Goal: Task Accomplishment & Management: Manage account settings

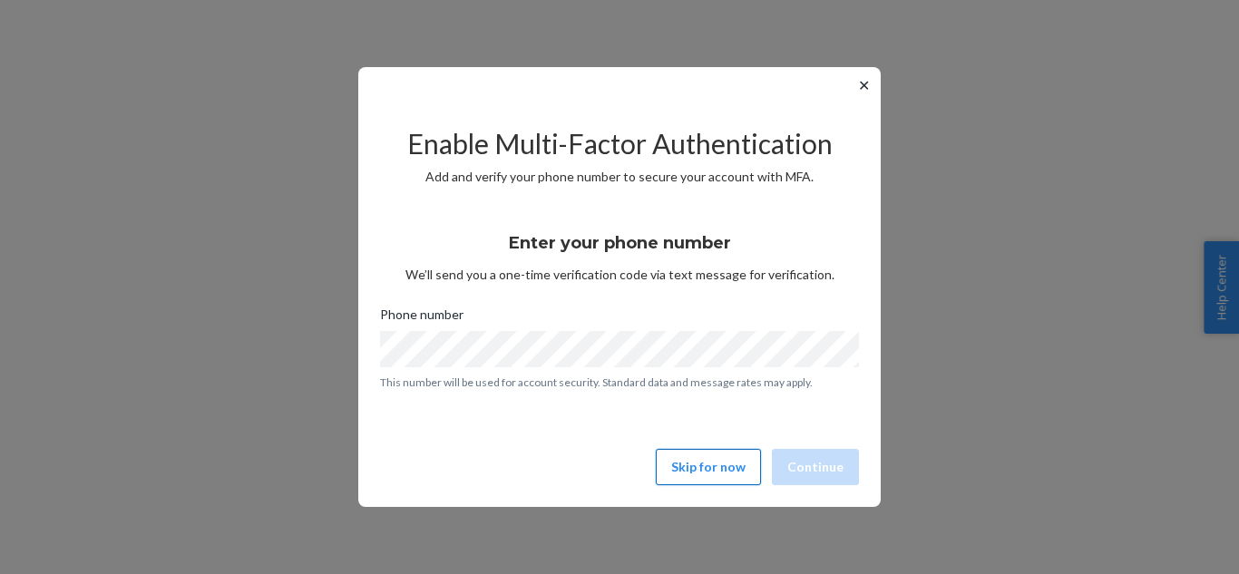
click at [713, 460] on button "Skip for now" at bounding box center [708, 467] width 105 height 36
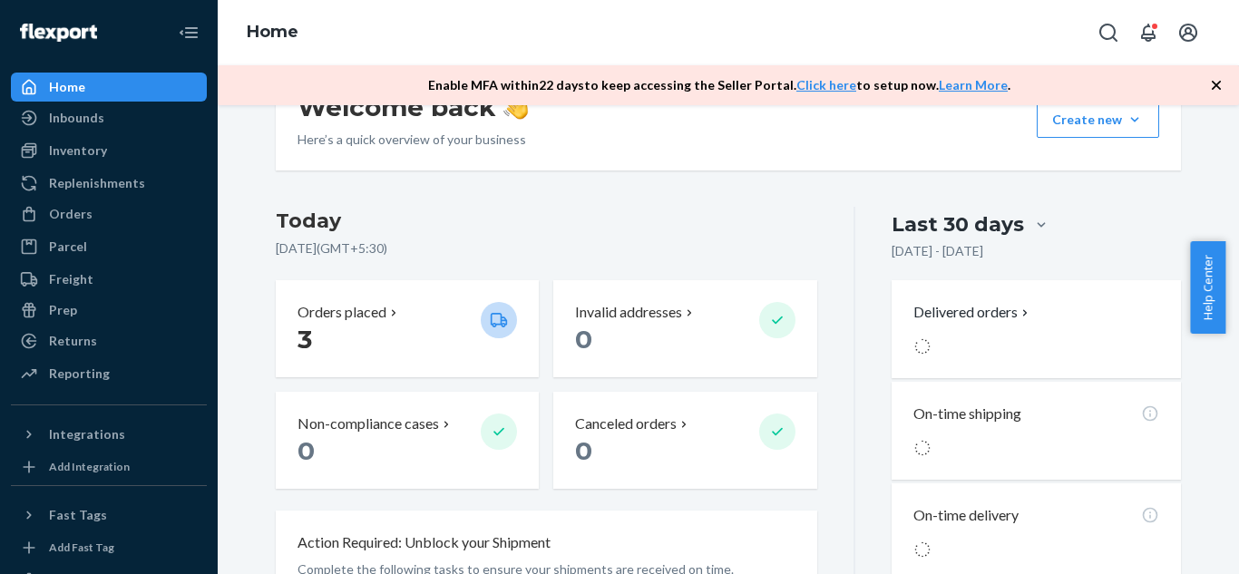
scroll to position [304, 0]
click at [713, 460] on p "0" at bounding box center [659, 450] width 169 height 33
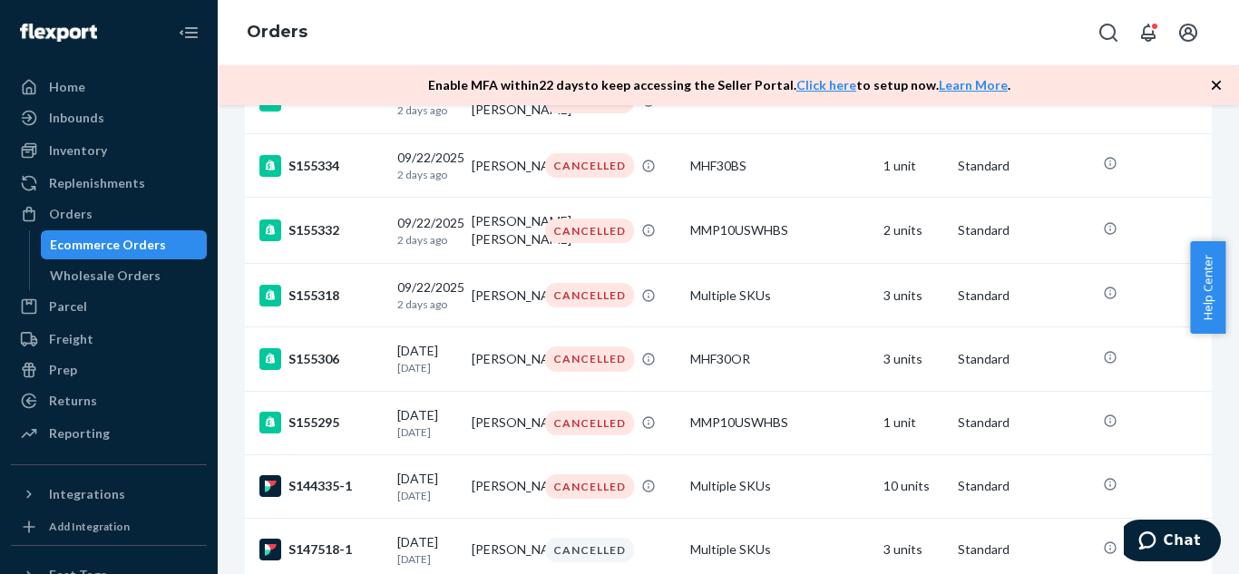
scroll to position [1498, 0]
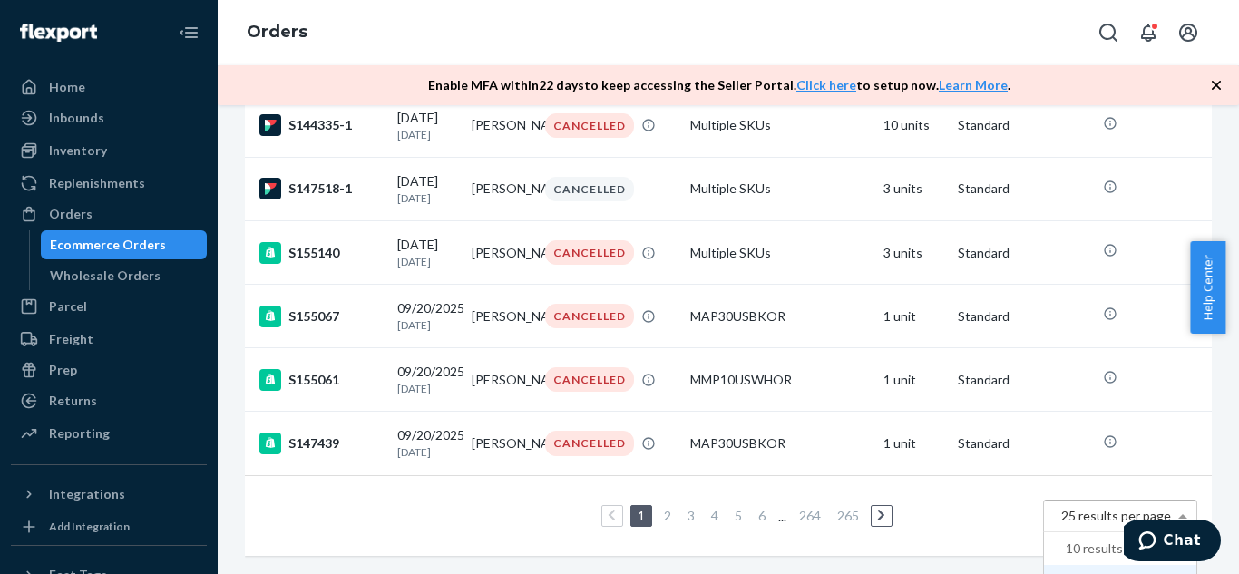
click at [1070, 508] on span "25 results per page" at bounding box center [1116, 515] width 110 height 15
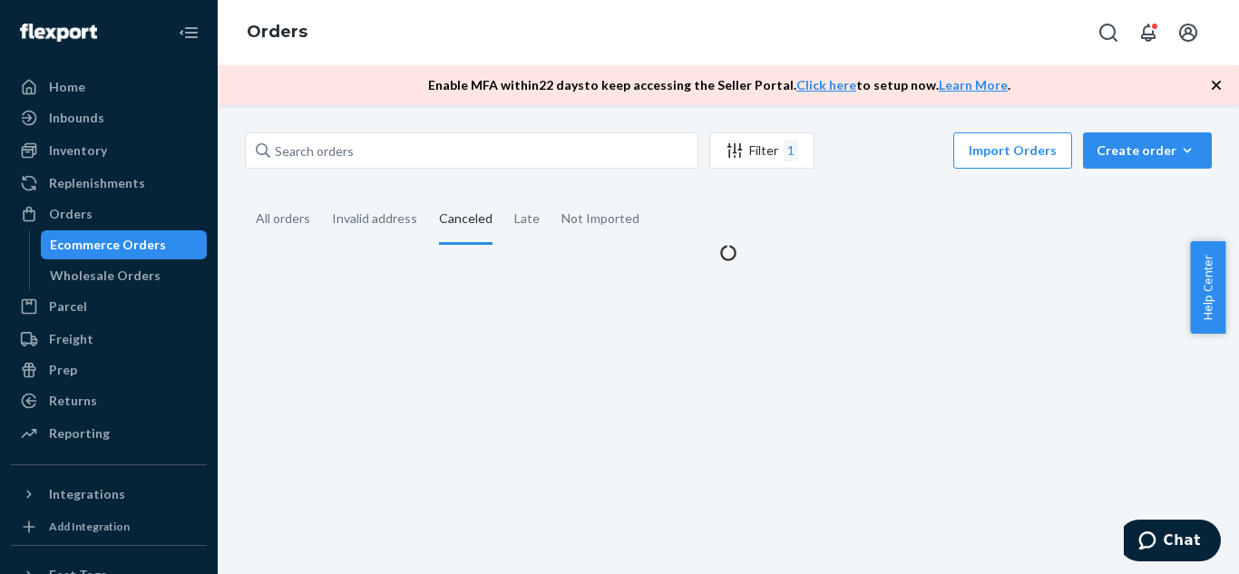
scroll to position [0, 0]
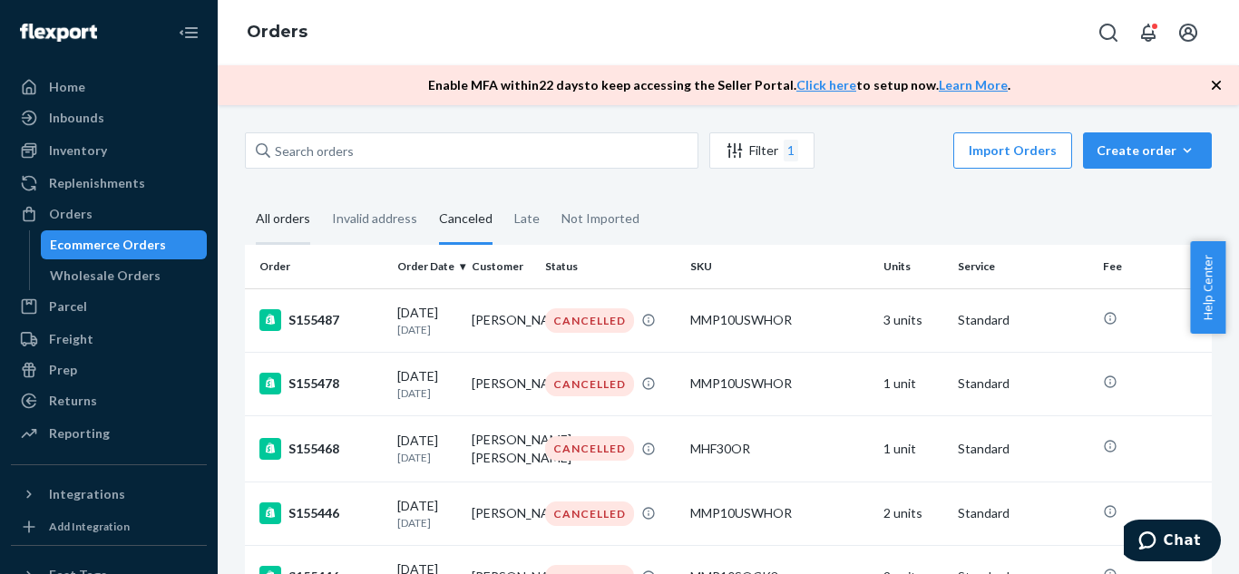
click at [287, 217] on div "All orders" at bounding box center [283, 220] width 54 height 50
click at [245, 195] on input "All orders" at bounding box center [245, 195] width 0 height 0
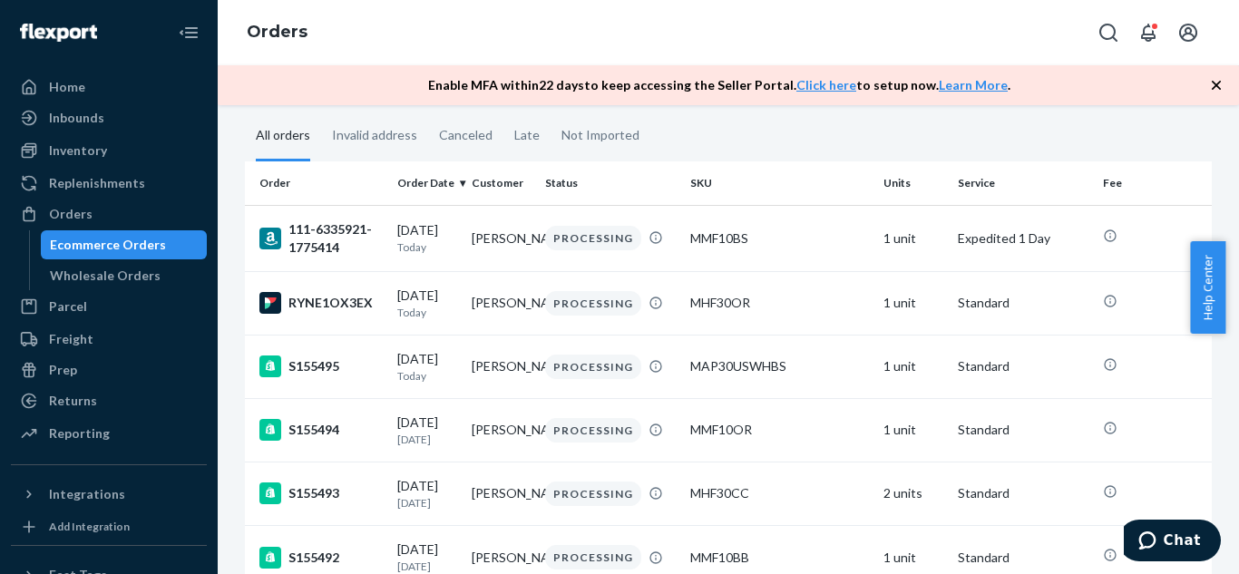
scroll to position [83, 0]
click at [1104, 235] on icon at bounding box center [1110, 236] width 12 height 12
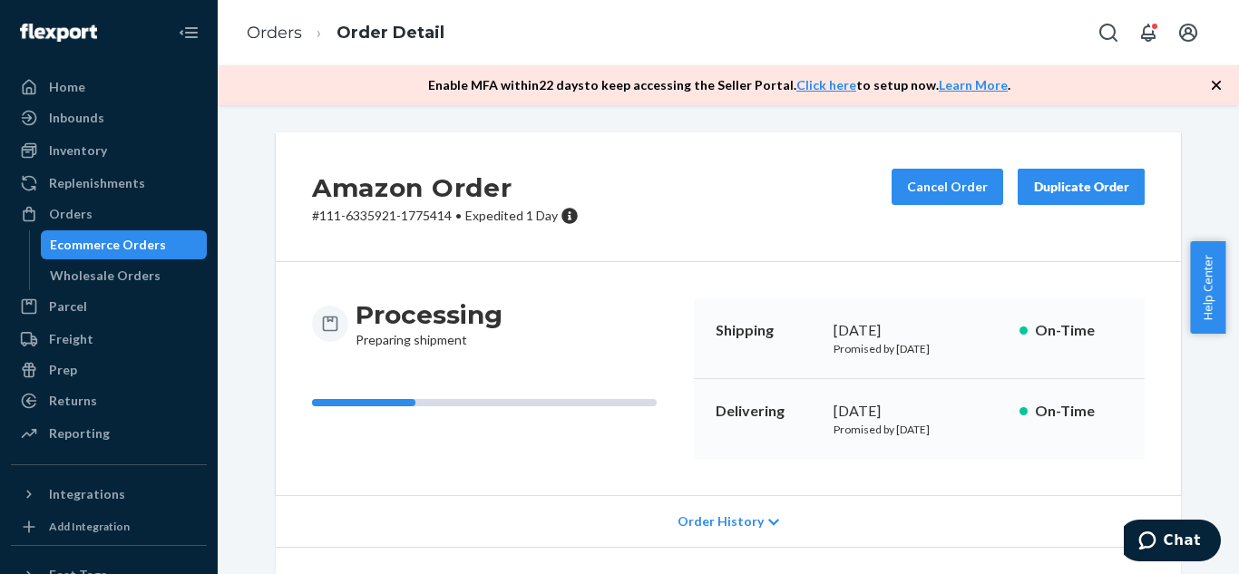
click at [145, 242] on div "Ecommerce Orders" at bounding box center [108, 245] width 116 height 18
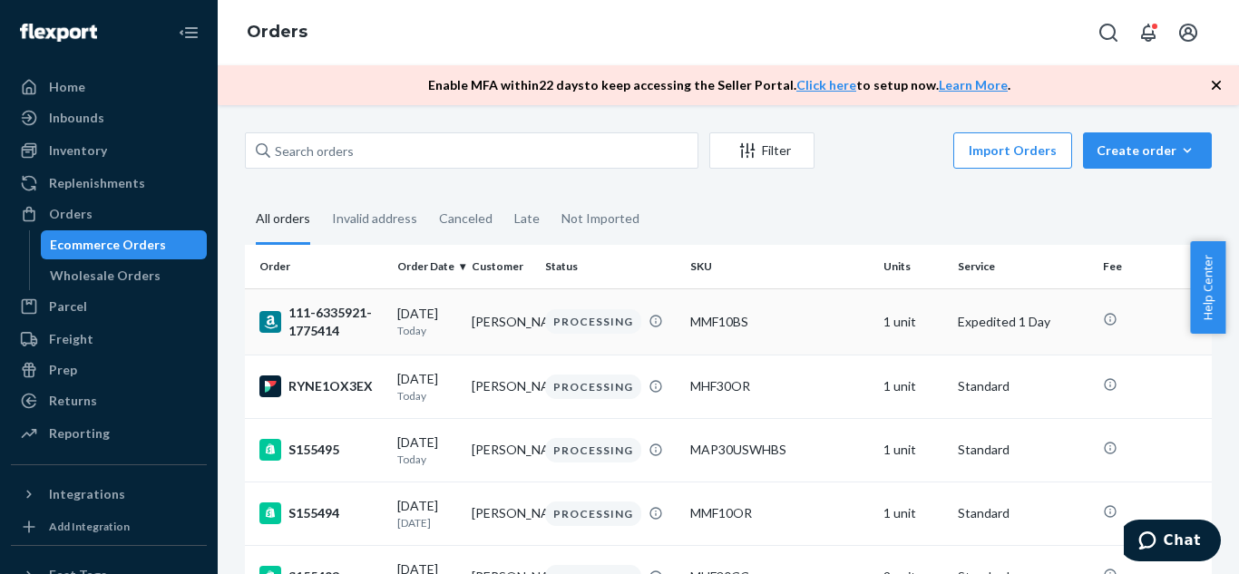
click at [985, 317] on p "Expedited 1 Day" at bounding box center [1023, 322] width 131 height 18
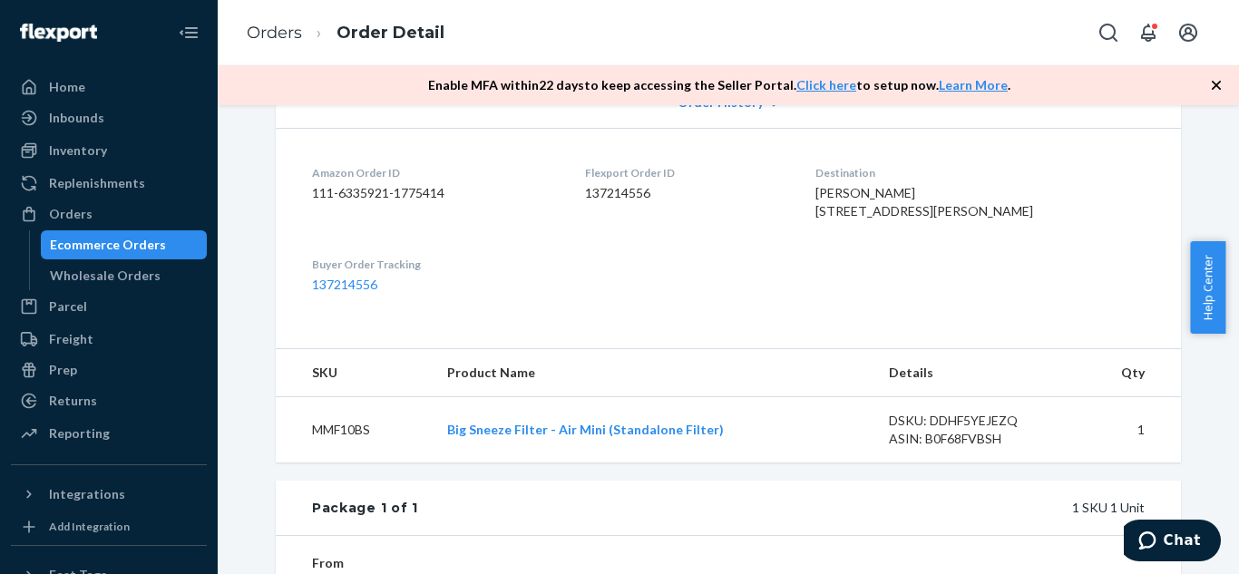
scroll to position [714, 0]
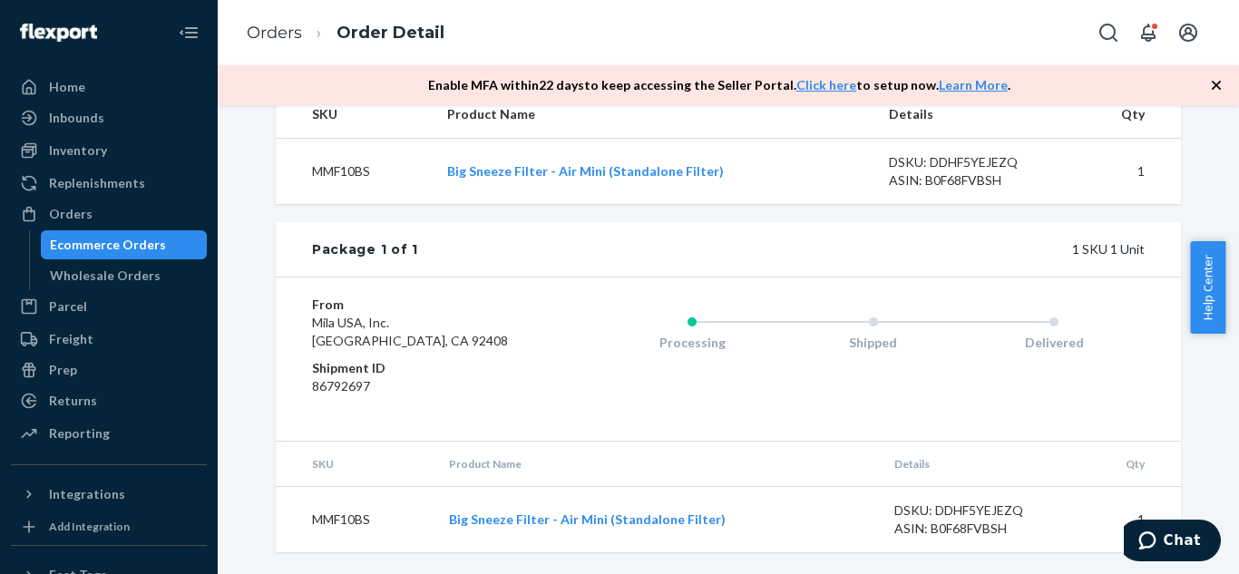
drag, startPoint x: 928, startPoint y: 525, endPoint x: 879, endPoint y: 523, distance: 49.1
click at [880, 523] on td "DSKU: DDHF5YEJEZQ ASIN: B0F68FVBSH" at bounding box center [980, 520] width 200 height 66
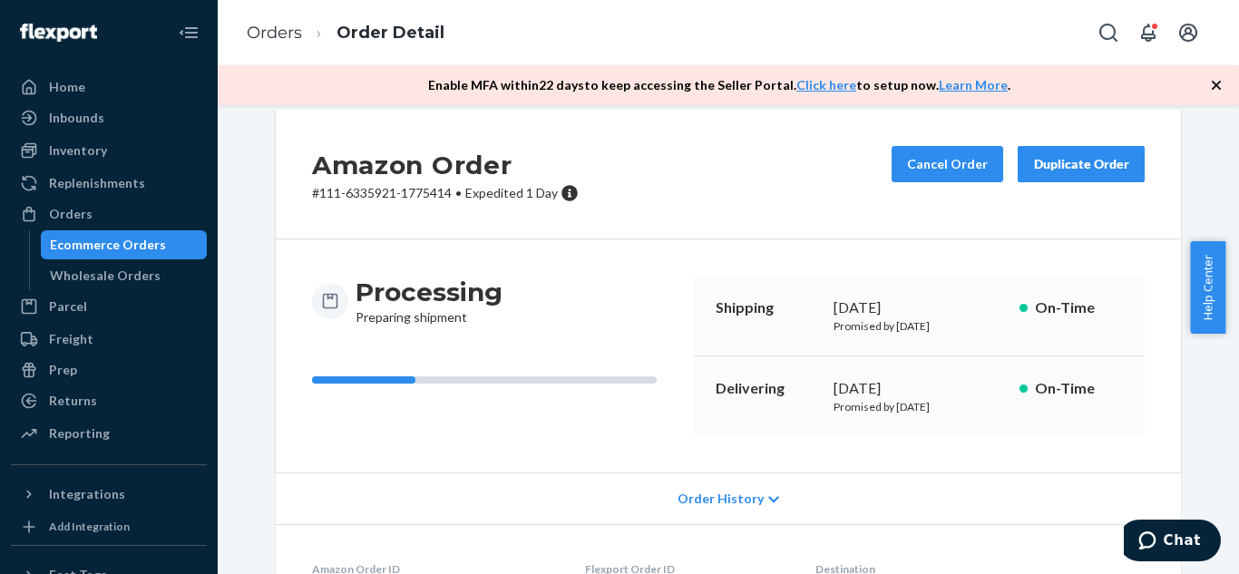
scroll to position [0, 0]
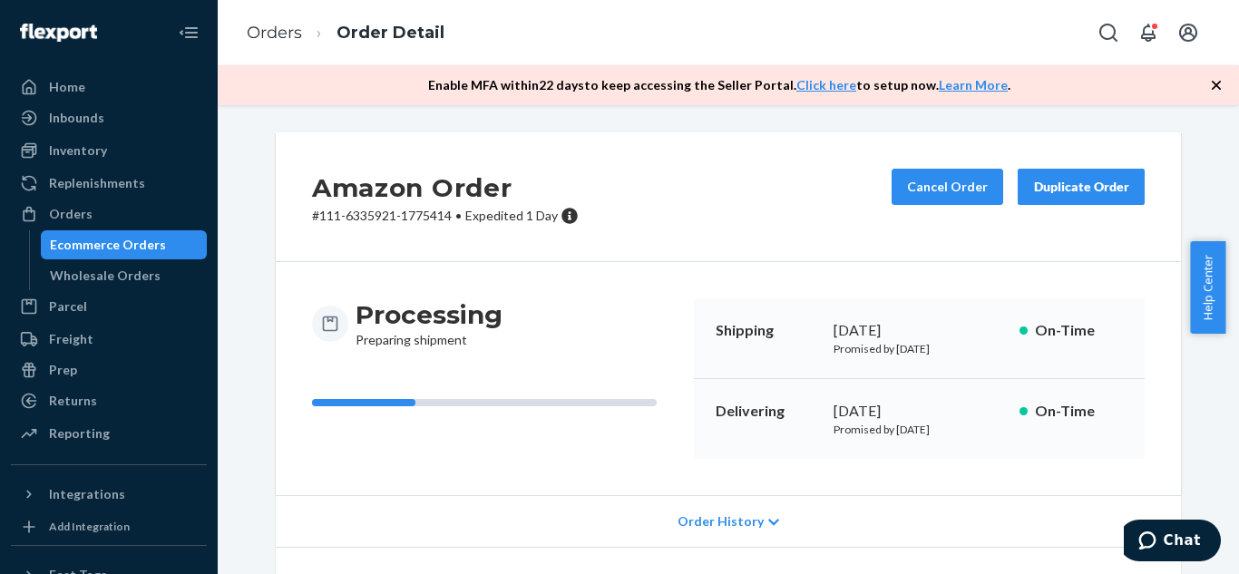
click at [109, 245] on div "Ecommerce Orders" at bounding box center [108, 245] width 116 height 18
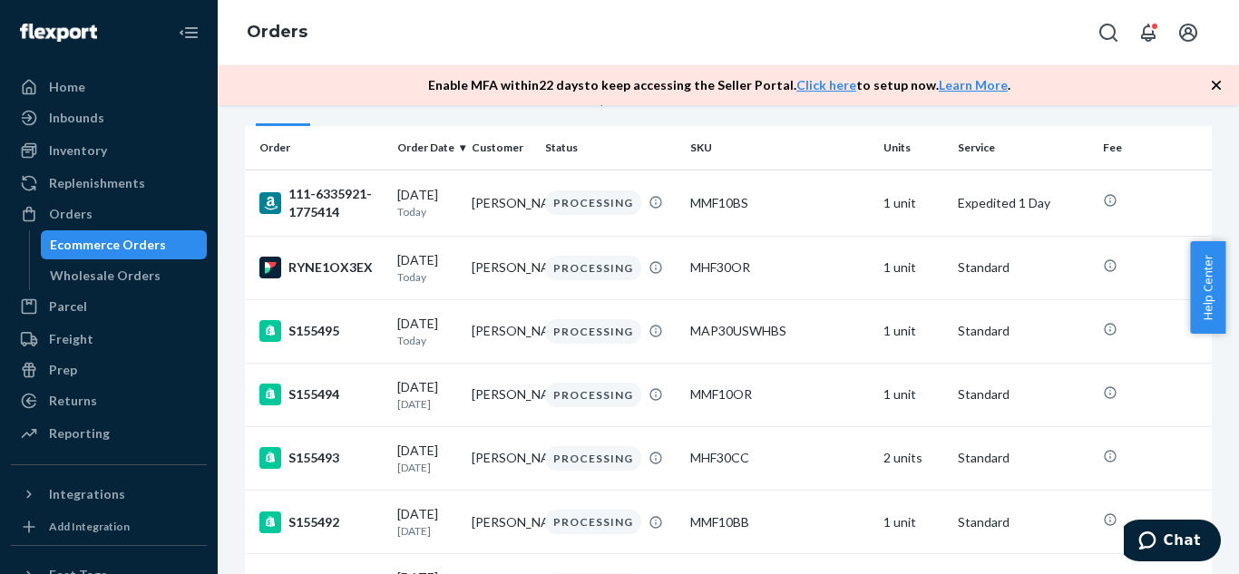
scroll to position [119, 0]
click at [493, 151] on div "Customer" at bounding box center [502, 147] width 60 height 15
click at [477, 348] on td "[PERSON_NAME]" at bounding box center [501, 330] width 74 height 63
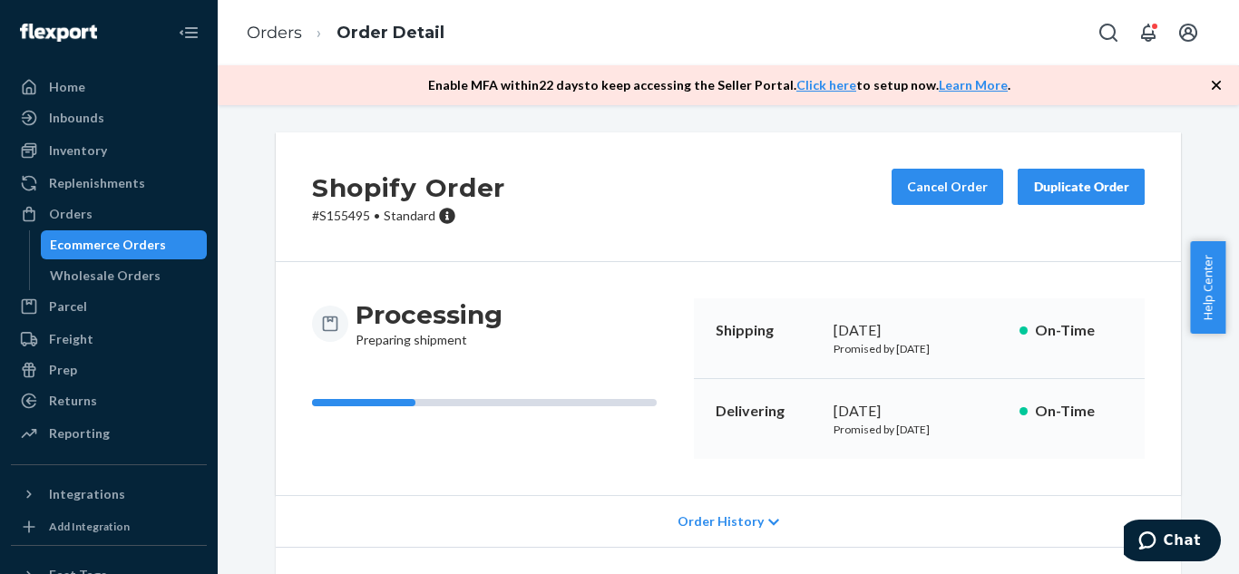
click at [97, 243] on div "Ecommerce Orders" at bounding box center [108, 245] width 116 height 18
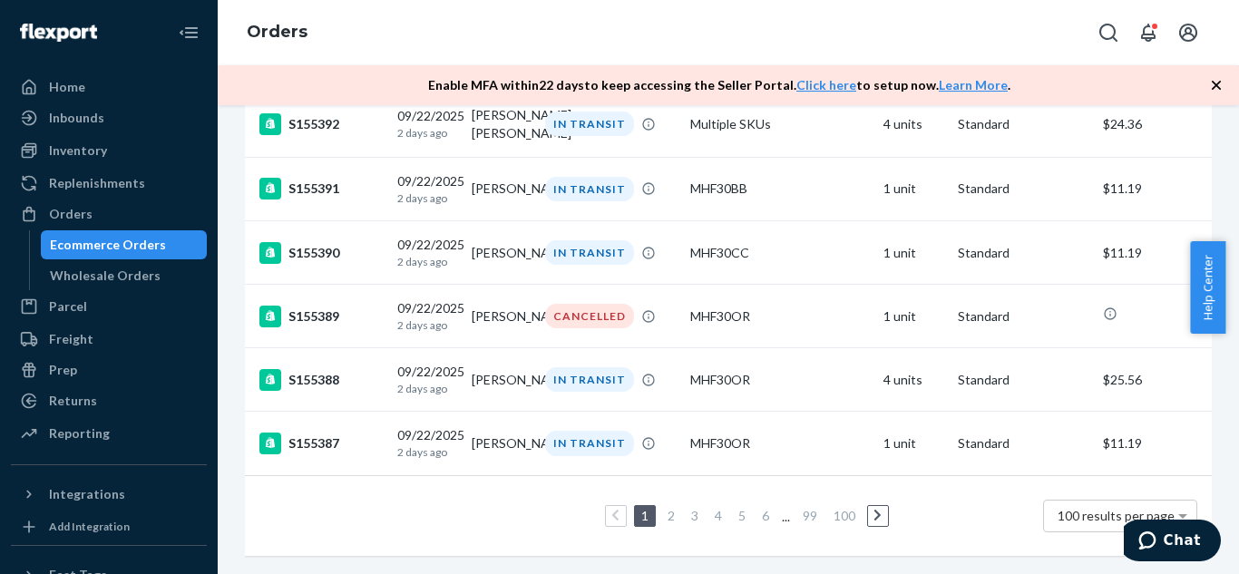
scroll to position [6469, 0]
click at [134, 272] on div "Wholesale Orders" at bounding box center [105, 276] width 111 height 18
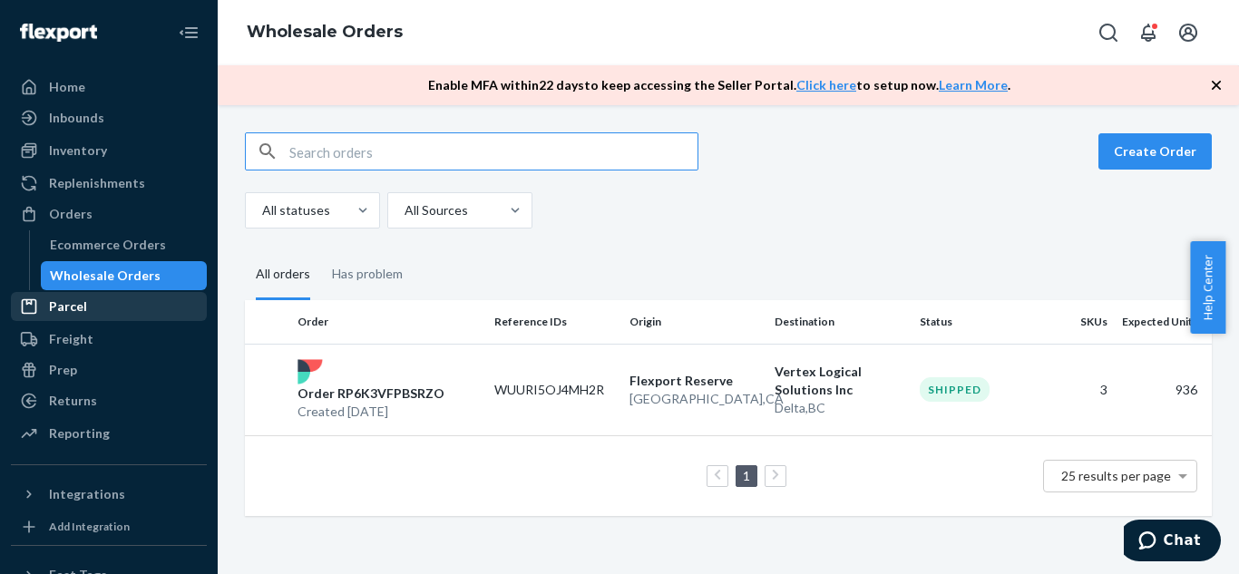
click at [75, 306] on div "Parcel" at bounding box center [68, 307] width 38 height 18
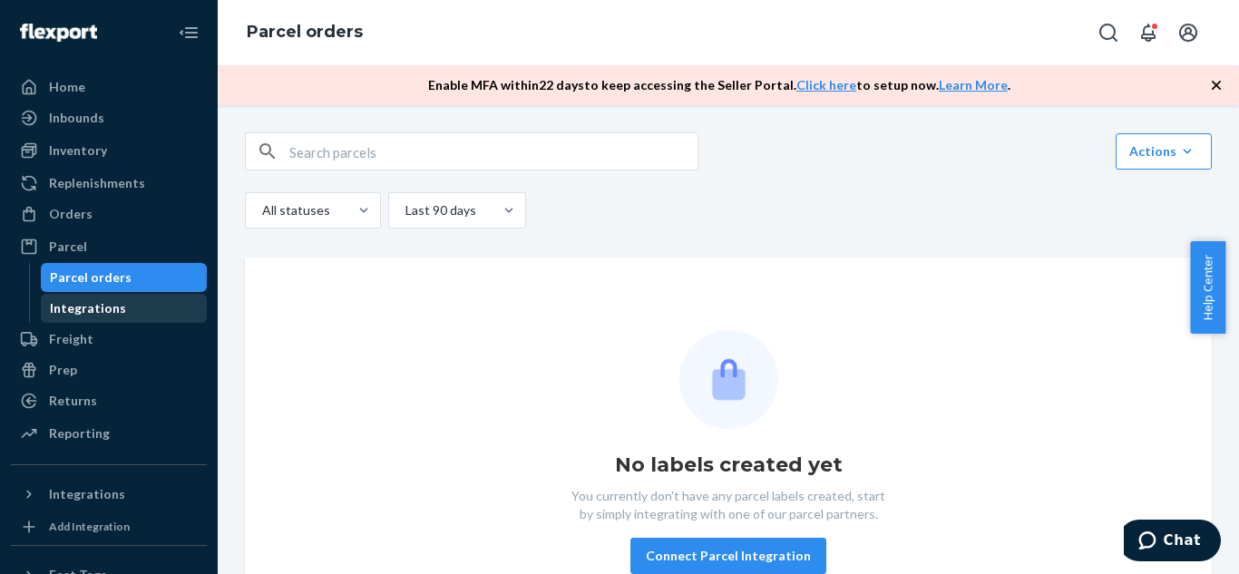
click at [121, 308] on div "Integrations" at bounding box center [124, 308] width 163 height 25
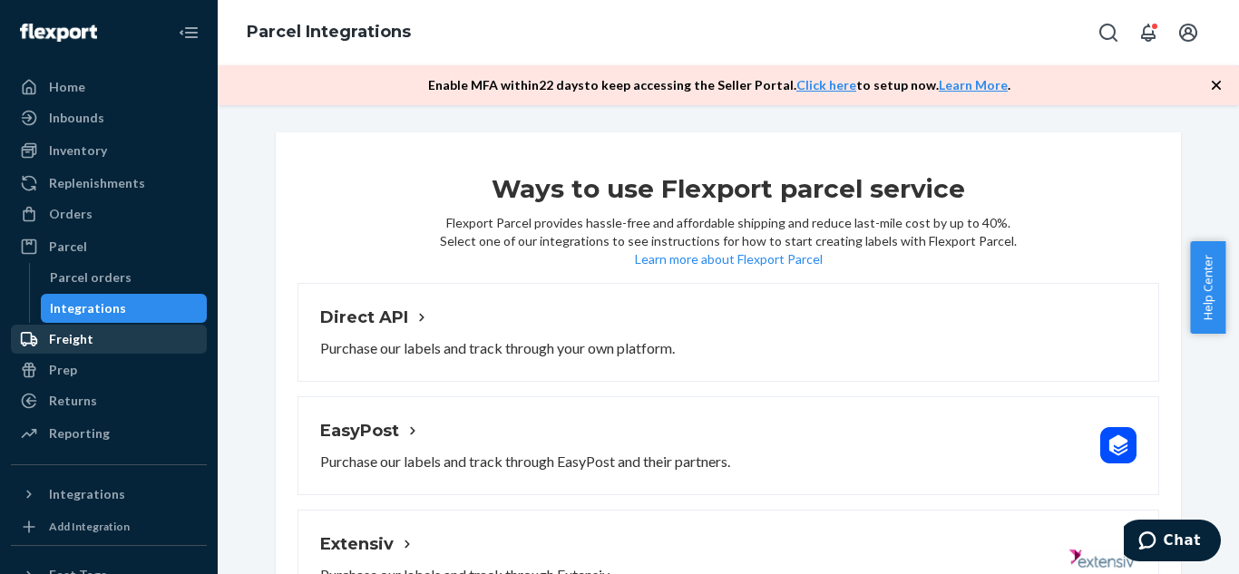
click at [117, 345] on div "Freight" at bounding box center [109, 339] width 192 height 25
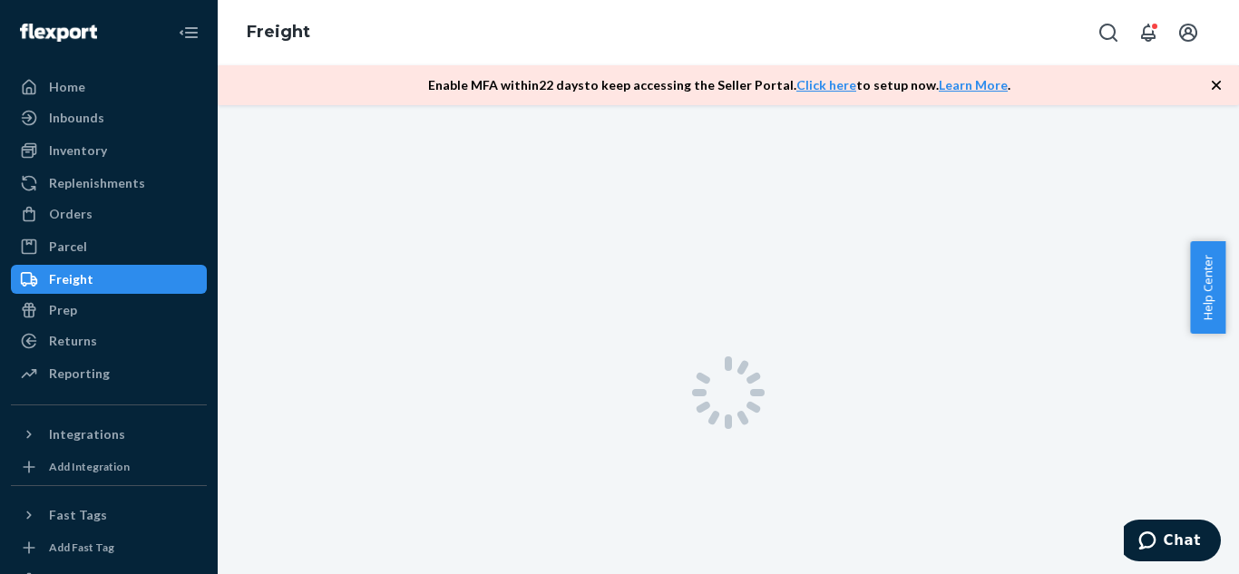
click at [117, 345] on div "Returns" at bounding box center [109, 340] width 192 height 25
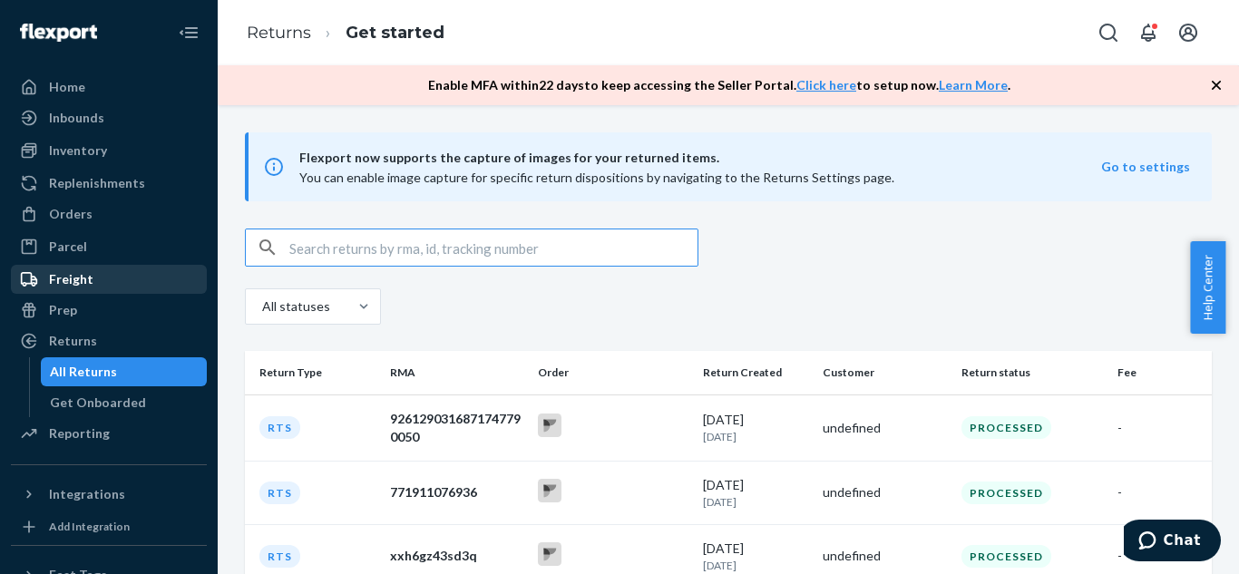
click at [97, 284] on div "Freight" at bounding box center [109, 279] width 192 height 25
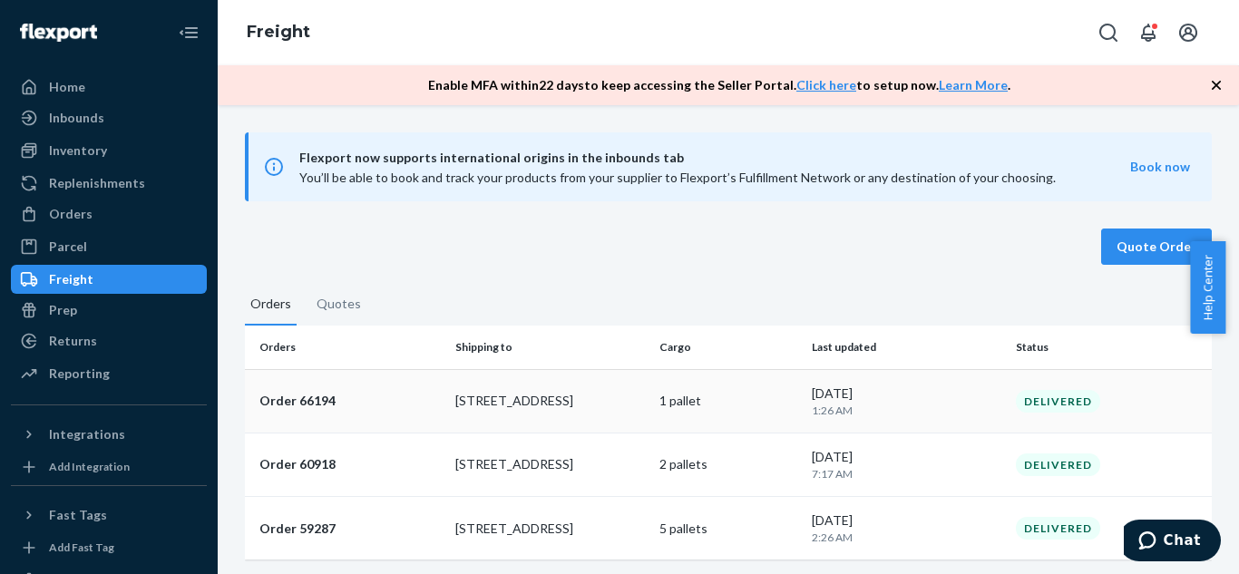
scroll to position [4, 0]
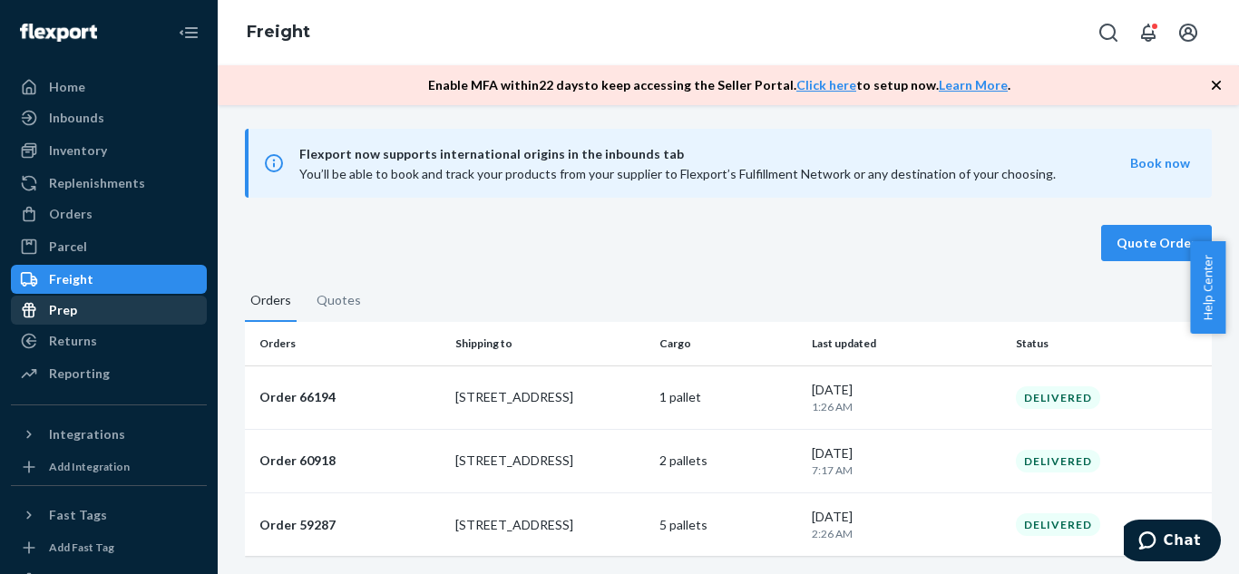
click at [158, 308] on div "Prep" at bounding box center [109, 310] width 192 height 25
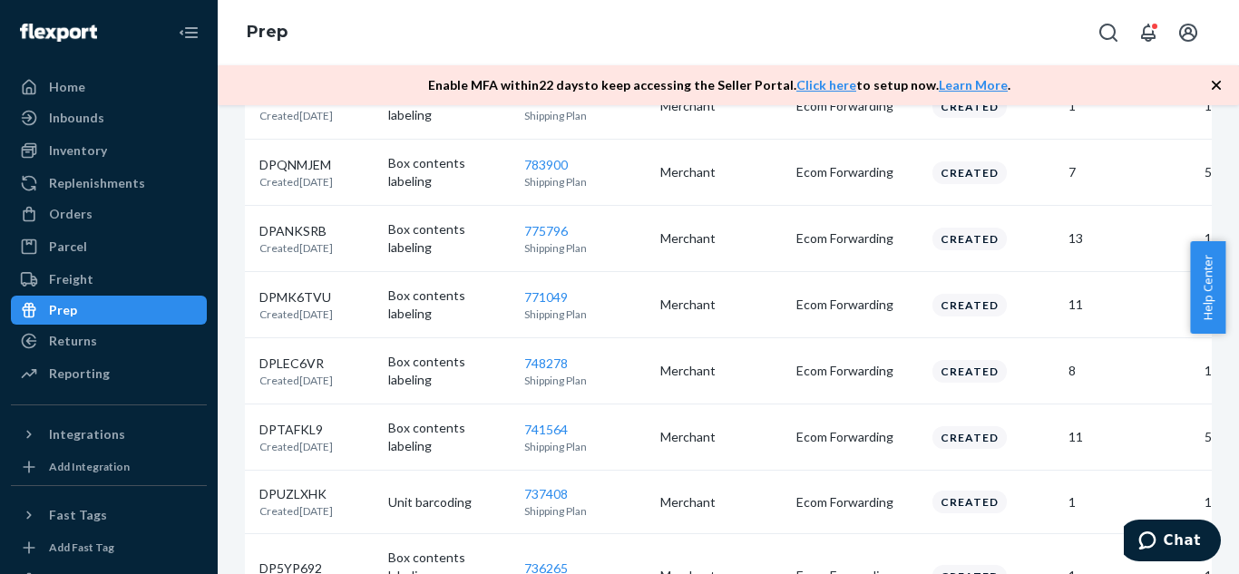
scroll to position [928, 0]
click at [113, 333] on div "Returns" at bounding box center [109, 340] width 192 height 25
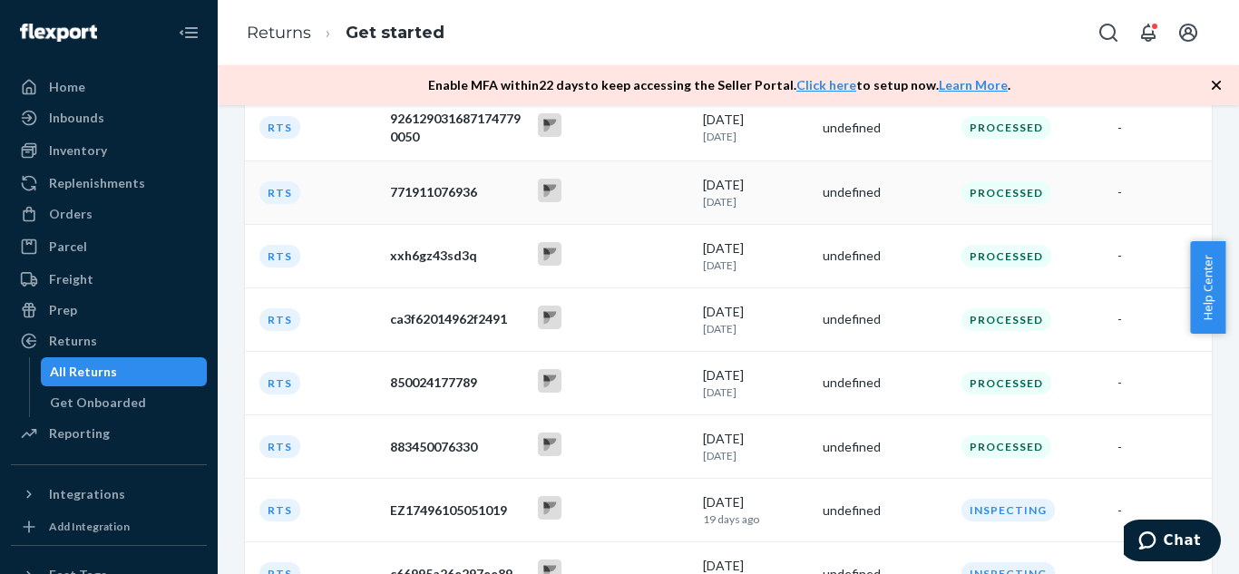
scroll to position [558, 0]
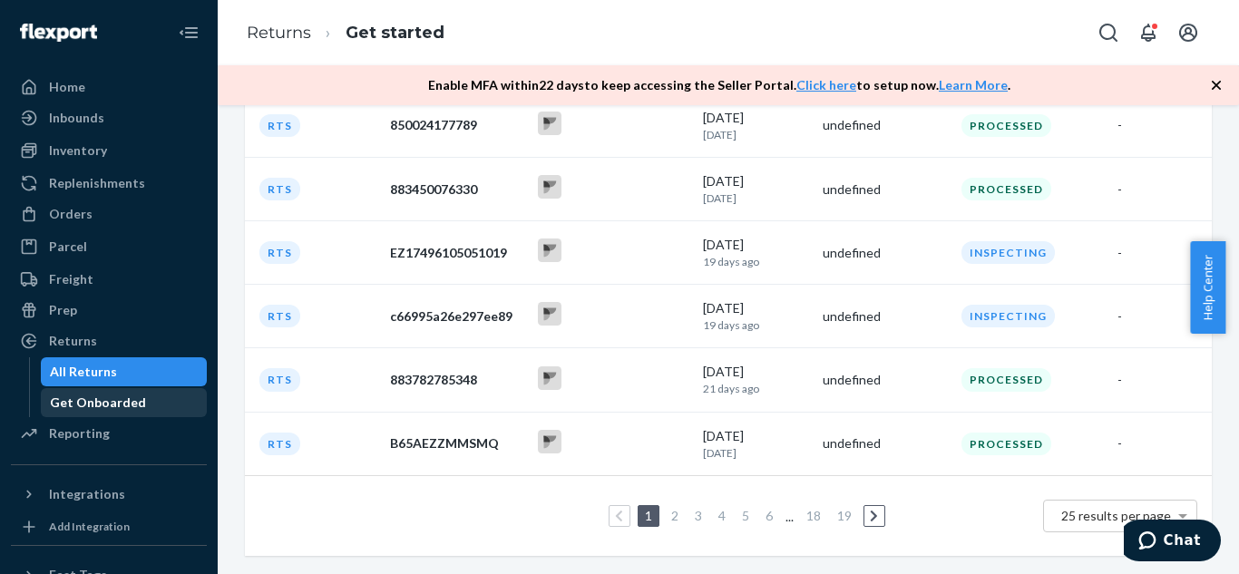
click at [122, 415] on div "Get Onboarded" at bounding box center [124, 402] width 163 height 25
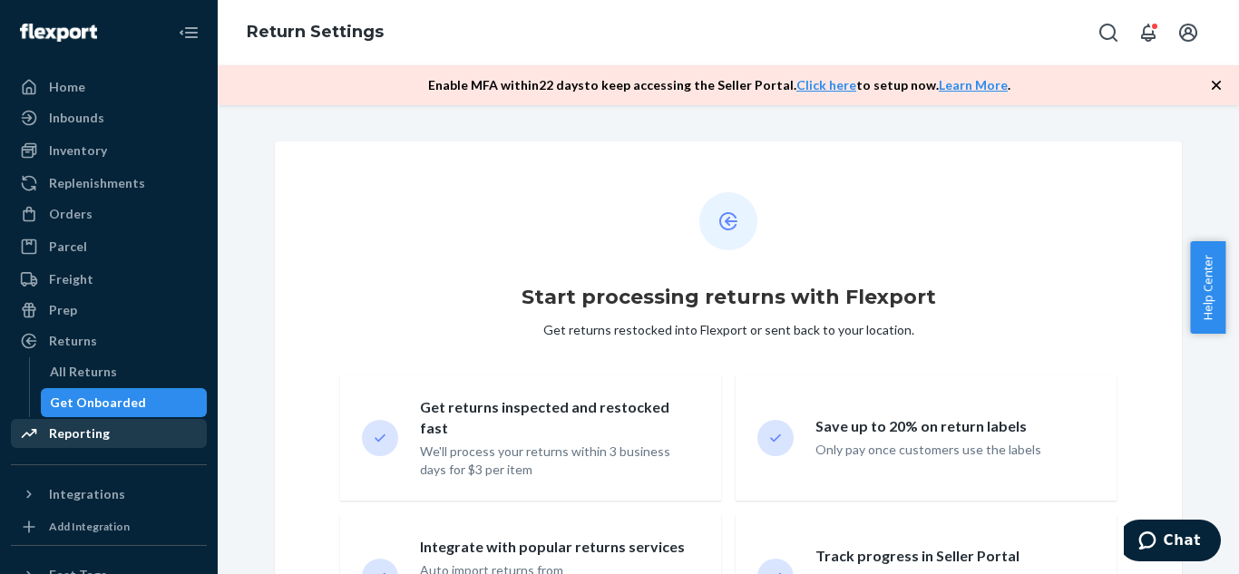
click at [146, 436] on div "Reporting" at bounding box center [109, 433] width 192 height 25
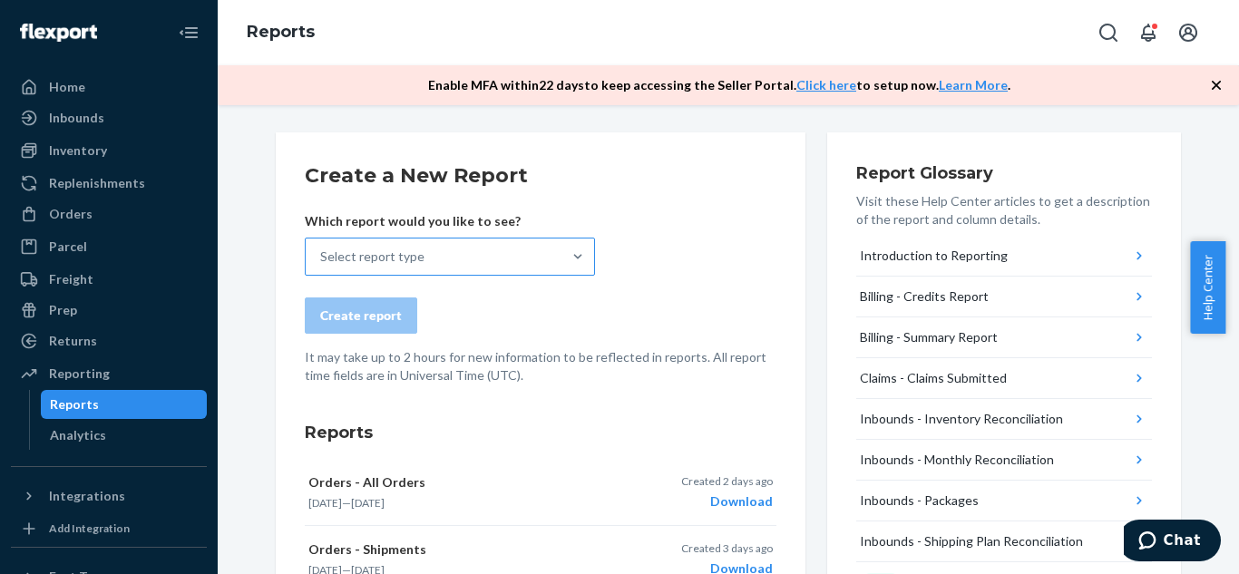
click at [547, 252] on div "Select report type" at bounding box center [434, 257] width 256 height 36
click at [322, 252] on input "Select report type" at bounding box center [321, 257] width 2 height 18
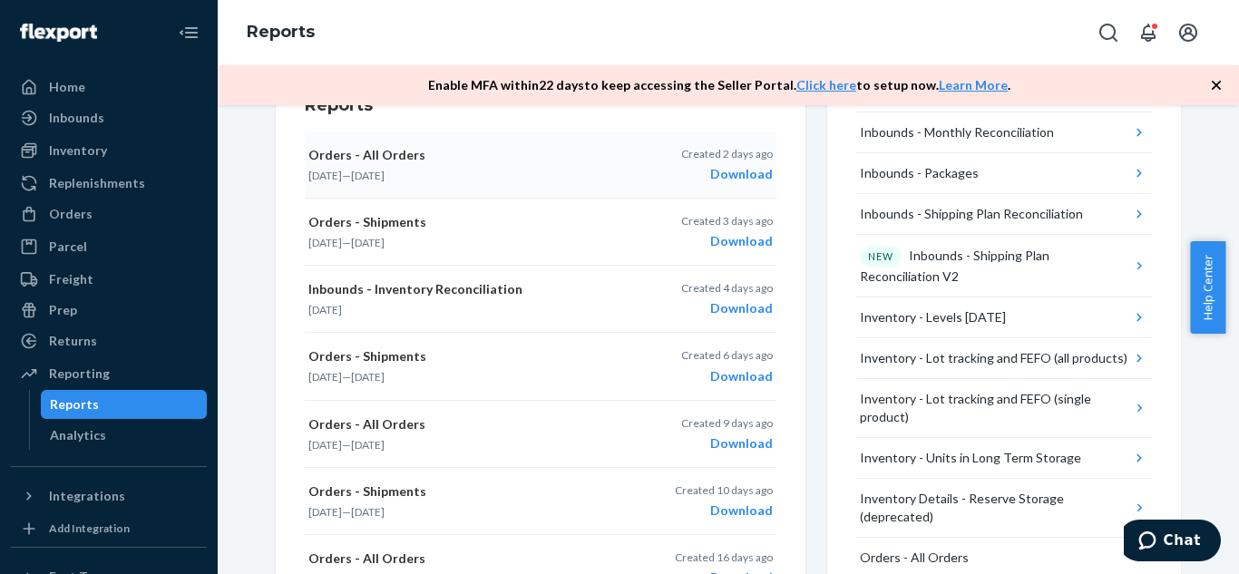
scroll to position [331, 0]
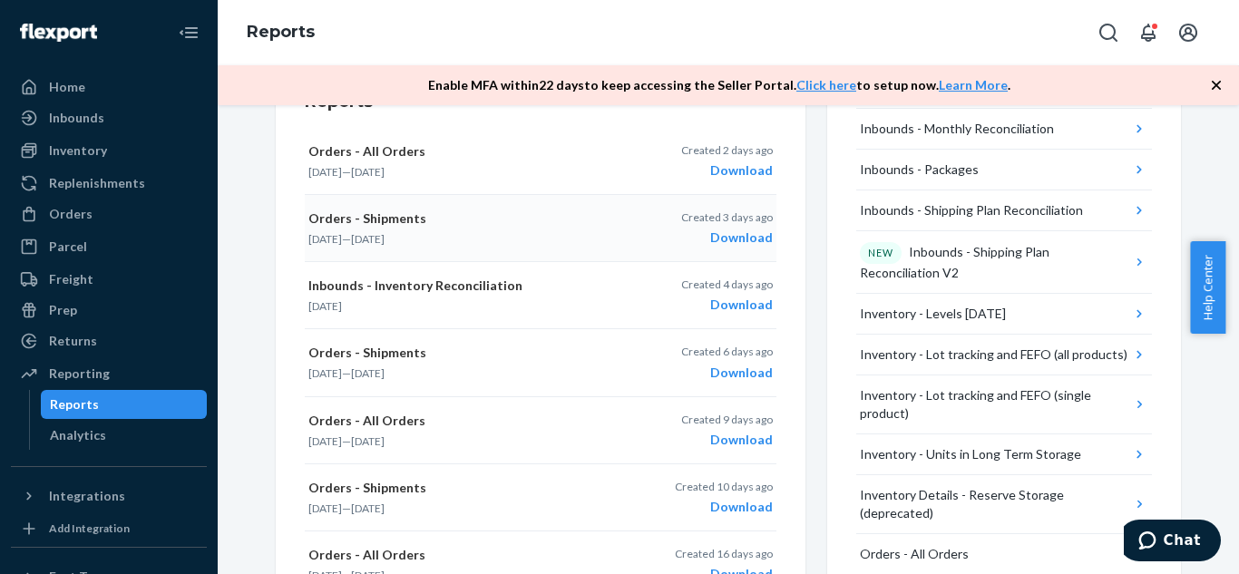
click at [721, 230] on div "Download" at bounding box center [727, 238] width 92 height 18
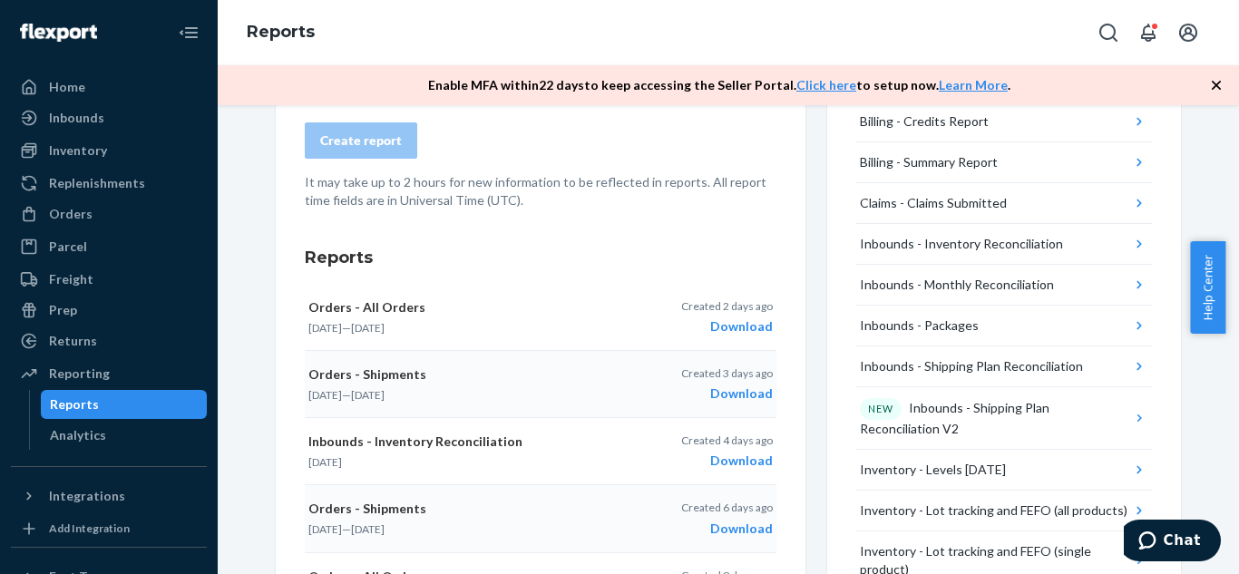
scroll to position [174, 0]
click at [724, 325] on div "Download" at bounding box center [727, 327] width 92 height 18
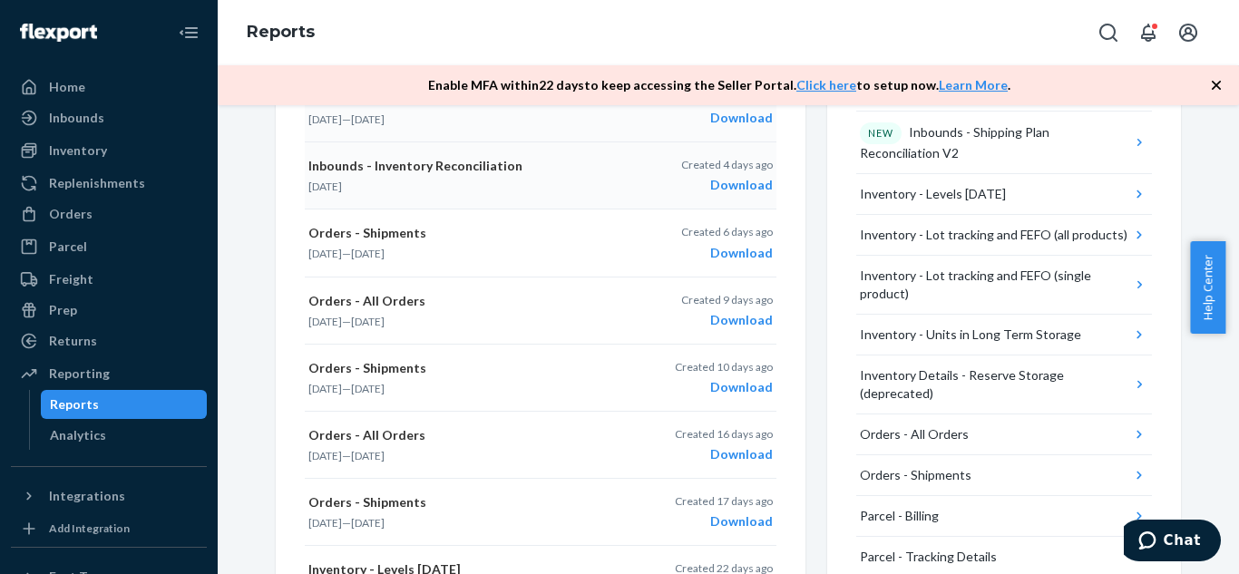
scroll to position [452, 0]
click at [724, 246] on div "Download" at bounding box center [727, 252] width 92 height 18
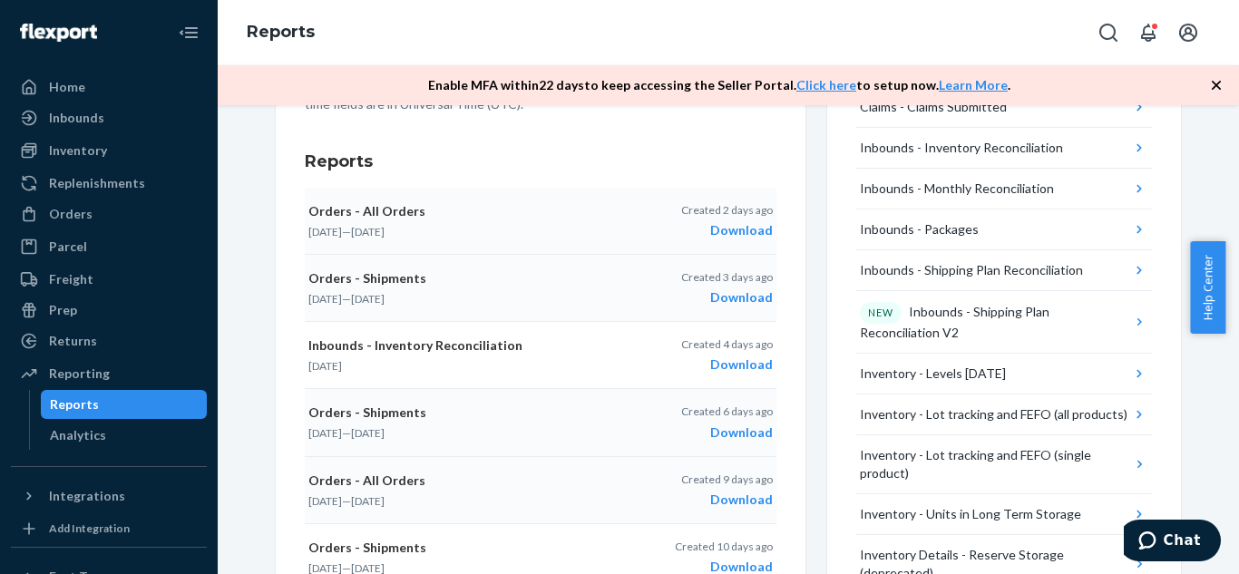
scroll to position [0, 0]
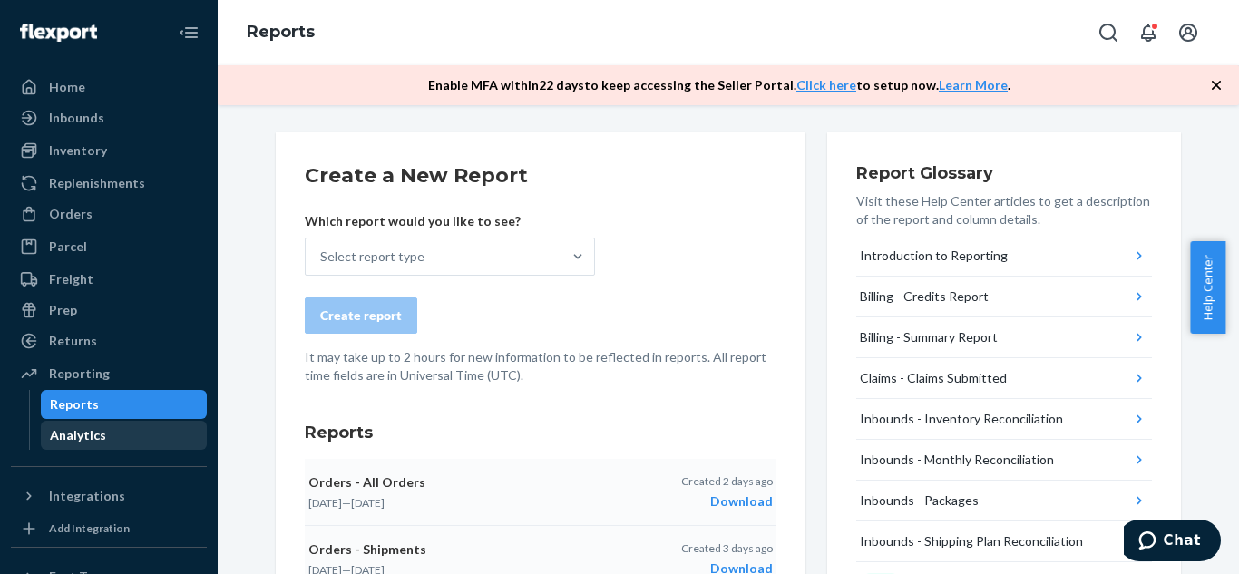
click at [81, 437] on div "Analytics" at bounding box center [78, 435] width 56 height 18
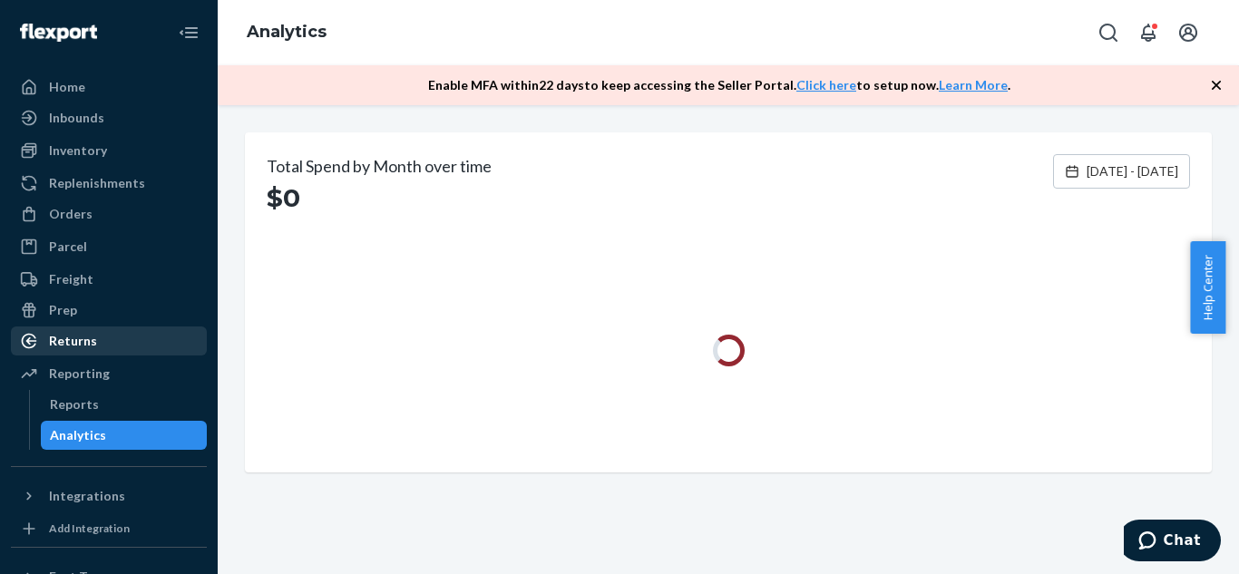
scroll to position [197, 0]
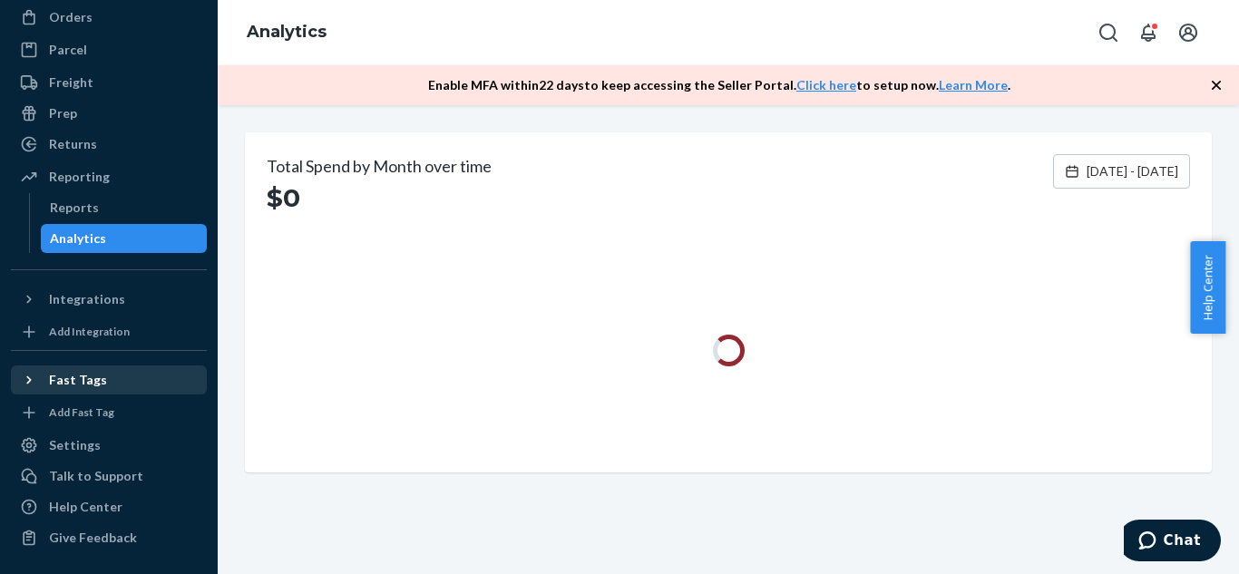
click at [101, 381] on div "Fast Tags" at bounding box center [109, 379] width 192 height 25
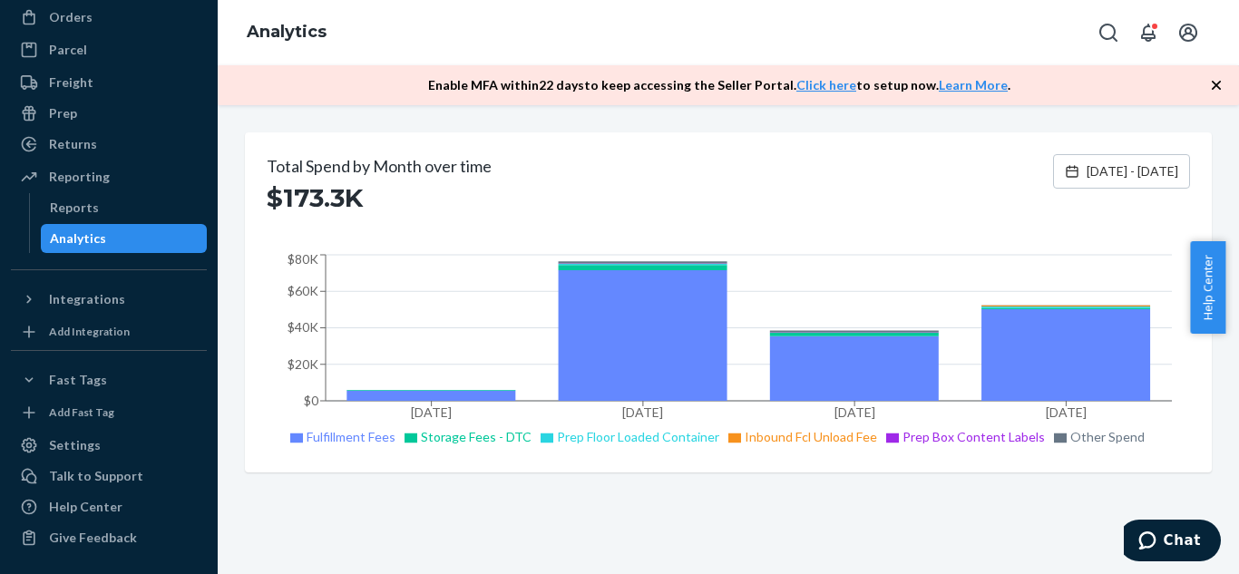
scroll to position [0, 0]
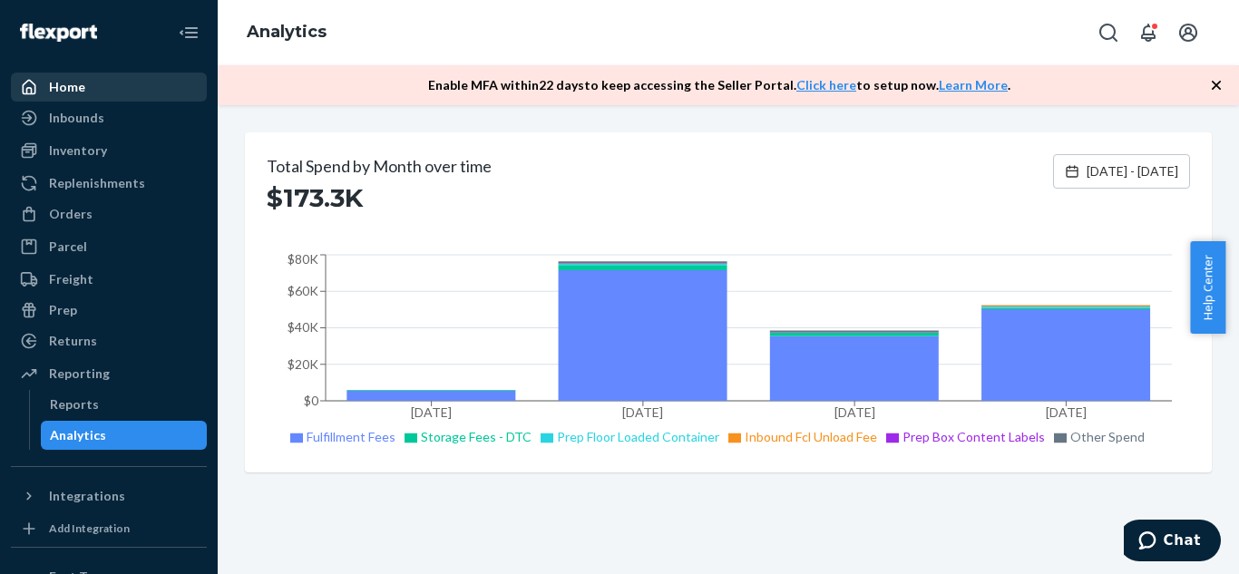
click at [63, 80] on div "Home" at bounding box center [67, 87] width 36 height 18
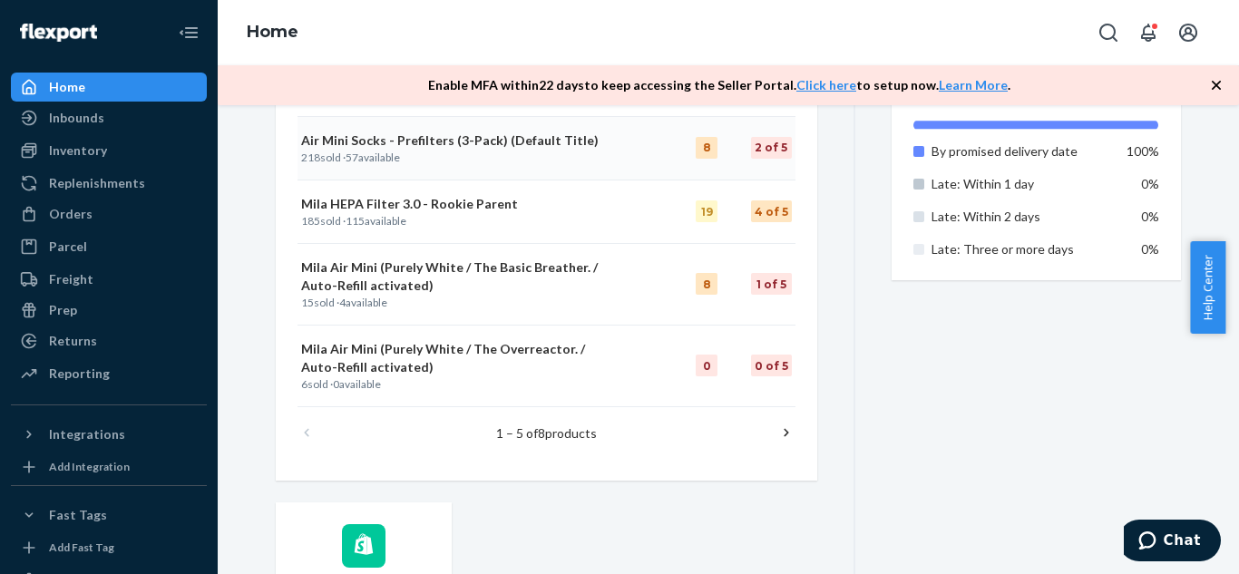
scroll to position [1167, 0]
click at [783, 428] on icon at bounding box center [786, 432] width 18 height 18
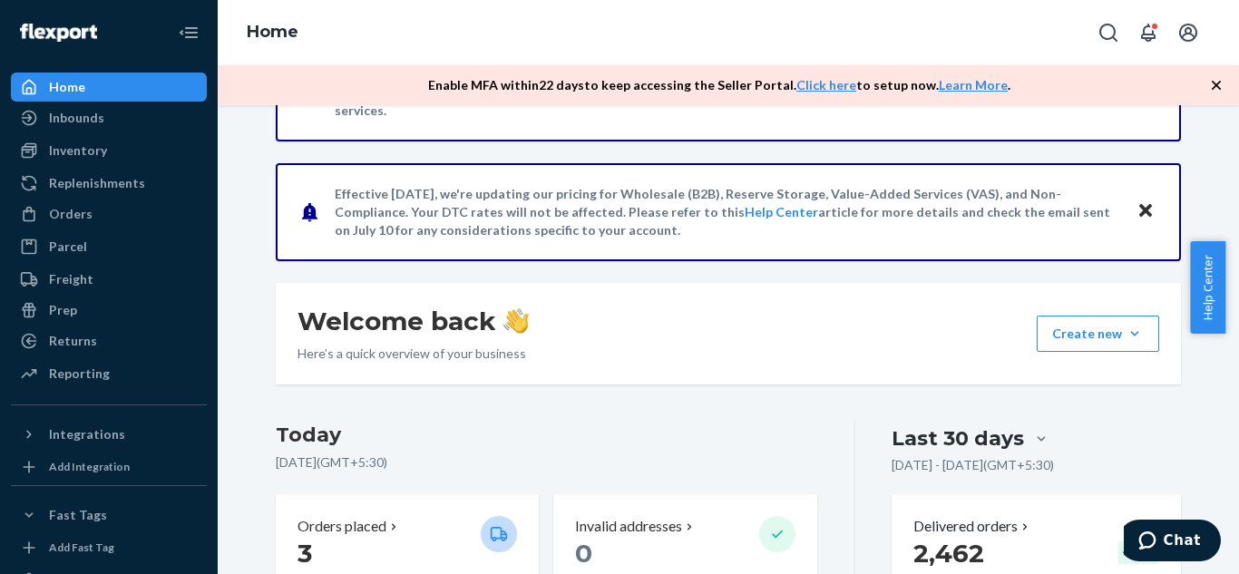
scroll to position [0, 0]
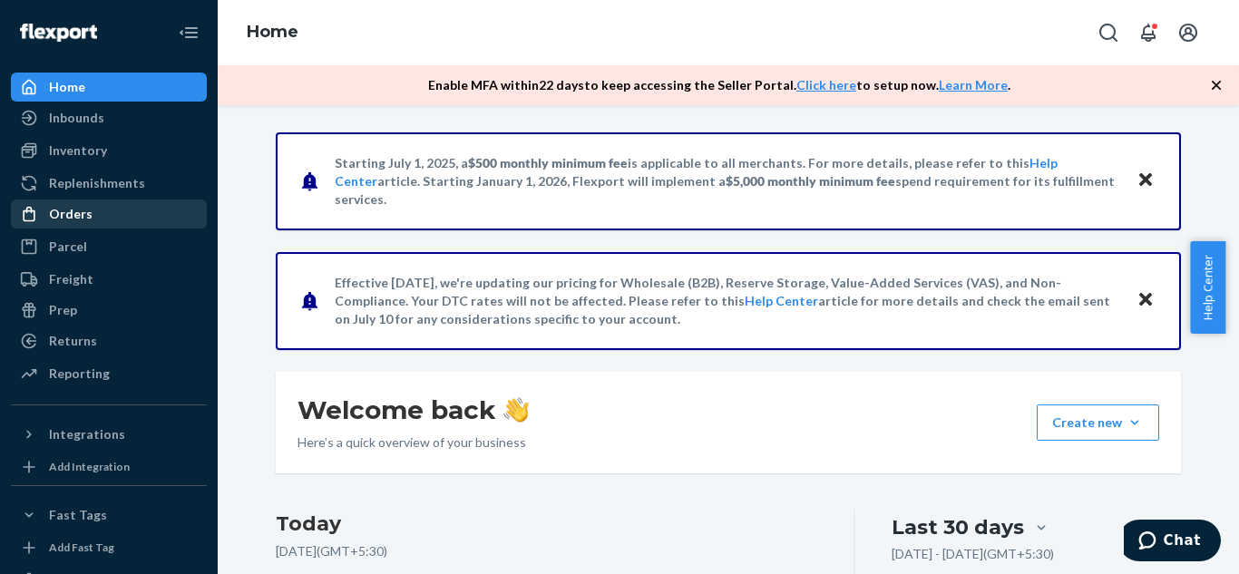
click at [81, 218] on div "Orders" at bounding box center [71, 214] width 44 height 18
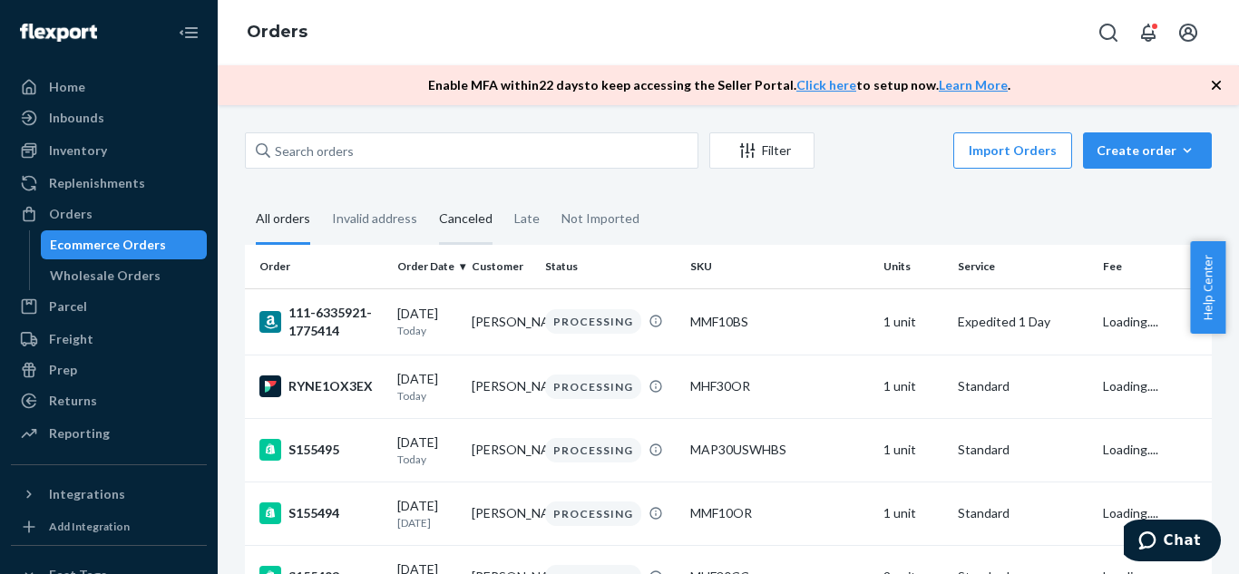
click at [471, 215] on div "Canceled" at bounding box center [466, 220] width 54 height 50
click at [428, 195] on input "Canceled" at bounding box center [428, 195] width 0 height 0
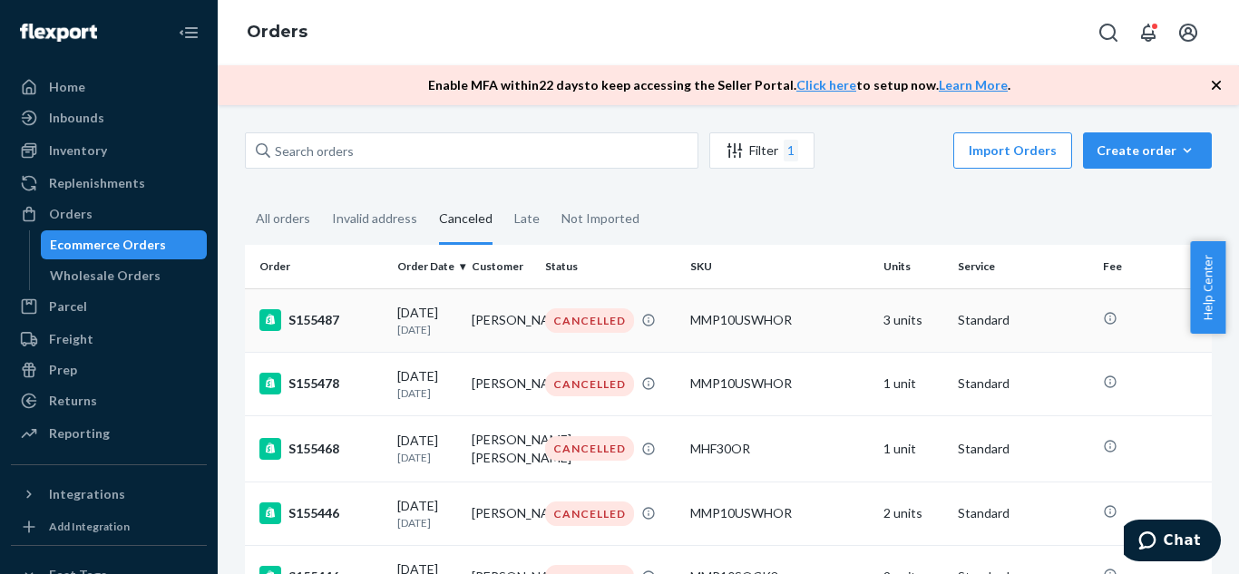
click at [710, 319] on div "MMP10USWHOR" at bounding box center [779, 320] width 179 height 18
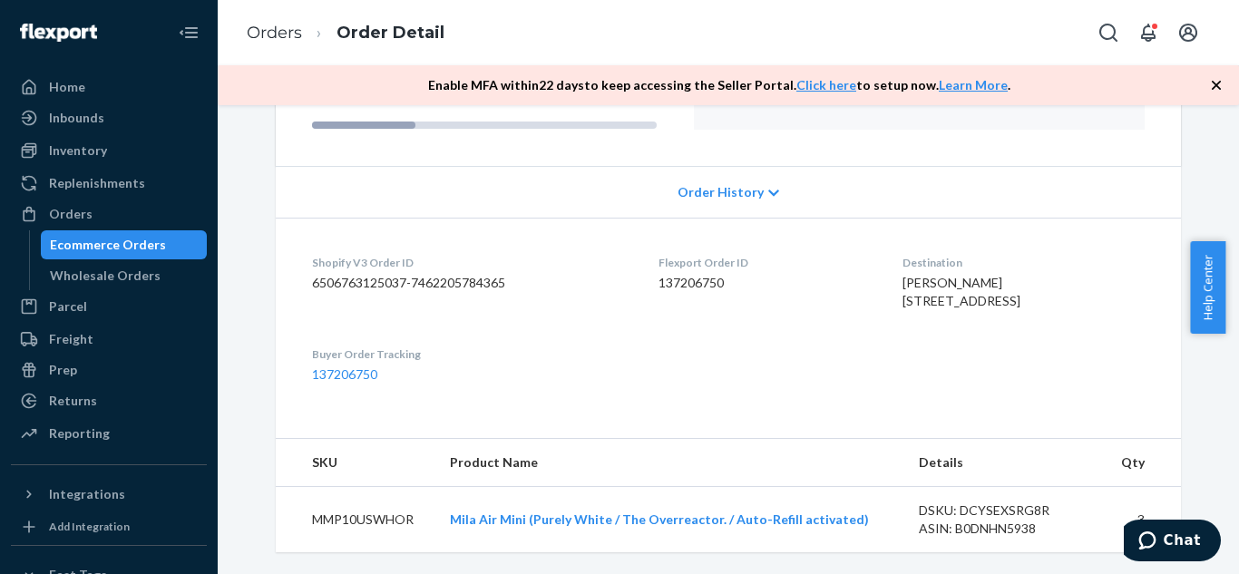
scroll to position [314, 0]
click at [118, 267] on div "Wholesale Orders" at bounding box center [105, 276] width 111 height 18
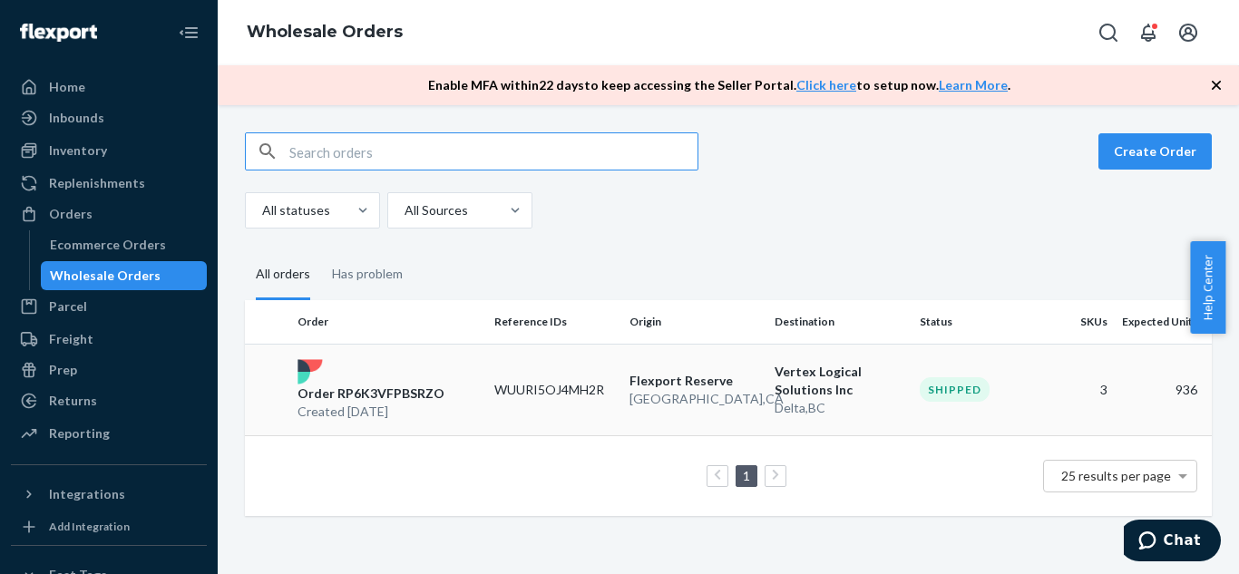
click at [785, 388] on p "Vertex Logical Solutions Inc" at bounding box center [840, 381] width 131 height 36
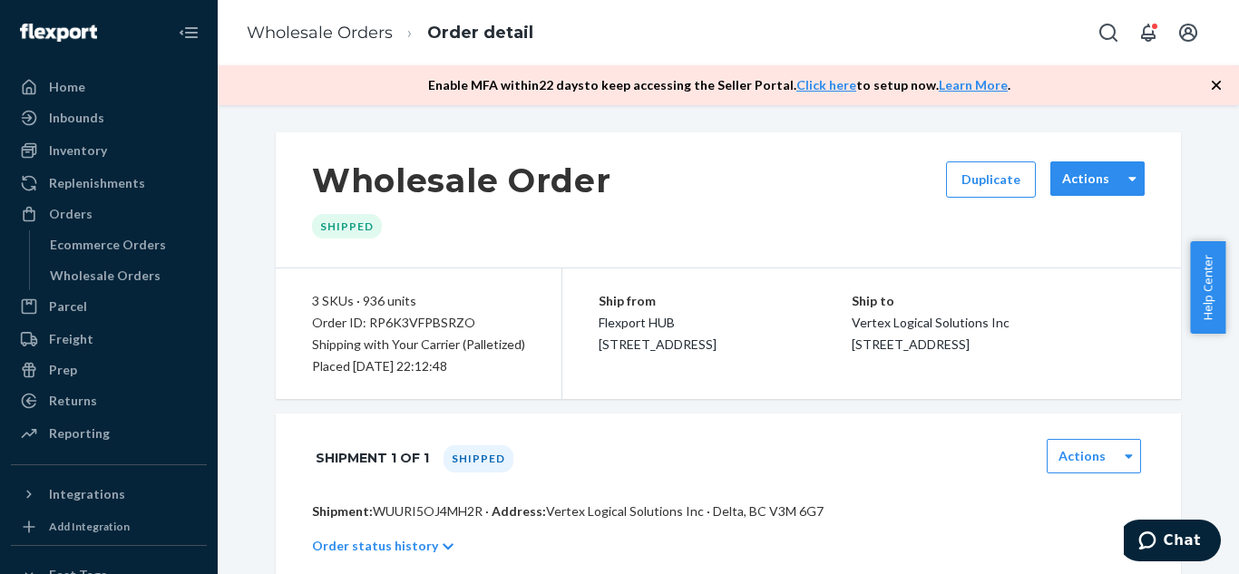
click at [1102, 161] on div "Actions" at bounding box center [1097, 178] width 94 height 34
click at [1081, 433] on div "Shipment 1 of 1 Shipped Actions" at bounding box center [728, 458] width 905 height 89
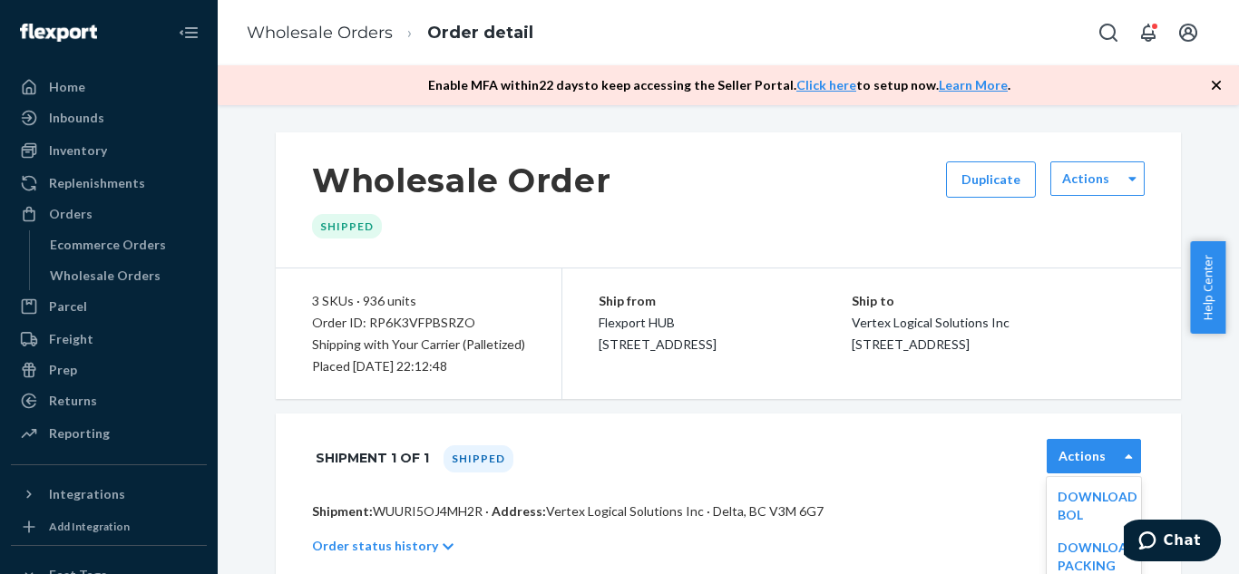
click at [1082, 457] on label "Actions" at bounding box center [1082, 456] width 47 height 18
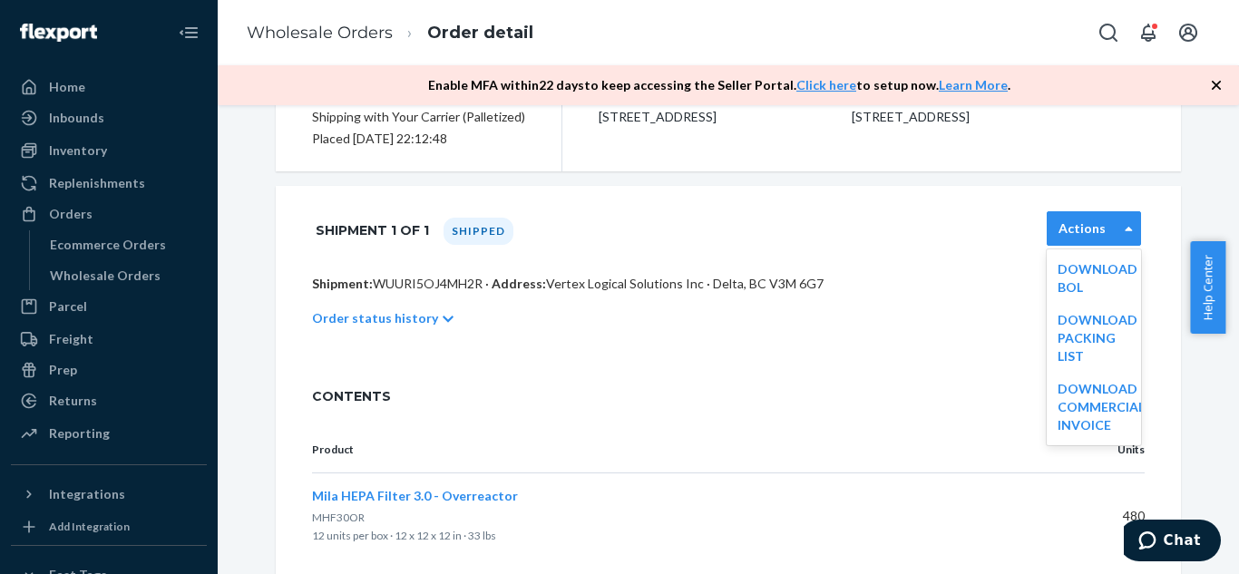
scroll to position [241, 0]
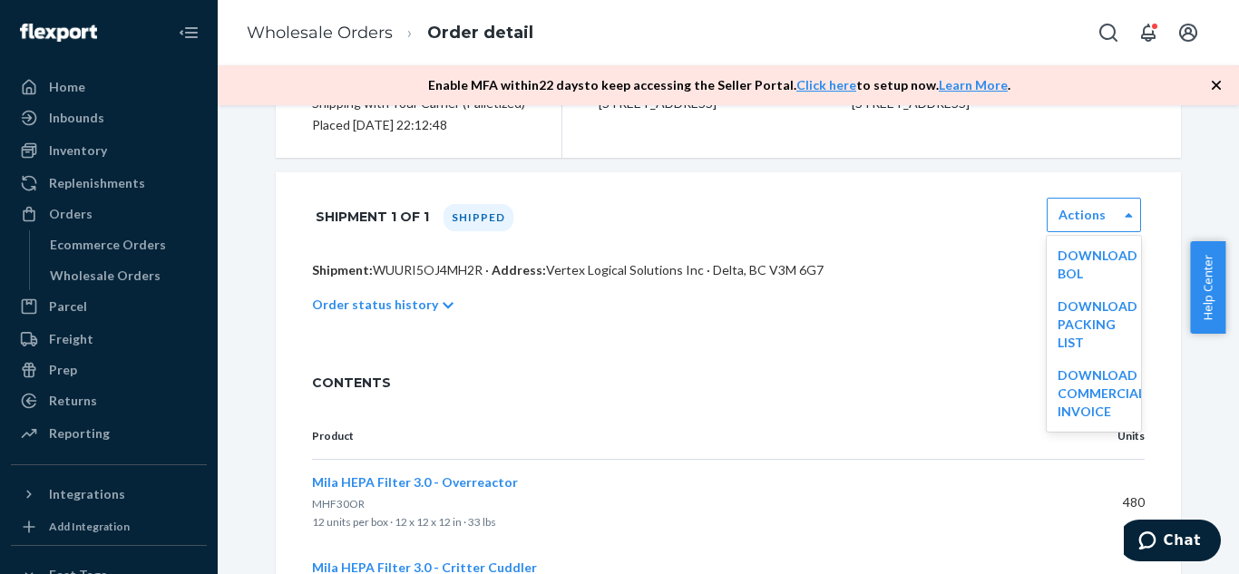
click at [889, 376] on span "CONTENTS" at bounding box center [728, 383] width 833 height 18
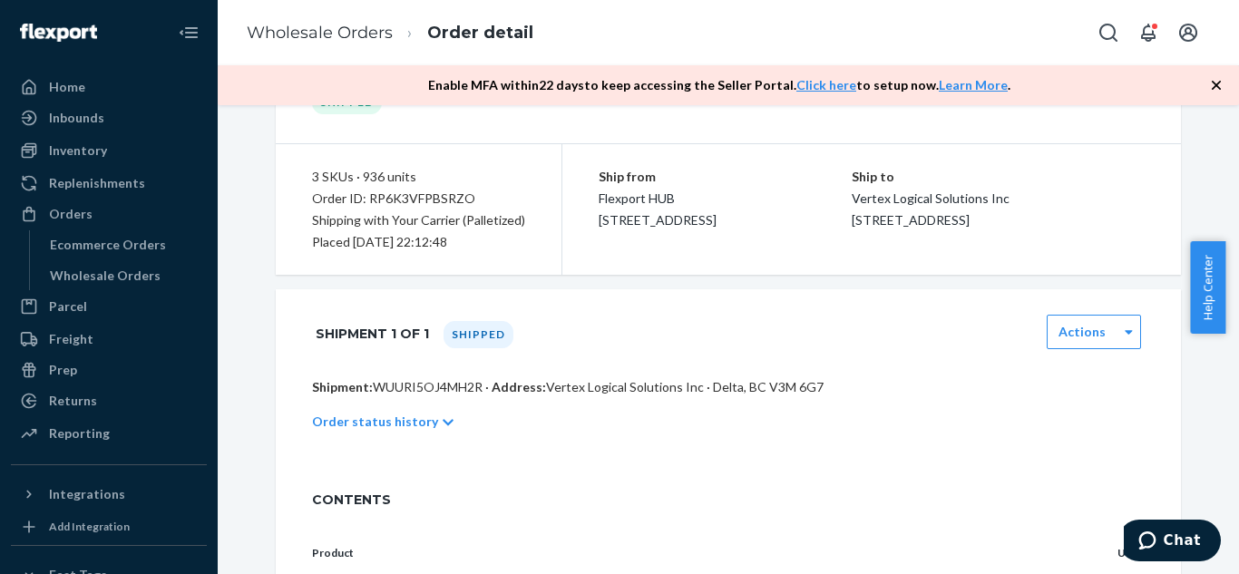
scroll to position [106, 0]
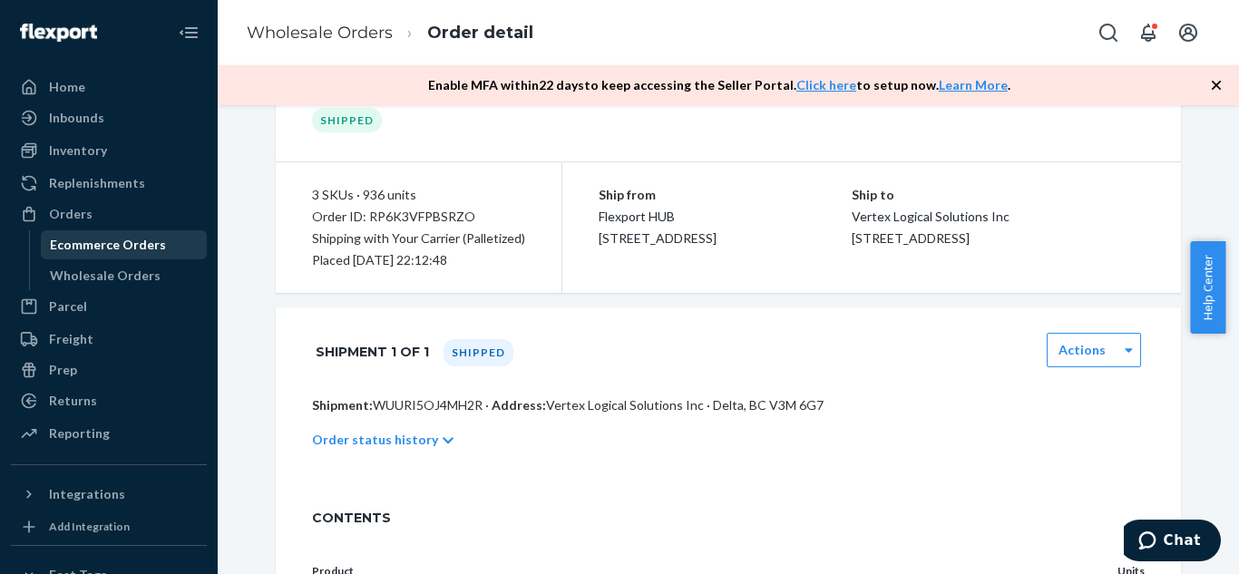
click at [103, 249] on div "Ecommerce Orders" at bounding box center [108, 245] width 116 height 18
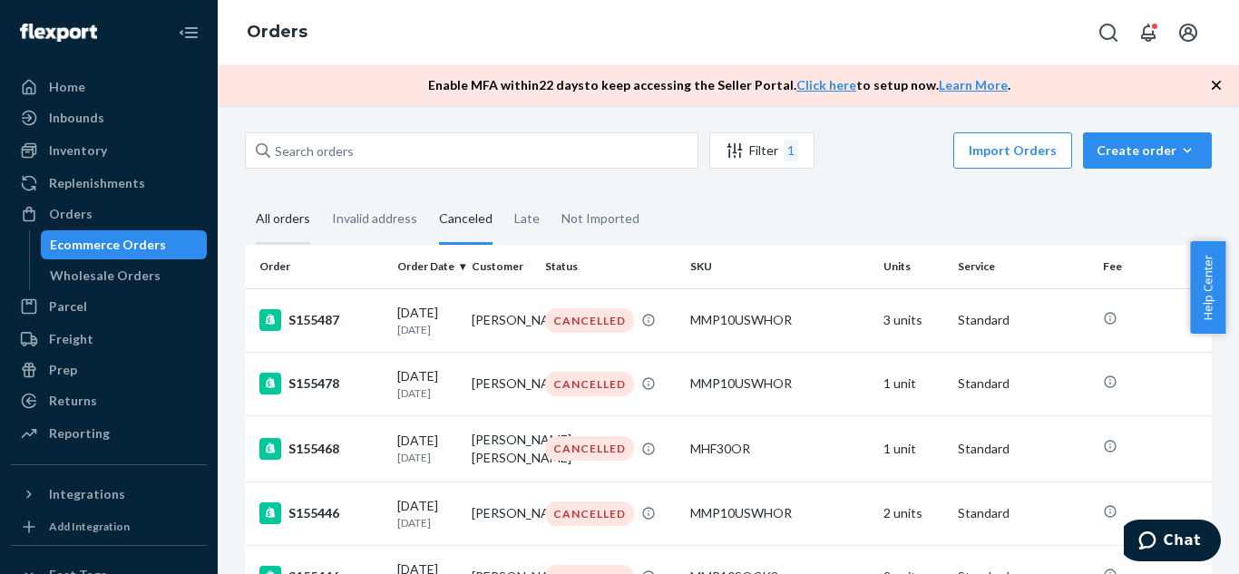
click at [288, 219] on div "All orders" at bounding box center [283, 220] width 54 height 50
click at [245, 195] on input "All orders" at bounding box center [245, 195] width 0 height 0
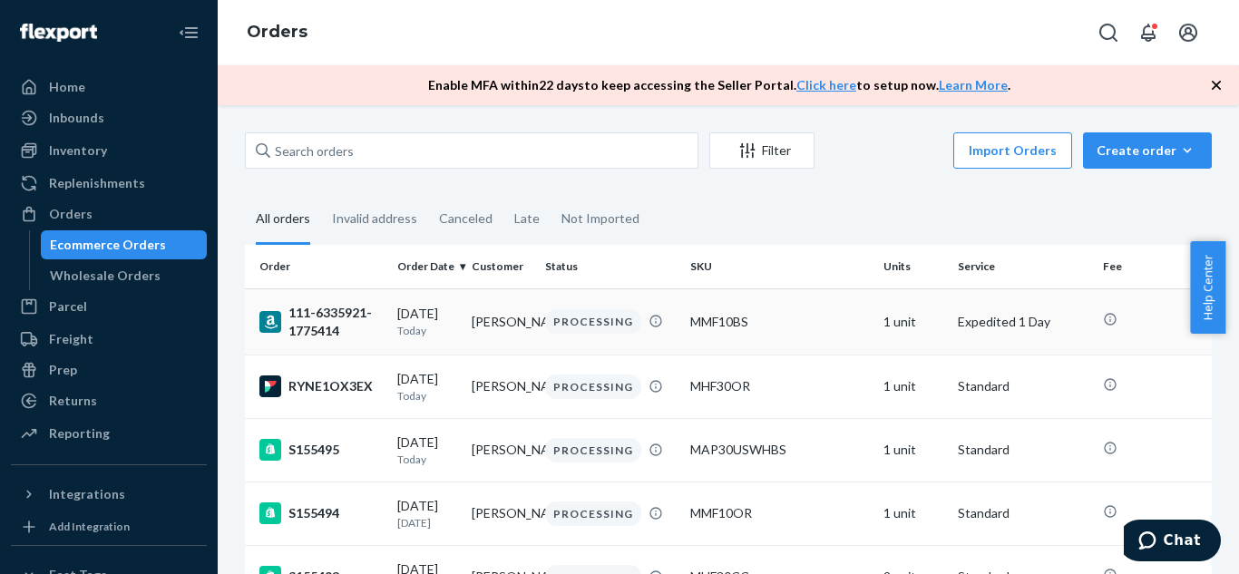
click at [503, 311] on td "[PERSON_NAME]" at bounding box center [501, 321] width 74 height 66
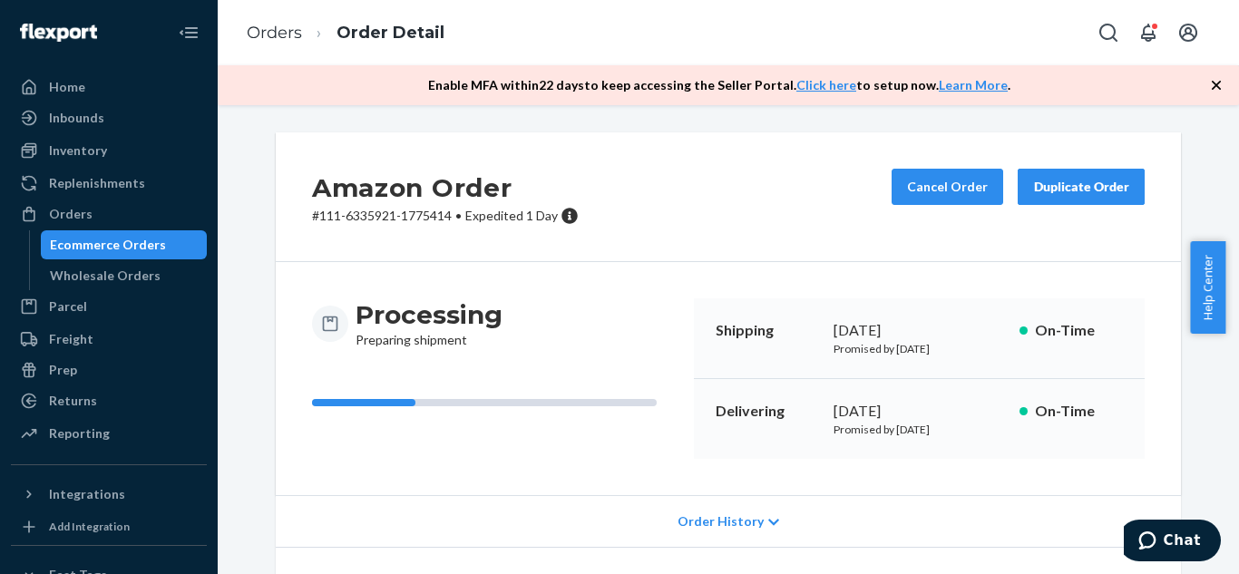
click at [111, 251] on div "Ecommerce Orders" at bounding box center [108, 245] width 116 height 18
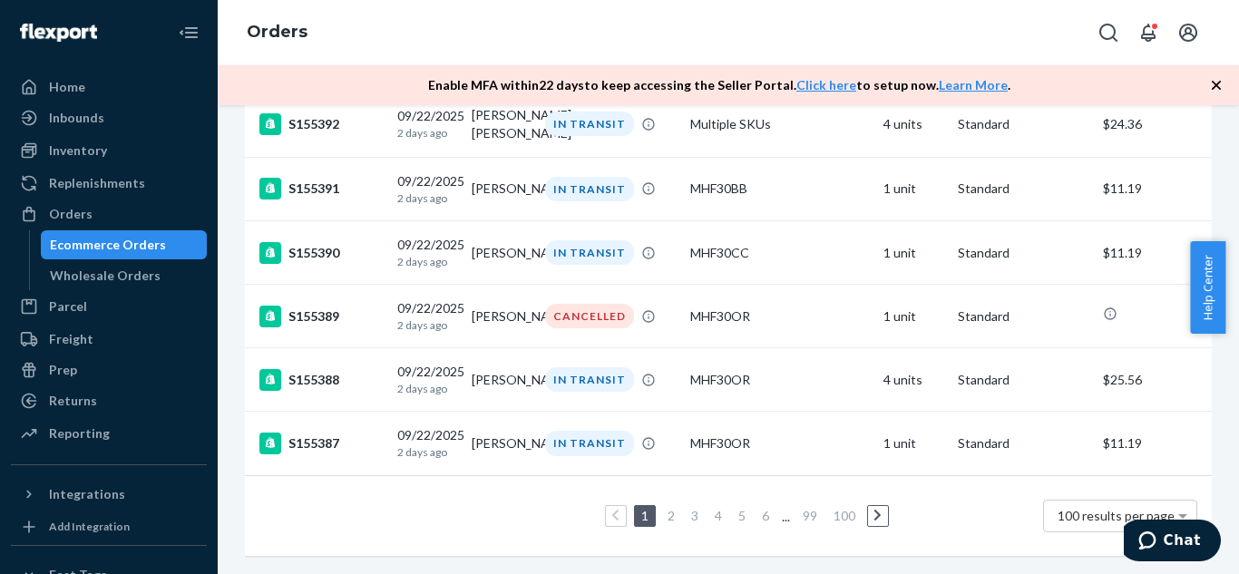
scroll to position [6469, 0]
click at [712, 508] on link "4" at bounding box center [718, 515] width 15 height 15
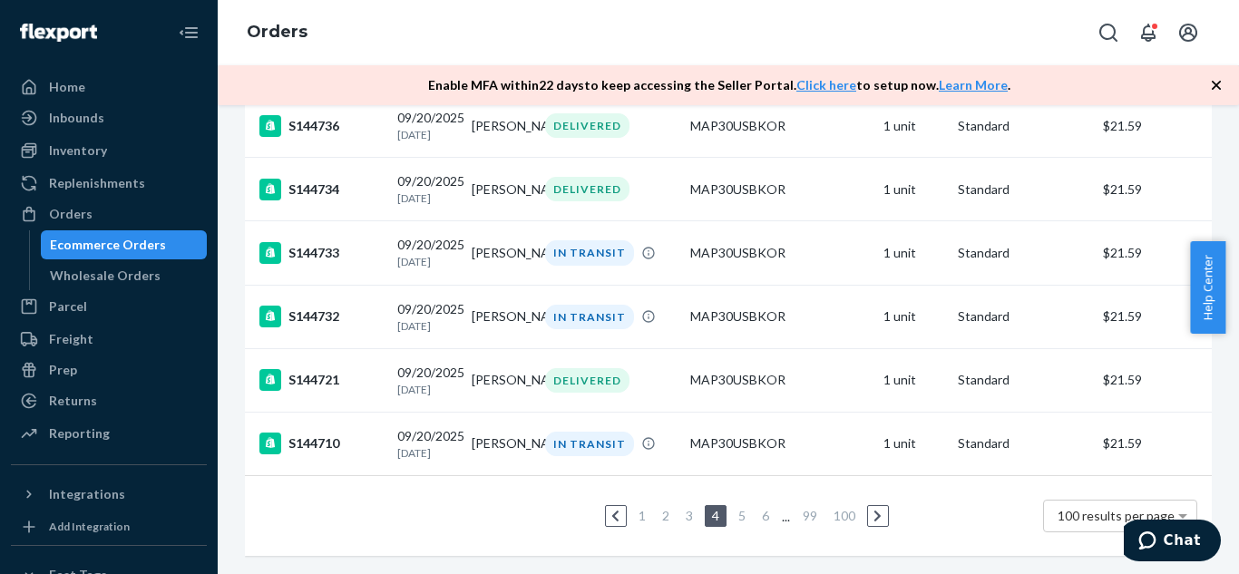
scroll to position [6423, 0]
click at [591, 368] on div "DELIVERED" at bounding box center [587, 380] width 84 height 24
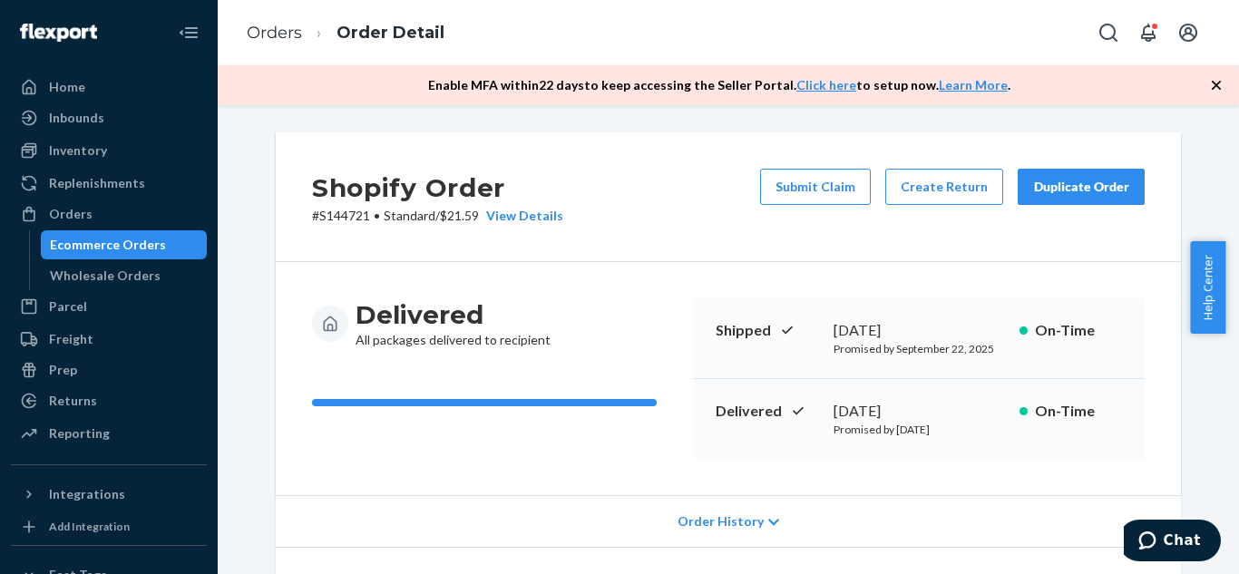
click at [1051, 191] on div "Duplicate Order" at bounding box center [1081, 187] width 96 height 18
click at [538, 217] on div "View Details" at bounding box center [521, 216] width 84 height 18
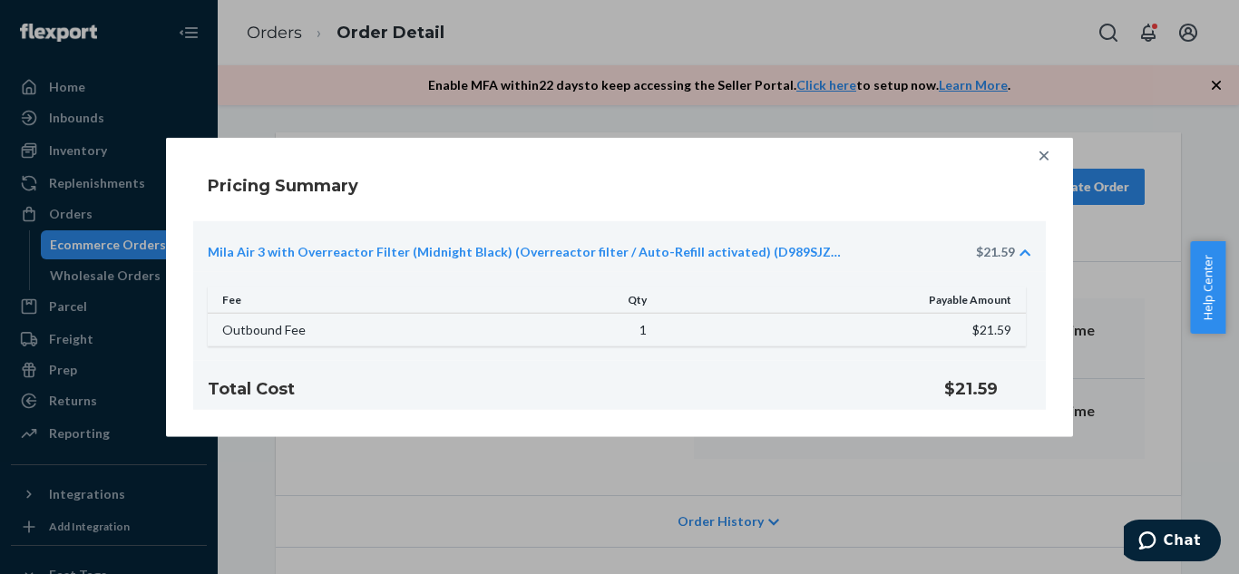
click at [1041, 150] on icon at bounding box center [1044, 155] width 18 height 18
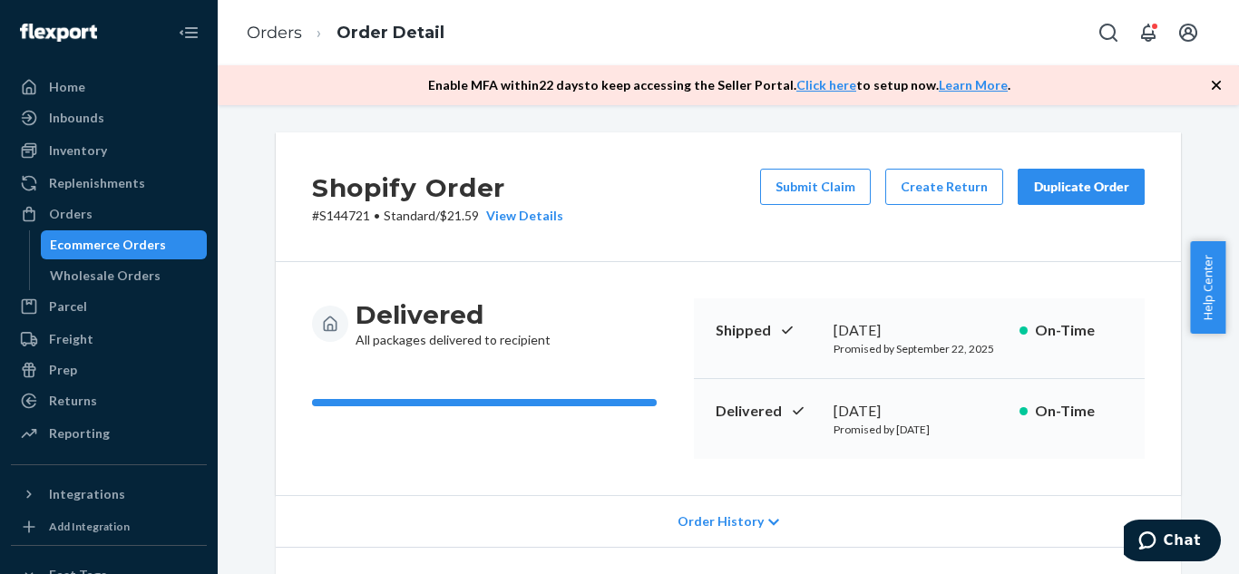
click at [1070, 181] on div "Duplicate Order" at bounding box center [1081, 187] width 96 height 18
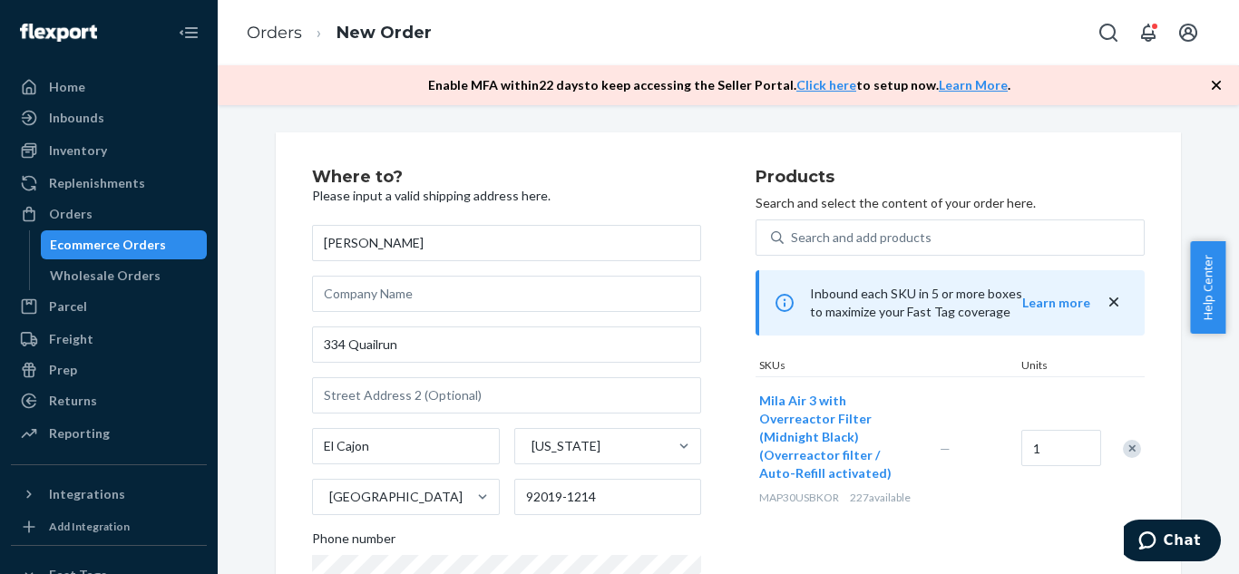
click at [1220, 88] on icon "button" at bounding box center [1216, 85] width 9 height 9
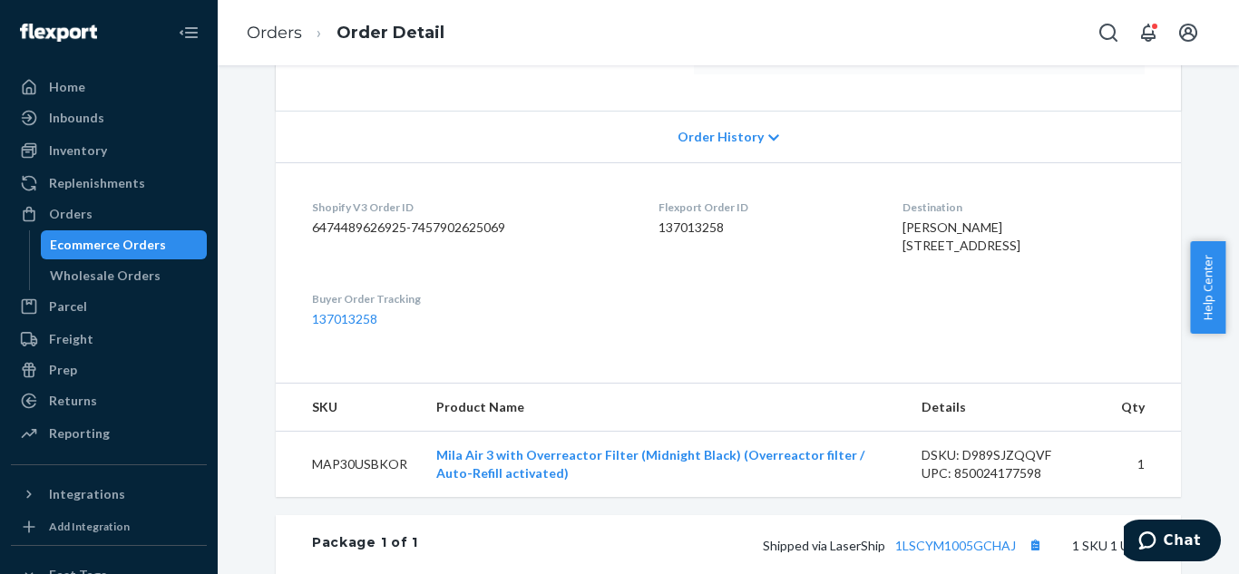
scroll to position [463, 0]
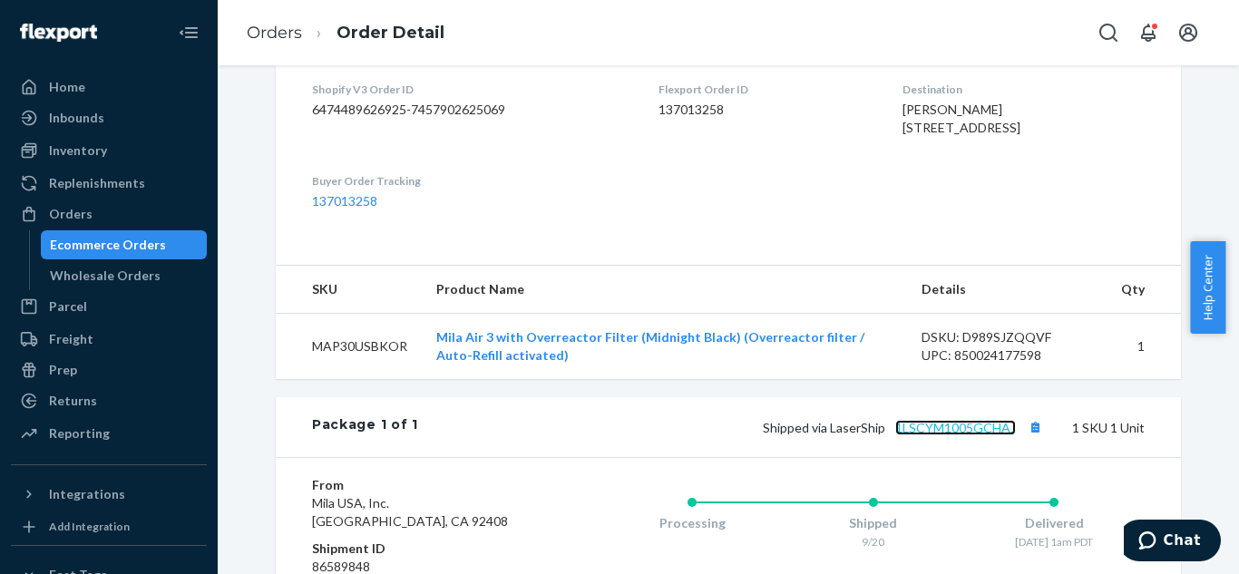
click at [908, 435] on link "1LSCYM1005GCHAJ" at bounding box center [955, 427] width 121 height 15
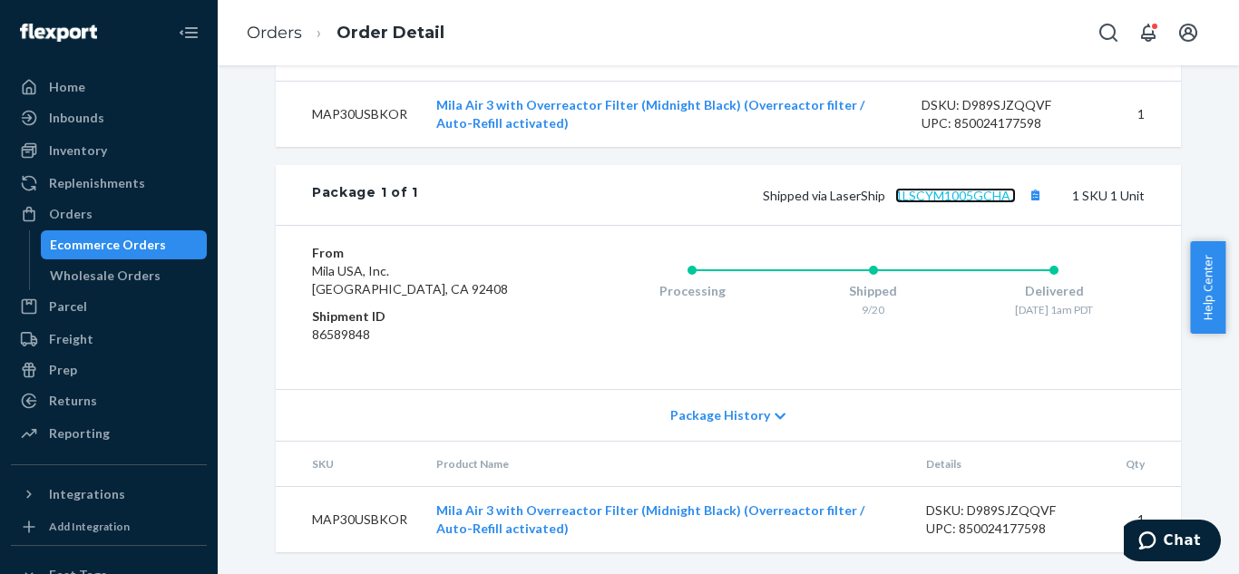
scroll to position [731, 0]
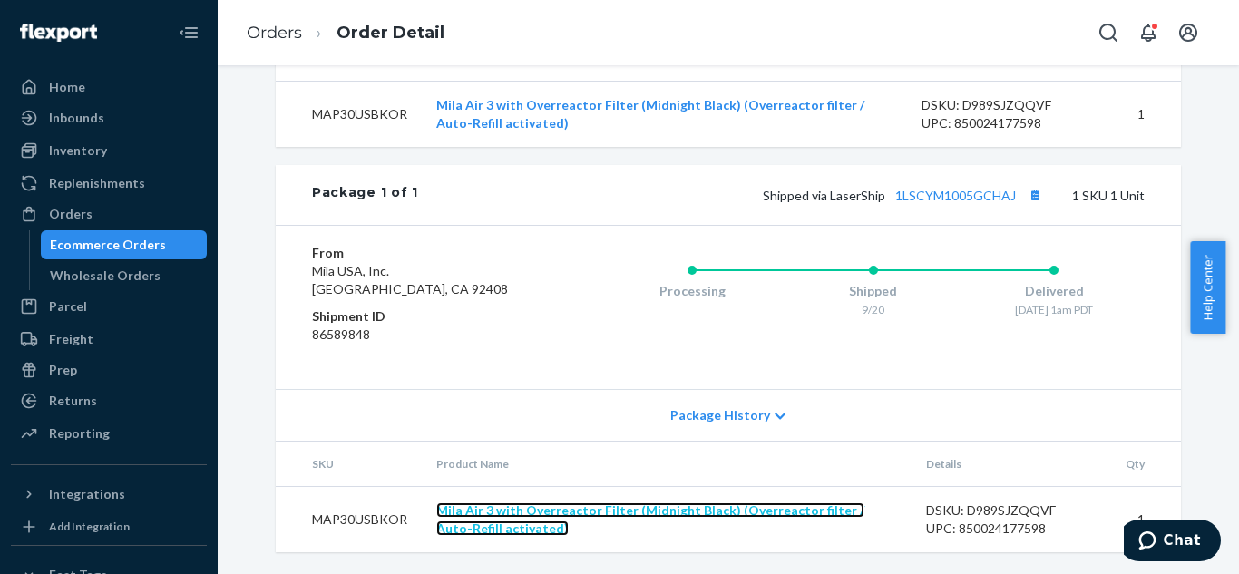
click at [827, 507] on link "Mila Air 3 with Overreactor Filter (Midnight Black) (Overreactor filter / Auto-…" at bounding box center [650, 520] width 428 height 34
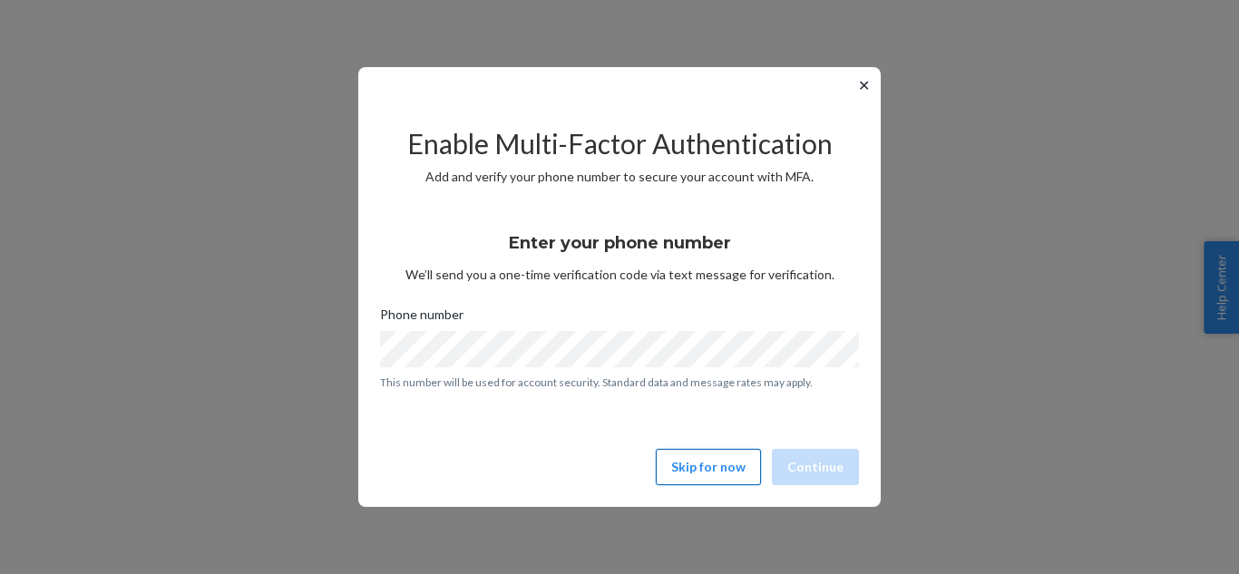
click at [722, 464] on button "Skip for now" at bounding box center [708, 467] width 105 height 36
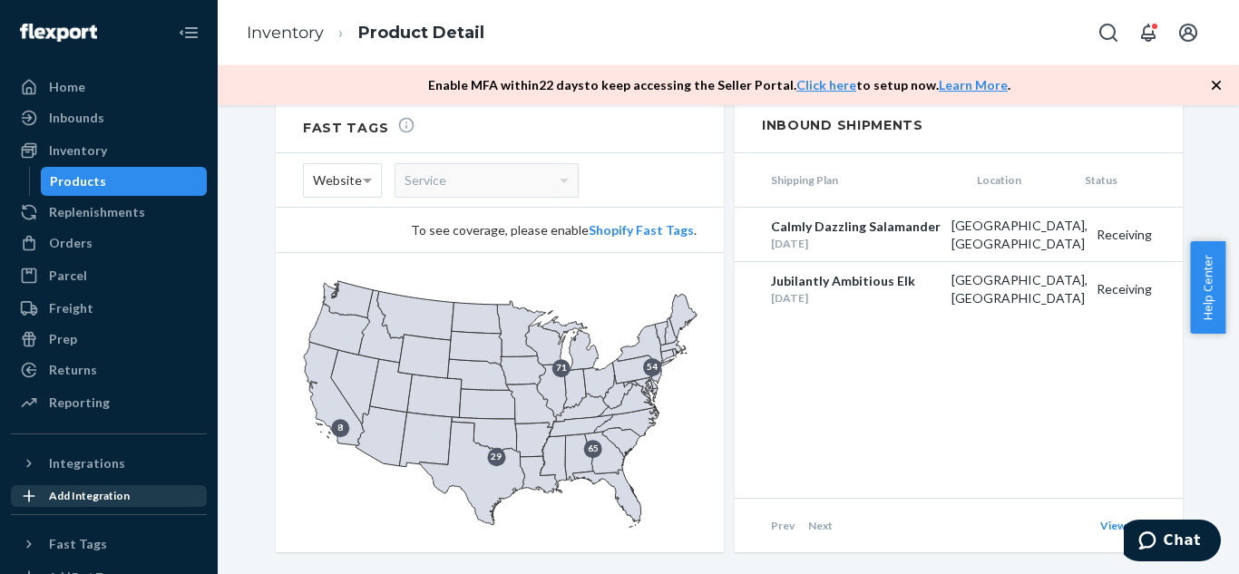
scroll to position [164, 0]
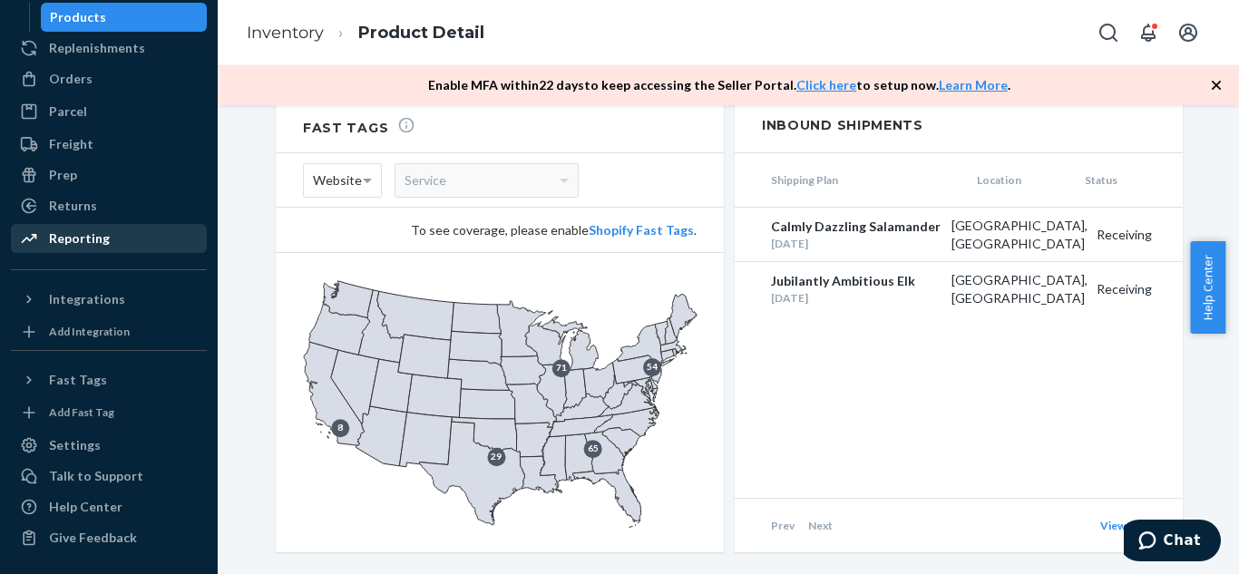
click at [88, 240] on div "Reporting" at bounding box center [79, 239] width 61 height 18
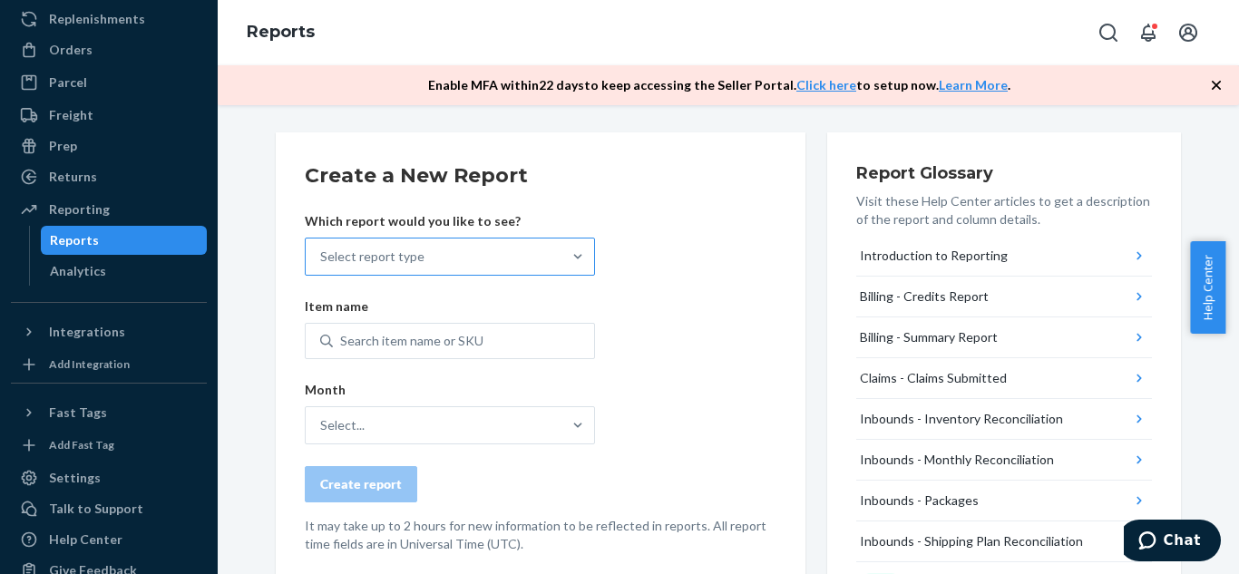
click at [532, 243] on div "Select report type" at bounding box center [434, 257] width 256 height 36
click at [322, 248] on input "Select report type" at bounding box center [321, 257] width 2 height 18
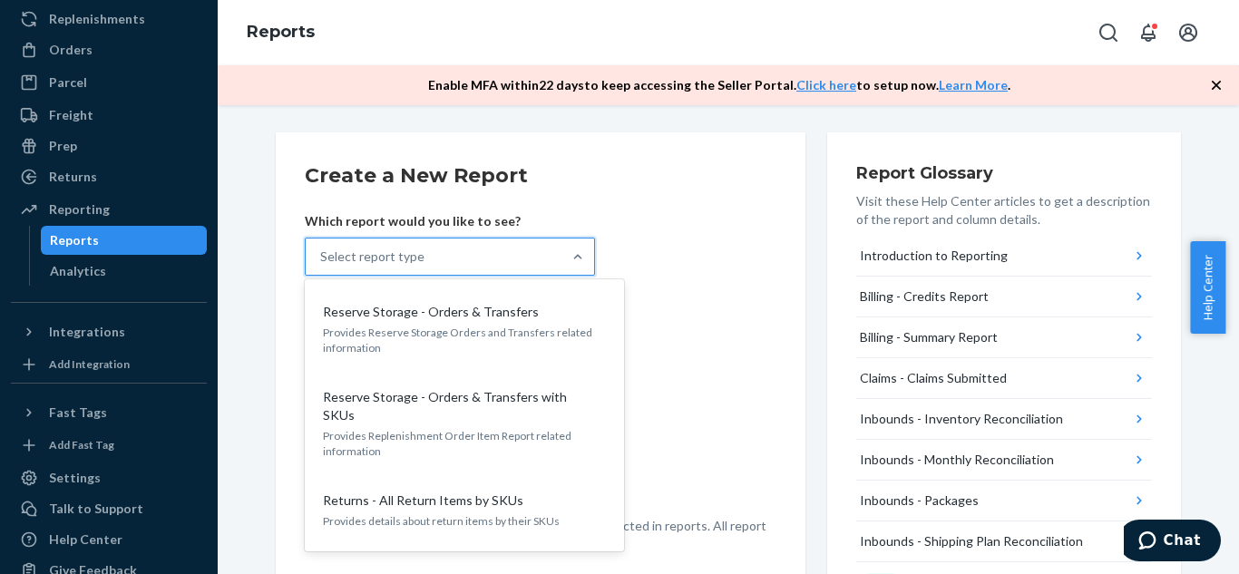
scroll to position [1832, 0]
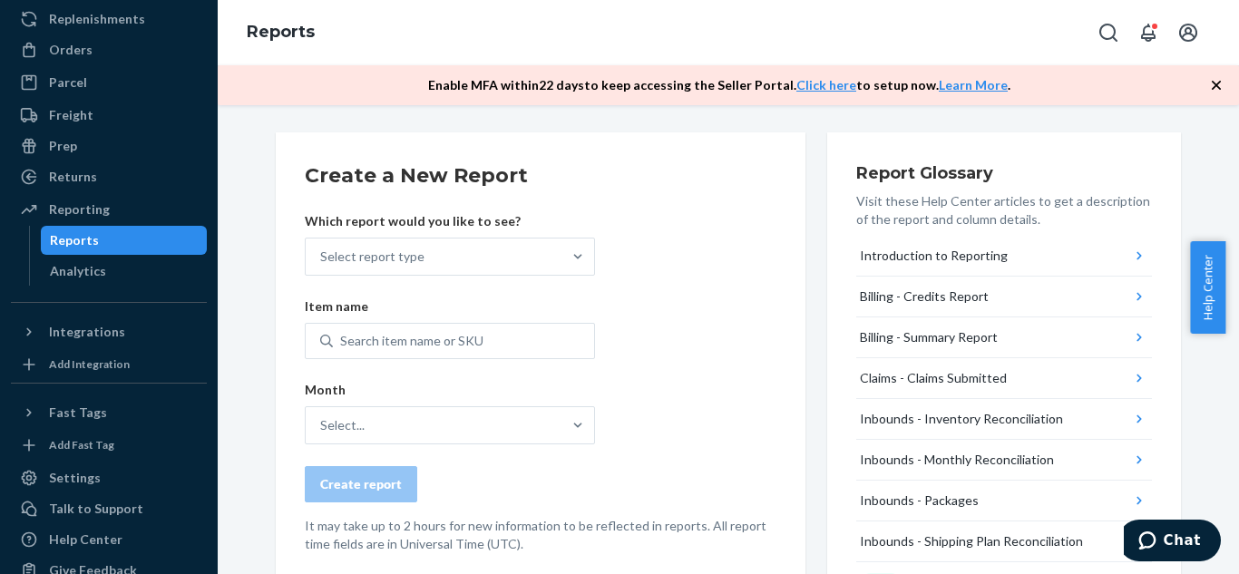
click at [755, 381] on form "Create a New Report Which report would you like to see? Select report type Item…" at bounding box center [541, 357] width 472 height 392
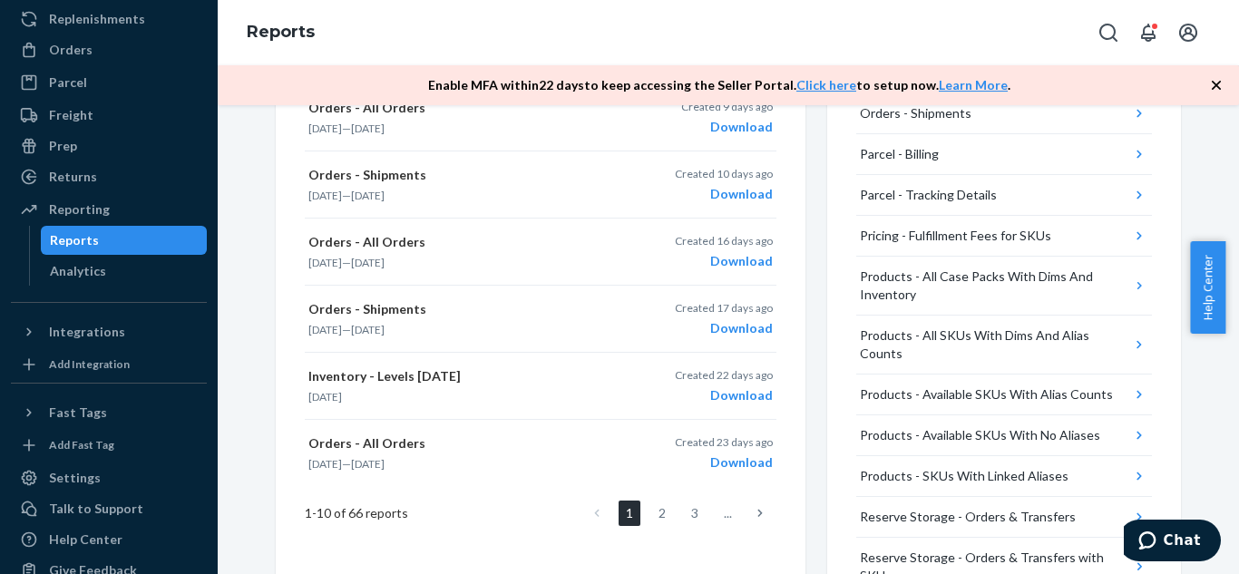
scroll to position [814, 0]
click at [743, 465] on div "Download" at bounding box center [724, 462] width 98 height 18
drag, startPoint x: 485, startPoint y: 403, endPoint x: 544, endPoint y: 425, distance: 63.2
click at [544, 425] on div "Orders - All Orders Sep 15, 2025 — Sep 21, 2025 Created 2 days ago Download Ord…" at bounding box center [541, 157] width 472 height 686
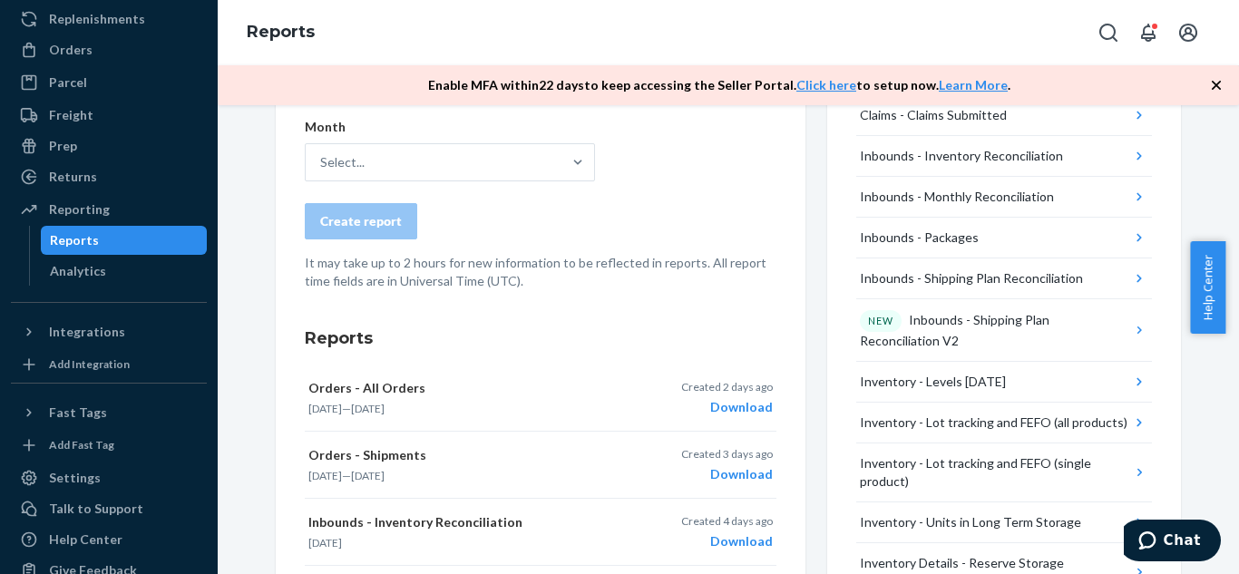
scroll to position [0, 0]
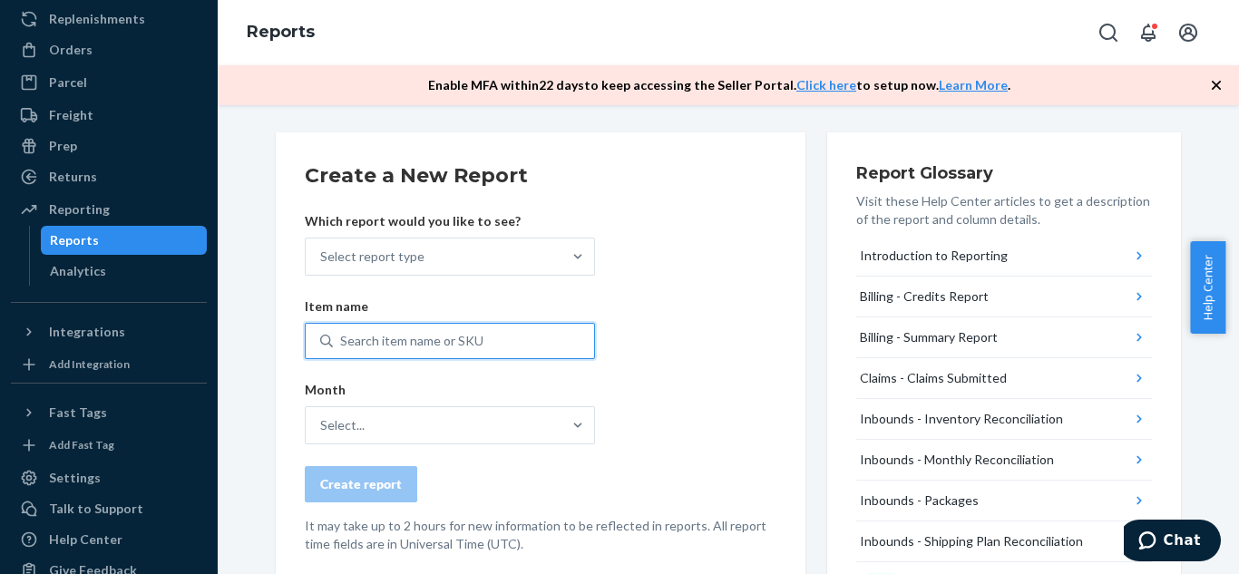
click at [508, 327] on div "Search item name or SKU" at bounding box center [463, 341] width 261 height 33
click at [342, 332] on input "0 results available. Use Up and Down to choose options, press Enter to select t…" at bounding box center [341, 341] width 2 height 18
click at [515, 423] on div "Select..." at bounding box center [434, 425] width 256 height 36
click at [322, 423] on input "Select..." at bounding box center [321, 425] width 2 height 18
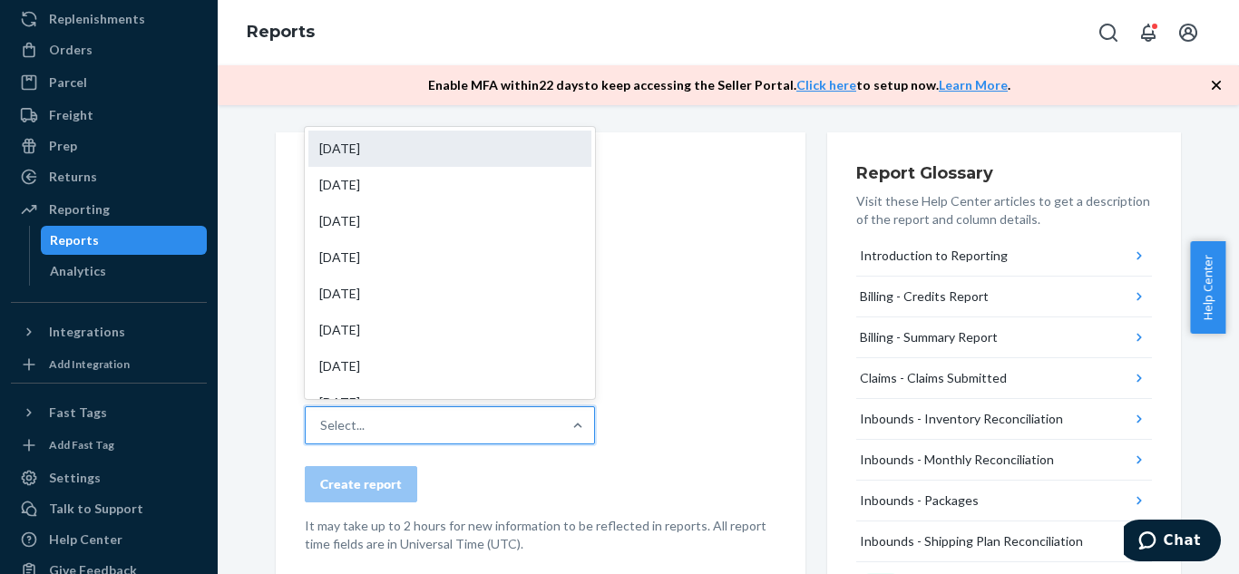
click at [415, 144] on div "[DATE]" at bounding box center [449, 149] width 283 height 36
click at [322, 416] on input "option Aug 2025 focused, 1 of 31. 31 results available. Use Up and Down to choo…" at bounding box center [321, 425] width 2 height 18
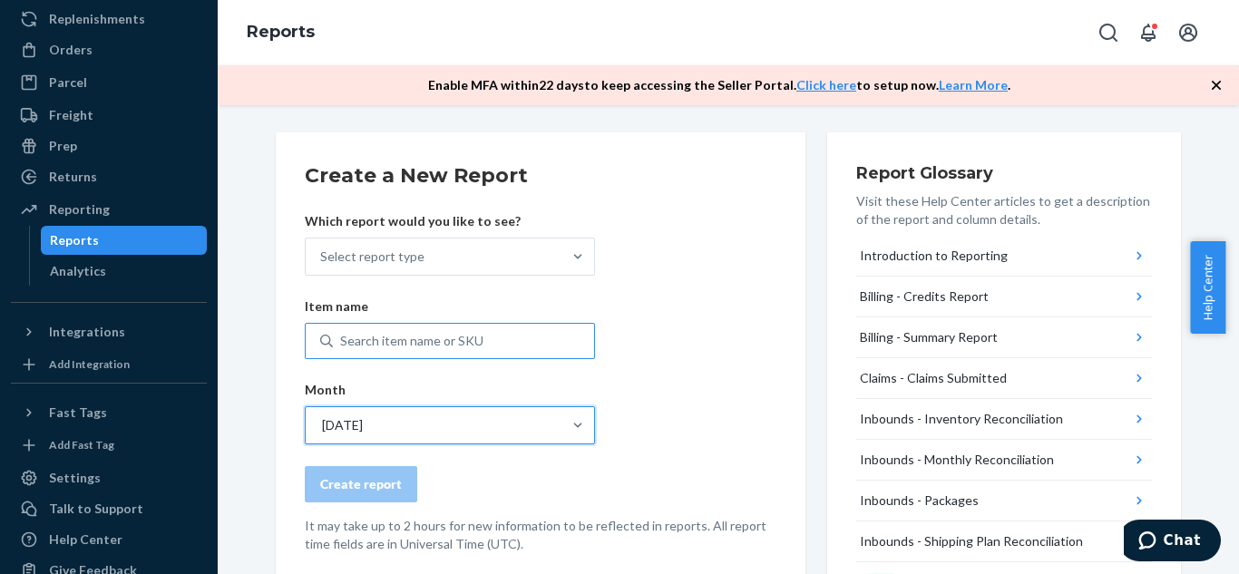
click at [450, 346] on div "Search item name or SKU" at bounding box center [411, 341] width 143 height 18
click at [342, 346] on input "Search item name or SKU" at bounding box center [341, 341] width 2 height 18
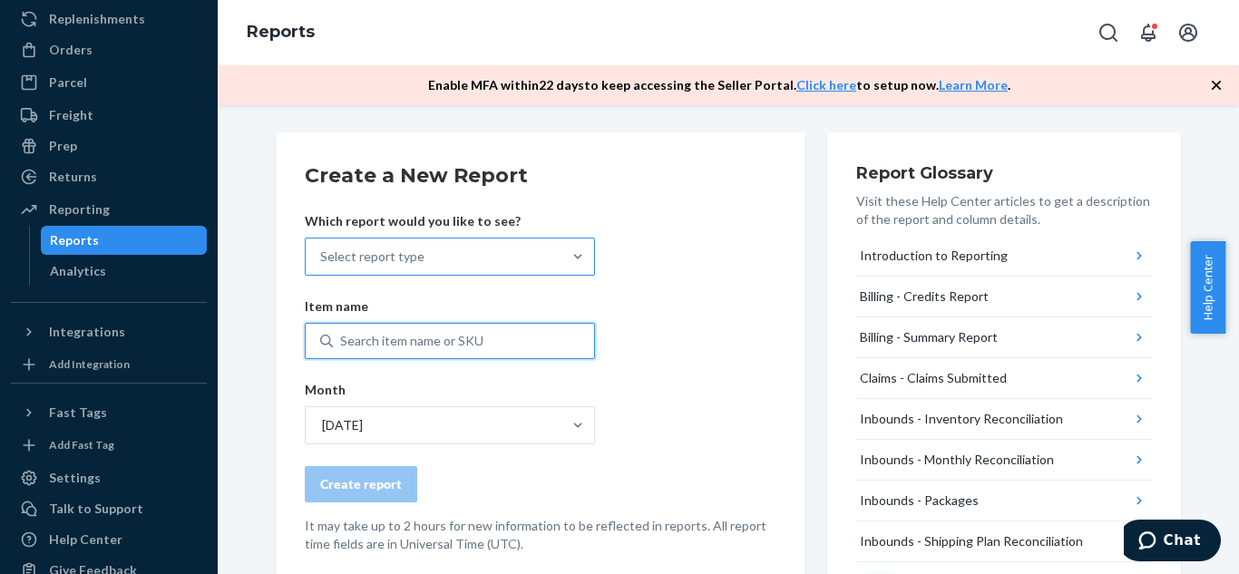
click at [494, 259] on div "Select report type" at bounding box center [434, 257] width 256 height 36
click at [322, 259] on input "Select report type" at bounding box center [321, 257] width 2 height 18
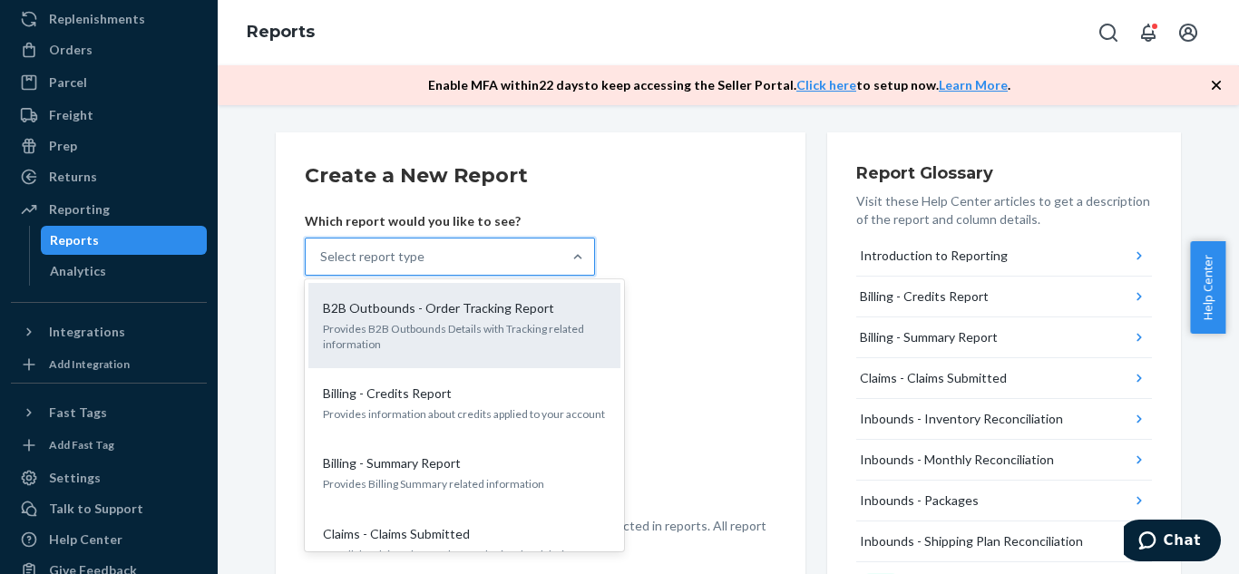
click at [502, 321] on p "Provides B2B Outbounds Details with Tracking related information" at bounding box center [464, 336] width 283 height 31
click at [322, 266] on input "option B2B Outbounds - Order Tracking Report focused, 0 of 27. 27 results avail…" at bounding box center [321, 257] width 2 height 18
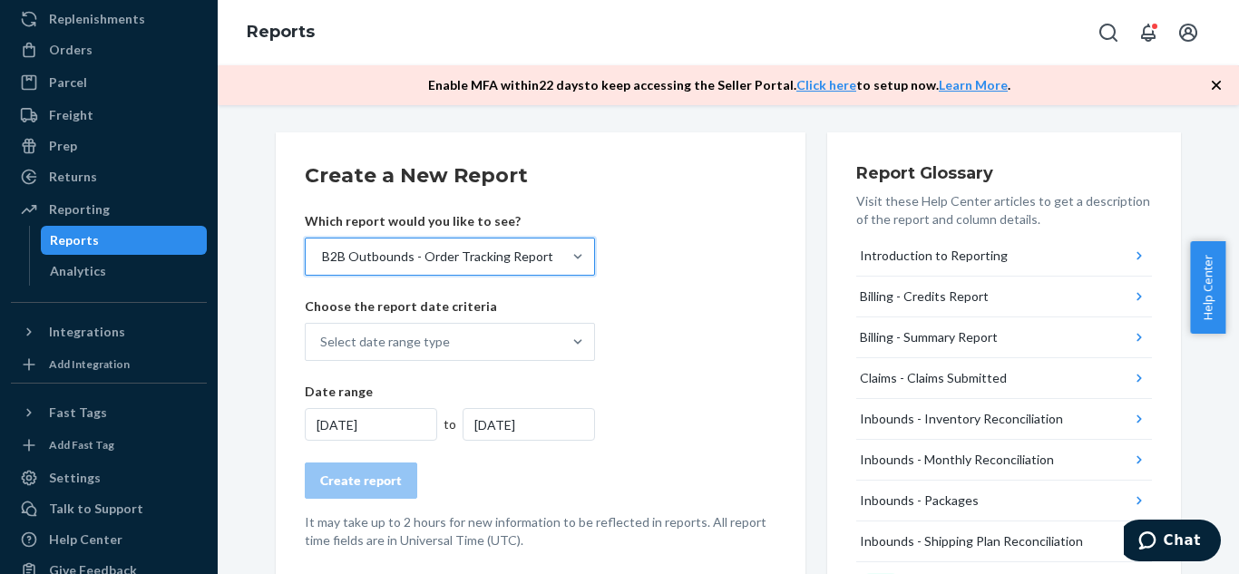
click at [405, 264] on div "B2B Outbounds - Order Tracking Report" at bounding box center [437, 257] width 231 height 18
click at [322, 264] on input "option B2B Outbounds - Order Tracking Report, selected. 0 results available. Se…" at bounding box center [321, 257] width 2 height 18
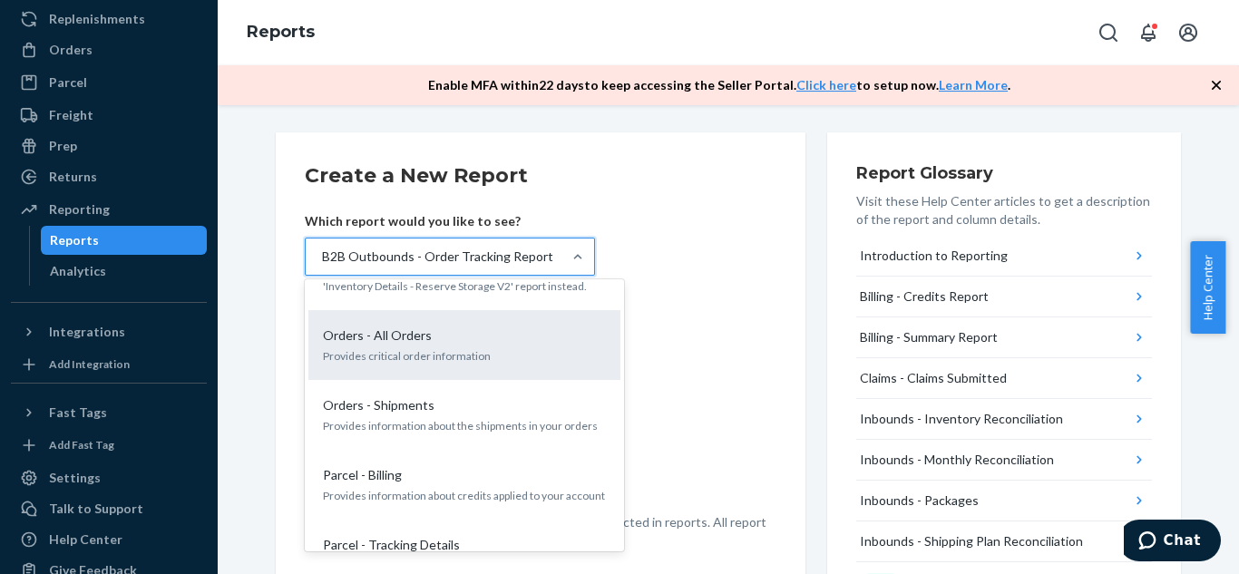
scroll to position [1030, 0]
click at [555, 347] on p "Provides critical order information" at bounding box center [464, 354] width 283 height 15
click at [322, 266] on input "option B2B Outbounds - Order Tracking Report, selected. option Orders - All Ord…" at bounding box center [321, 257] width 2 height 18
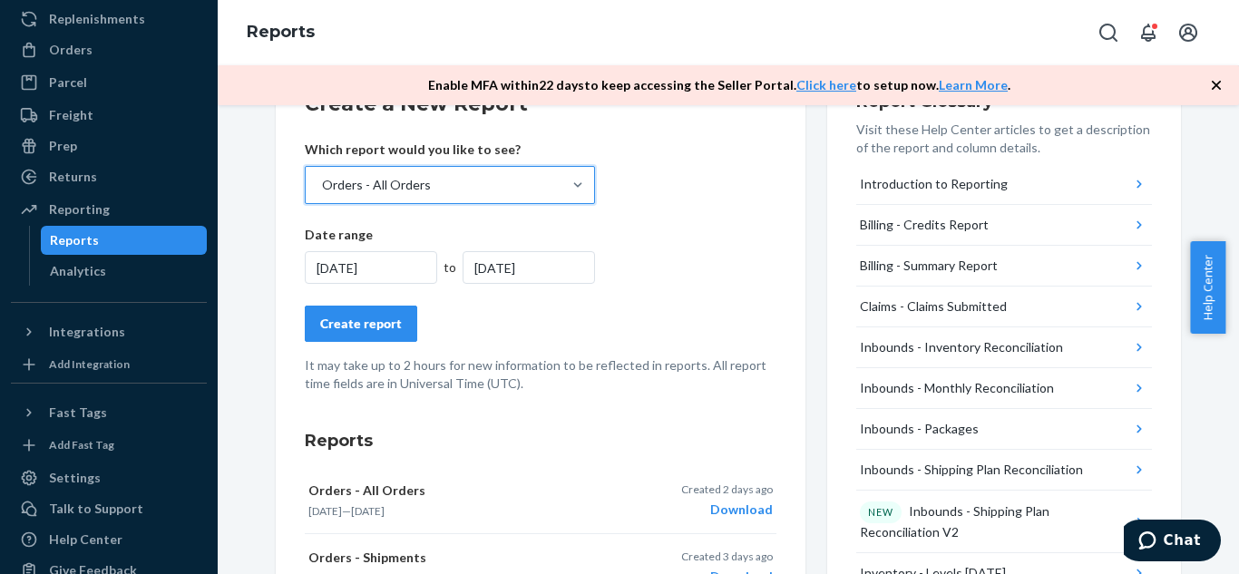
scroll to position [71, 0]
click at [370, 324] on div "Create report" at bounding box center [361, 325] width 82 height 18
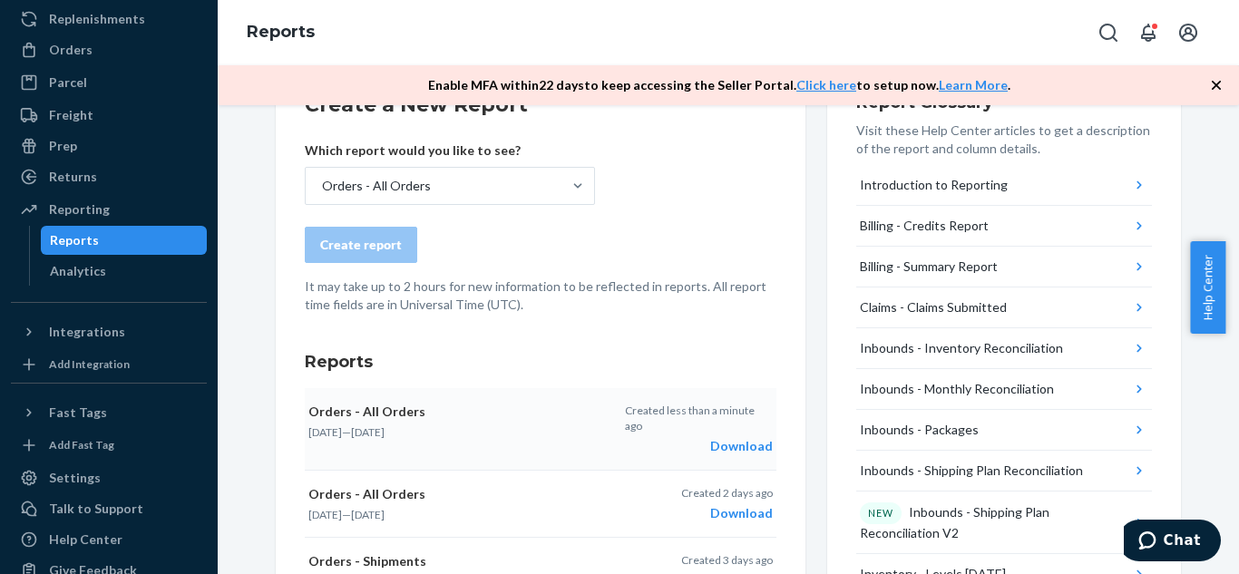
click at [738, 437] on div "Download" at bounding box center [699, 446] width 148 height 18
click at [485, 181] on div "Orders - All Orders" at bounding box center [434, 186] width 256 height 36
click at [322, 181] on input "Orders - All Orders" at bounding box center [321, 186] width 2 height 18
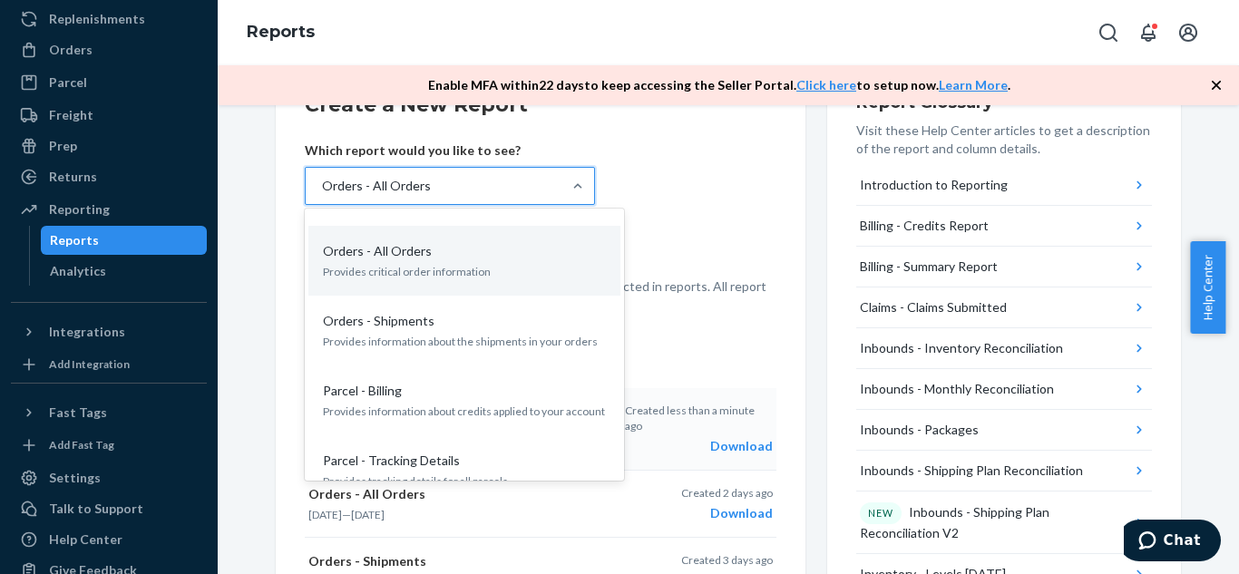
scroll to position [1039, 0]
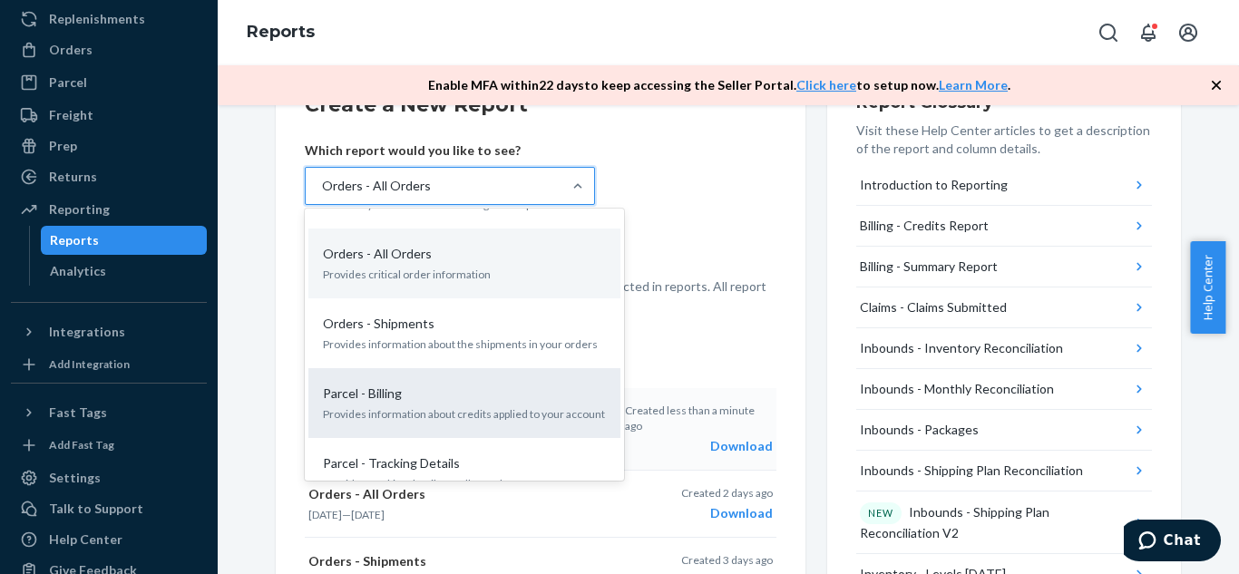
click at [534, 406] on p "Provides information about credits applied to your account" at bounding box center [464, 413] width 283 height 15
click at [322, 195] on input "option Orders - All Orders, selected. option Parcel - Billing focused, 16 of 27…" at bounding box center [321, 186] width 2 height 18
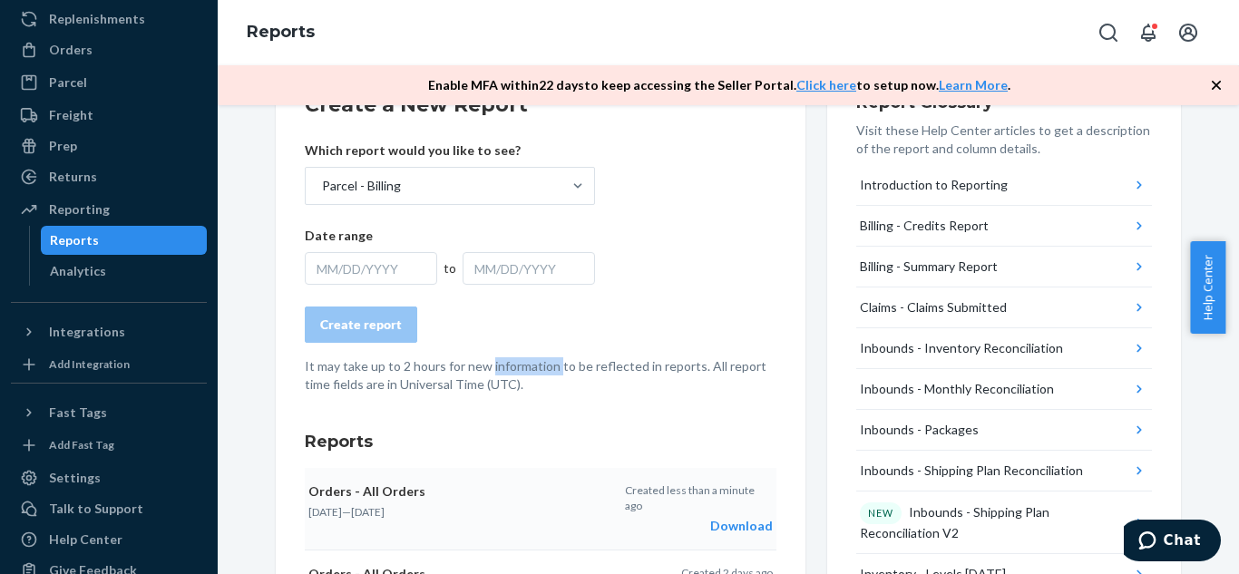
click at [534, 367] on p "It may take up to 2 hours for new information to be reflected in reports. All r…" at bounding box center [541, 375] width 472 height 36
click at [687, 299] on form "Create a New Report Which report would you like to see? Parcel - Billing Date r…" at bounding box center [541, 242] width 472 height 303
click at [364, 259] on div "MM/DD/YYYY" at bounding box center [371, 268] width 132 height 33
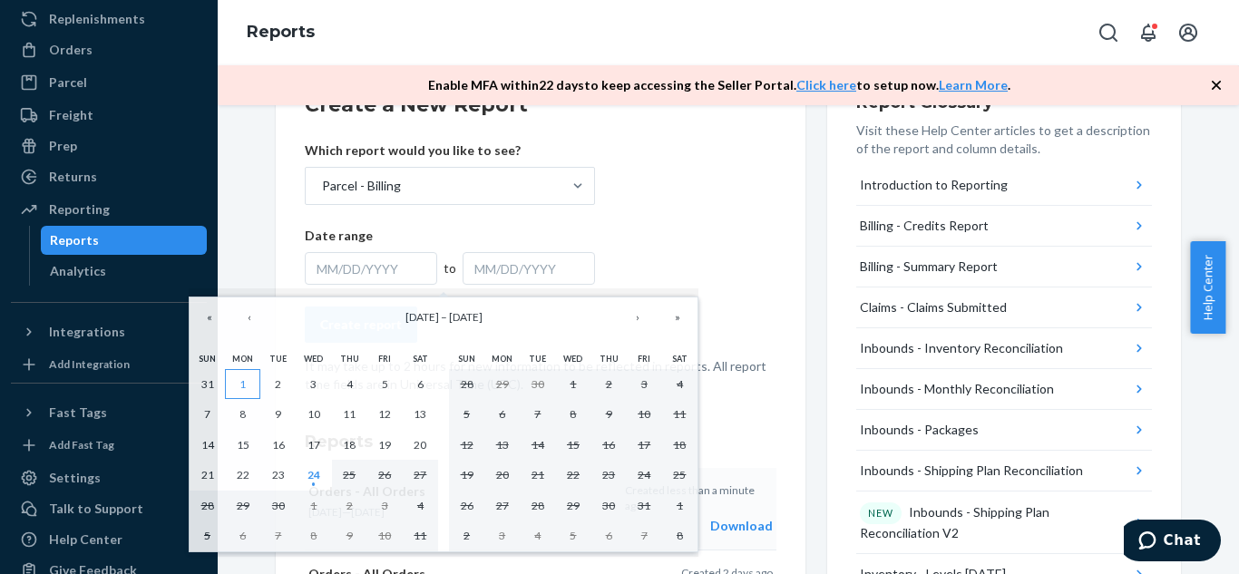
click at [241, 378] on abbr "1" at bounding box center [242, 384] width 6 height 14
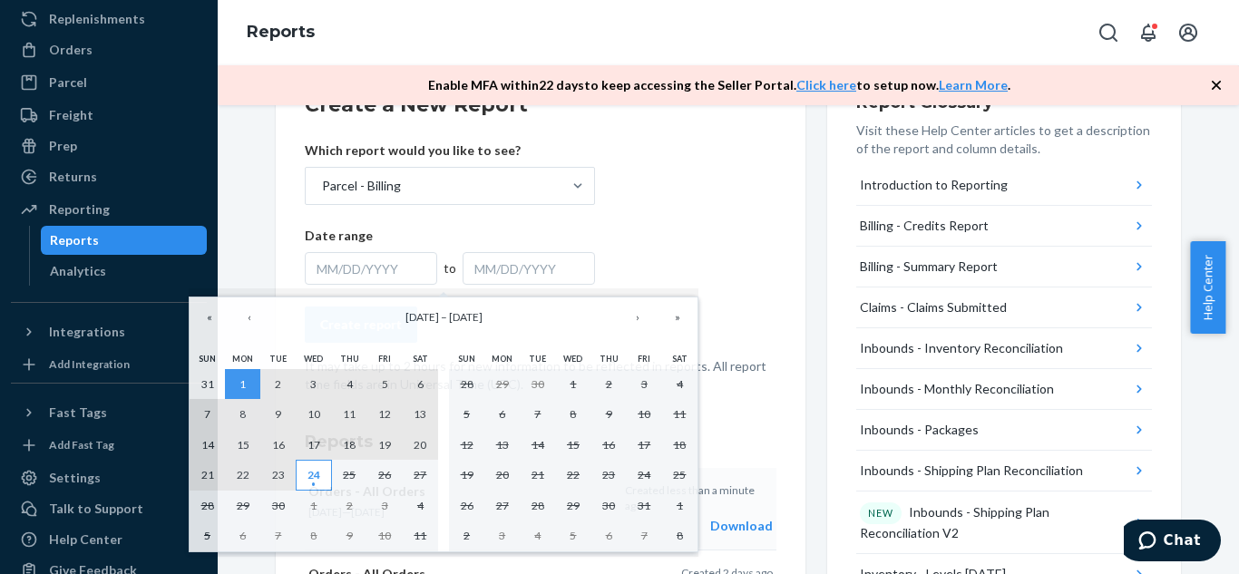
click at [308, 478] on abbr "24" at bounding box center [314, 475] width 13 height 14
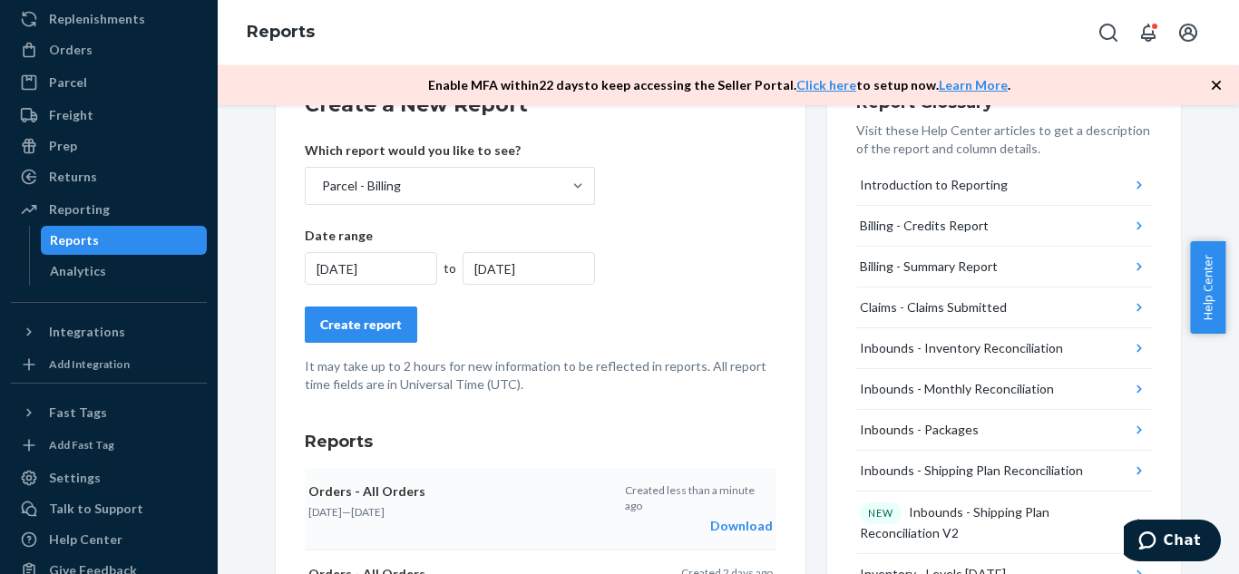
click at [357, 331] on div "Create report" at bounding box center [361, 325] width 82 height 18
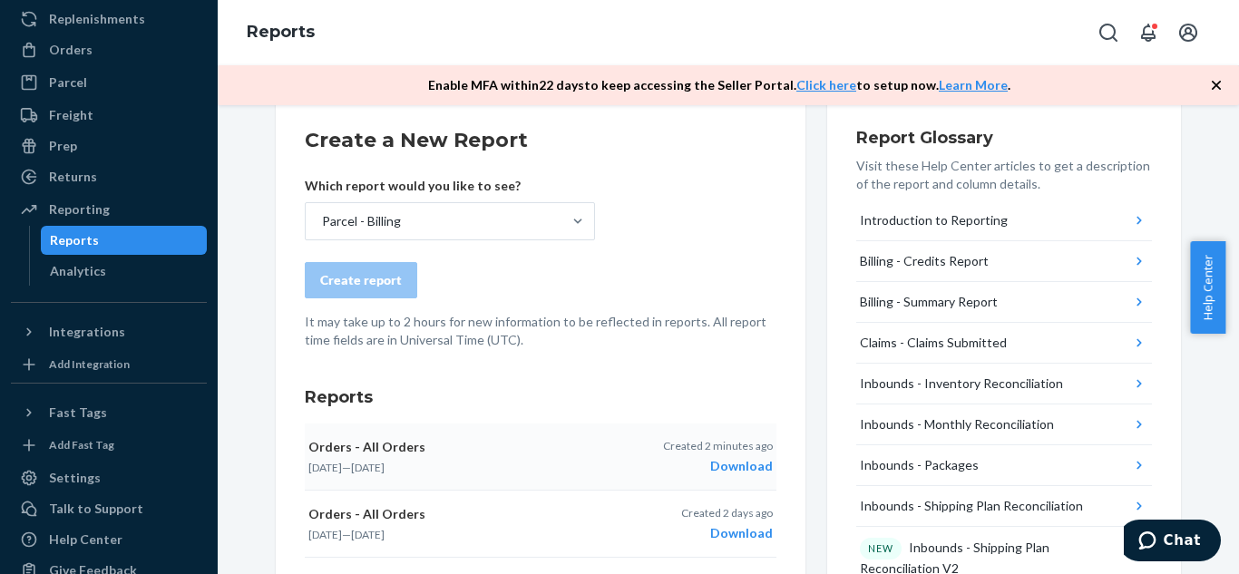
scroll to position [0, 0]
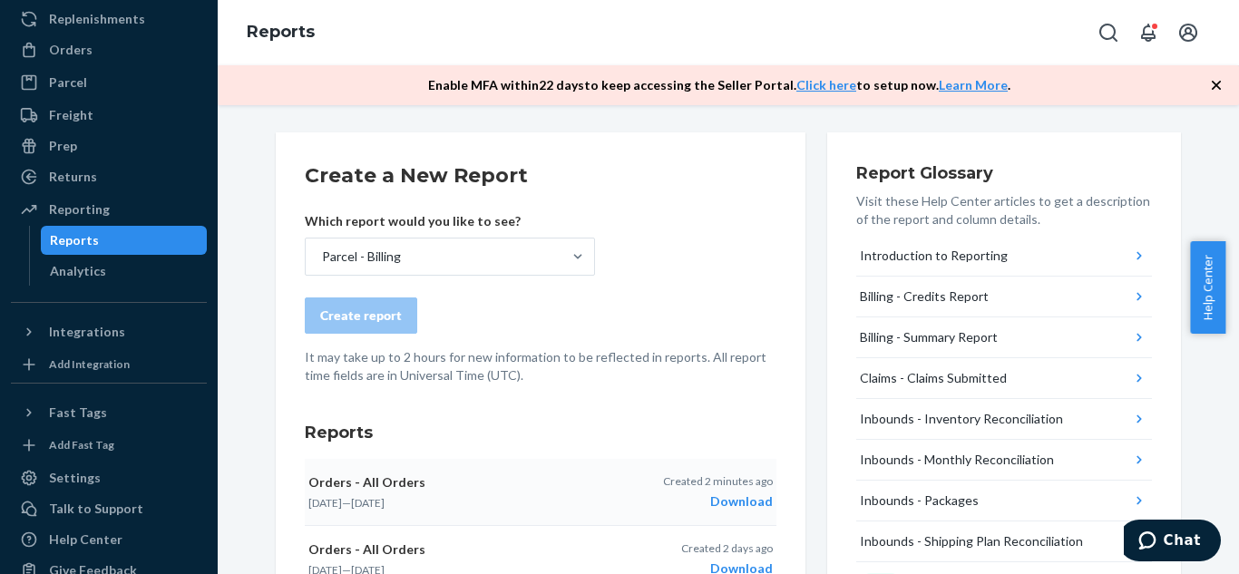
click at [728, 426] on h3 "Reports" at bounding box center [541, 433] width 472 height 24
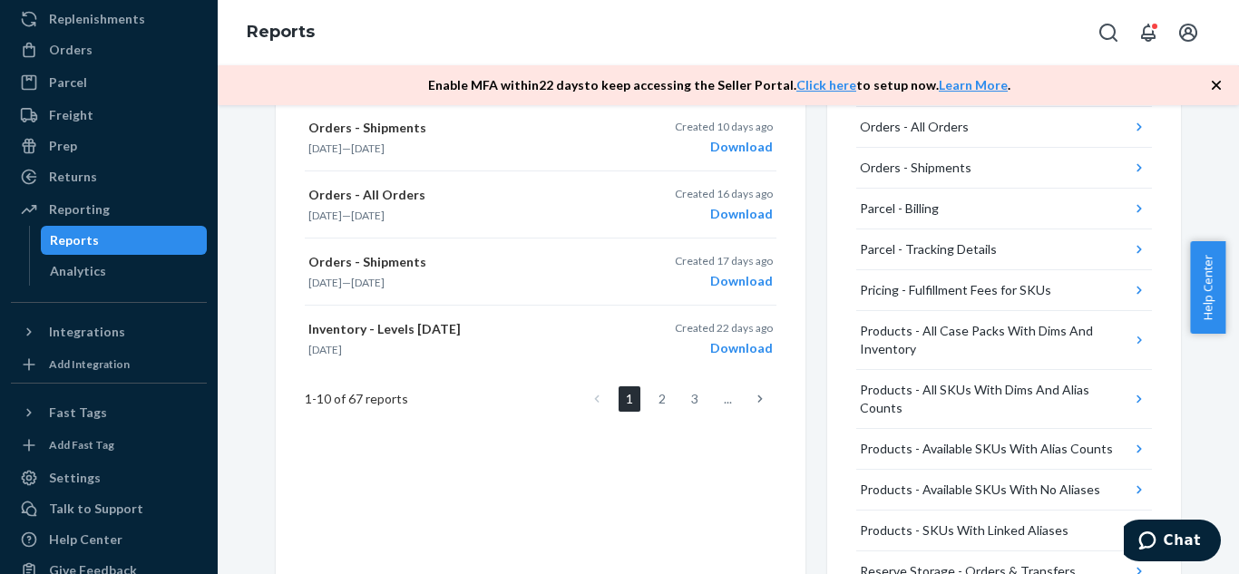
scroll to position [891, 0]
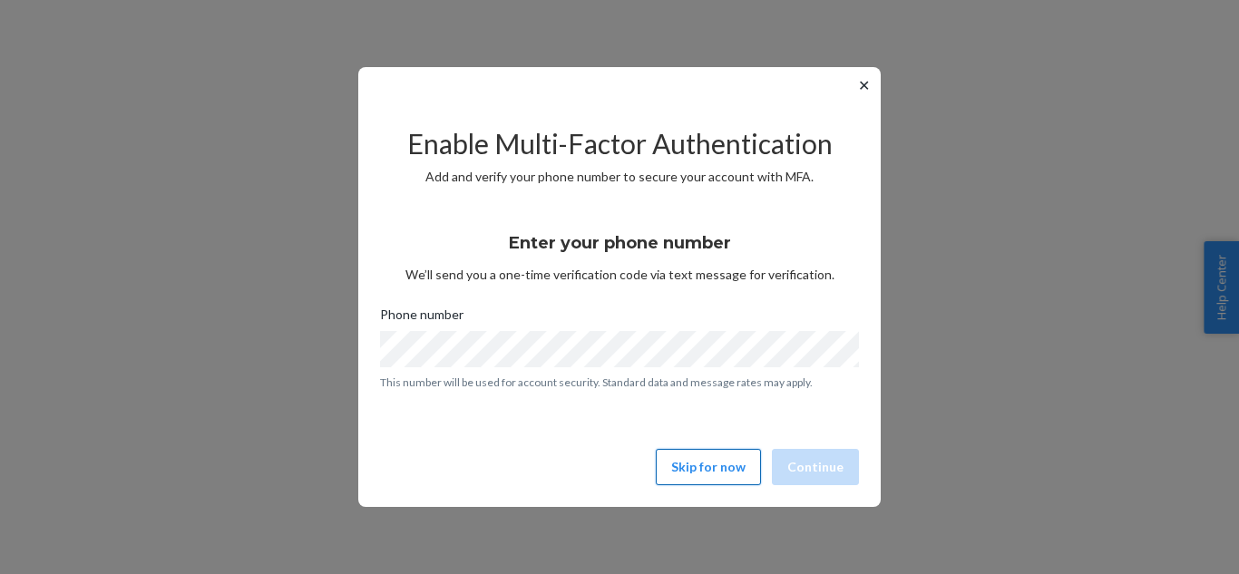
click at [746, 465] on button "Skip for now" at bounding box center [708, 467] width 105 height 36
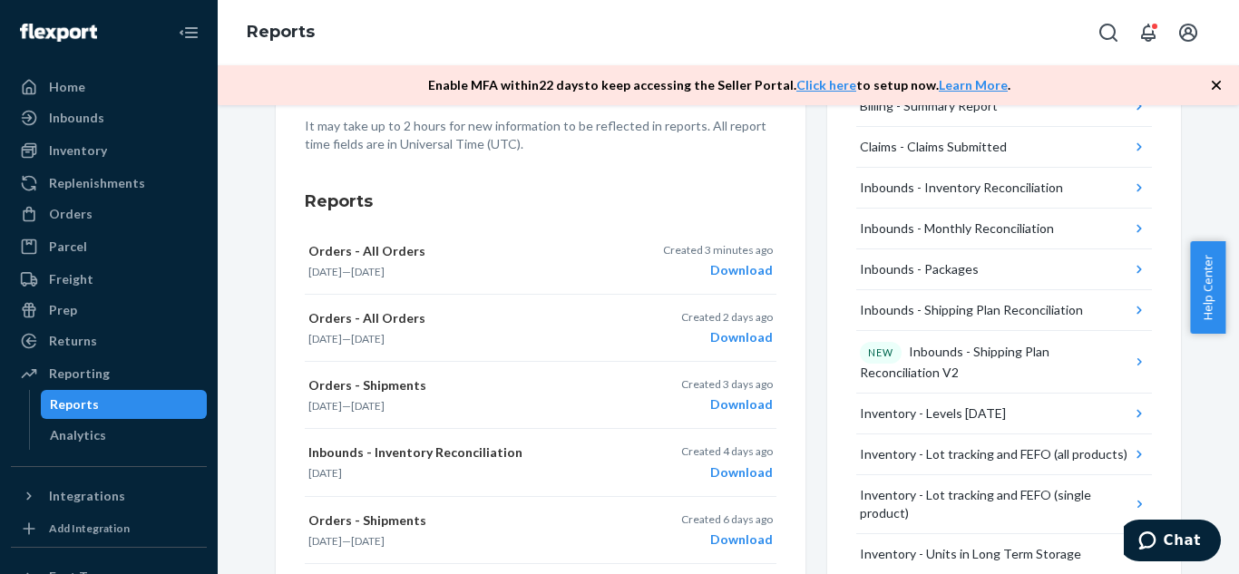
scroll to position [326, 0]
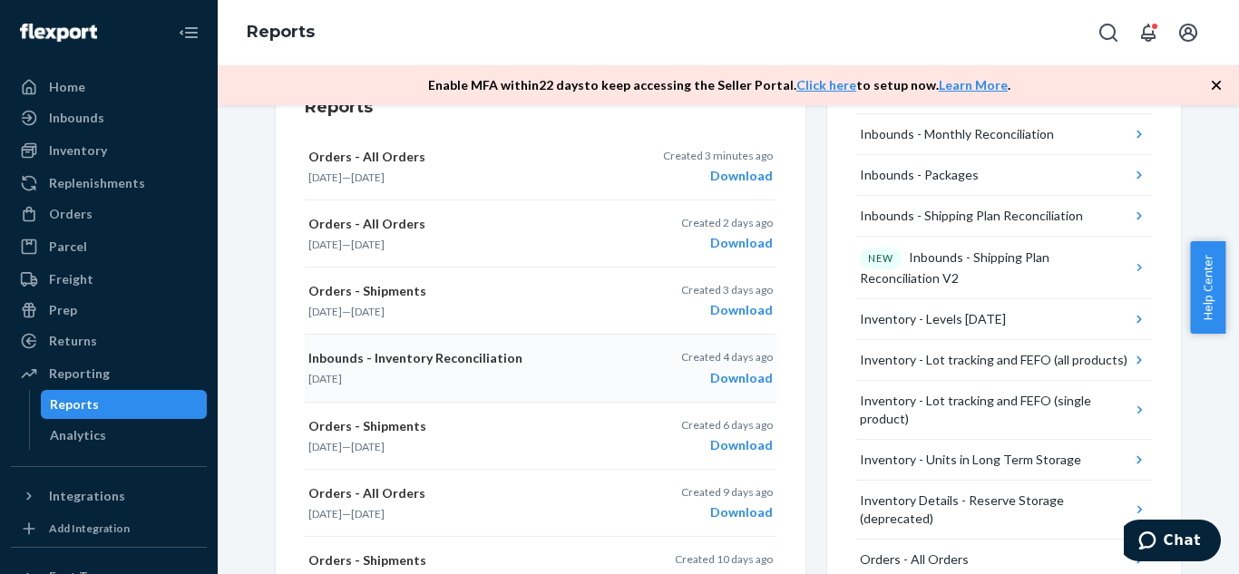
click at [733, 374] on div "Download" at bounding box center [727, 378] width 92 height 18
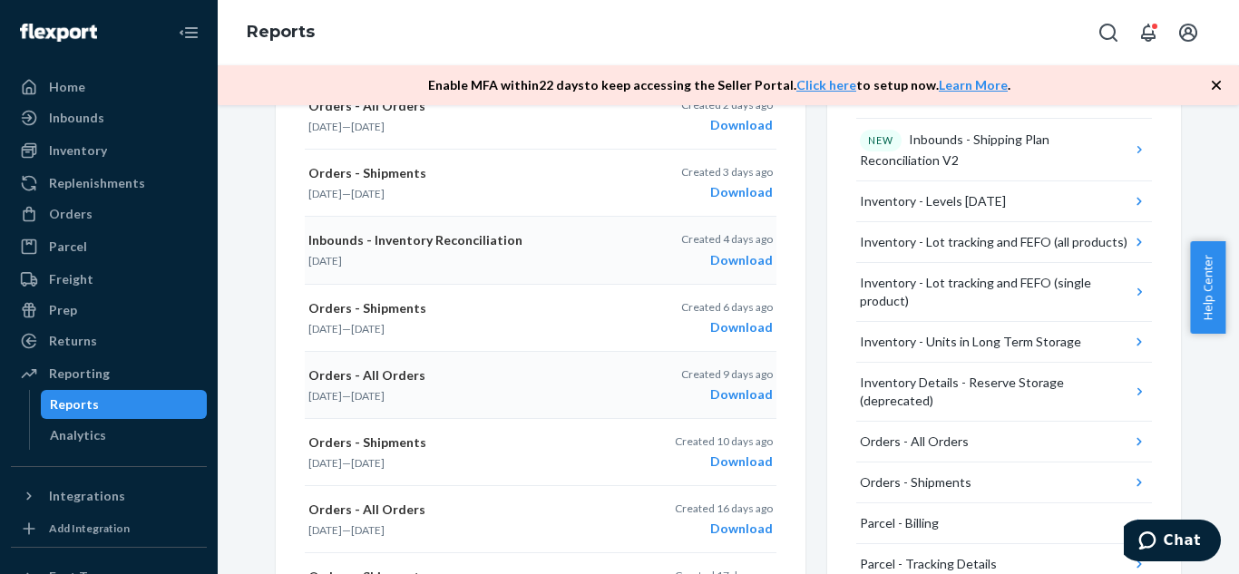
scroll to position [444, 0]
click at [728, 323] on div "Download" at bounding box center [727, 326] width 92 height 18
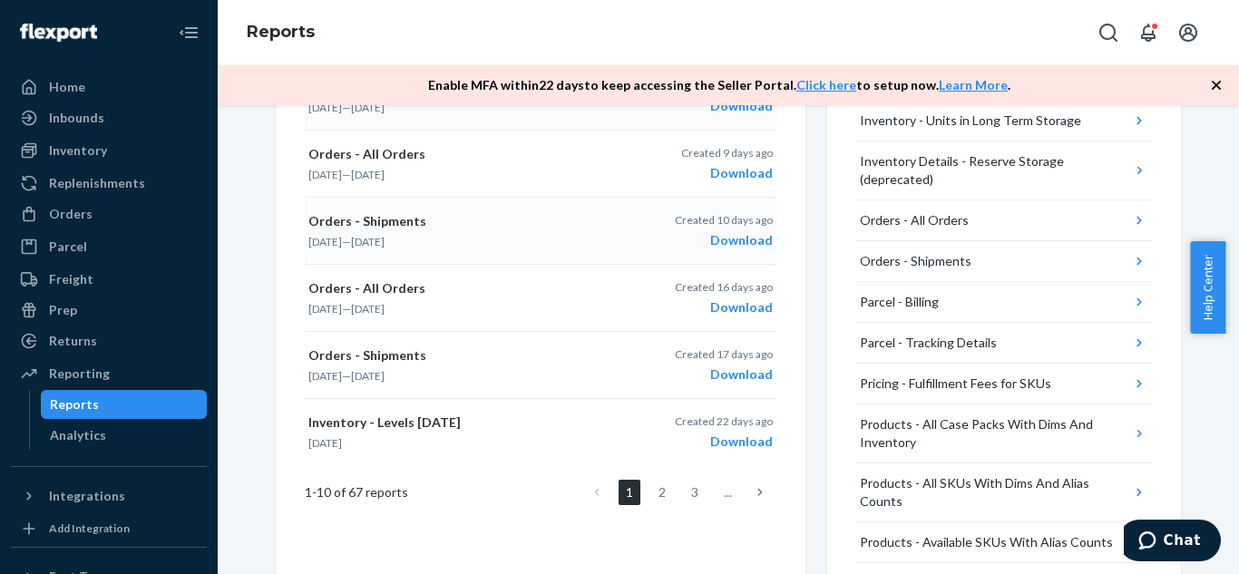
scroll to position [667, 0]
click at [656, 489] on link "2" at bounding box center [662, 490] width 22 height 25
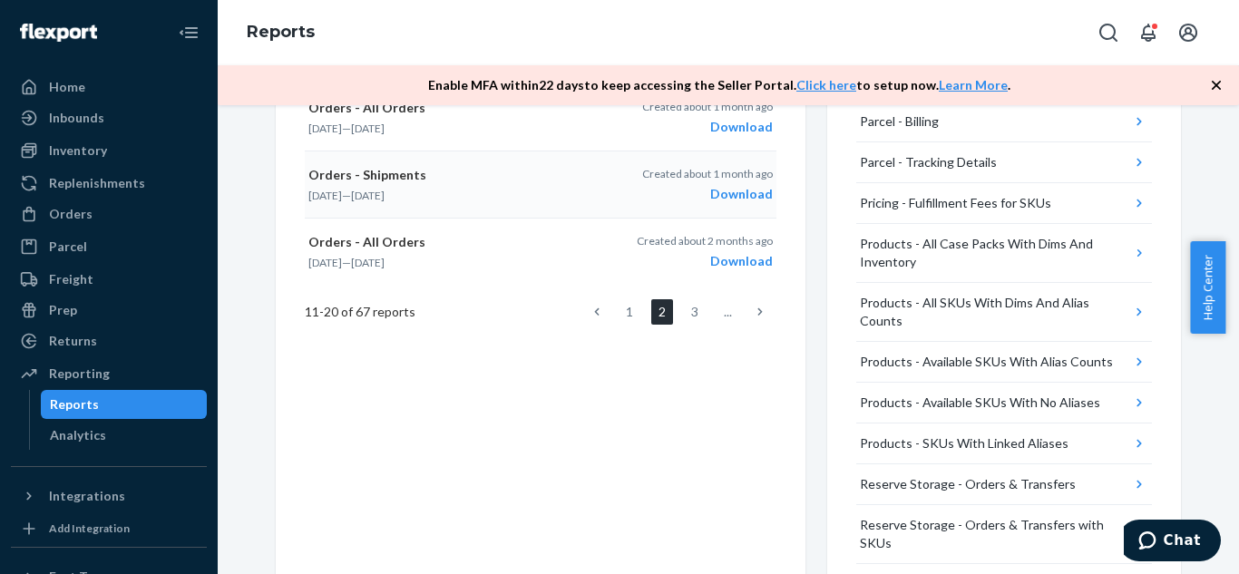
scroll to position [850, 0]
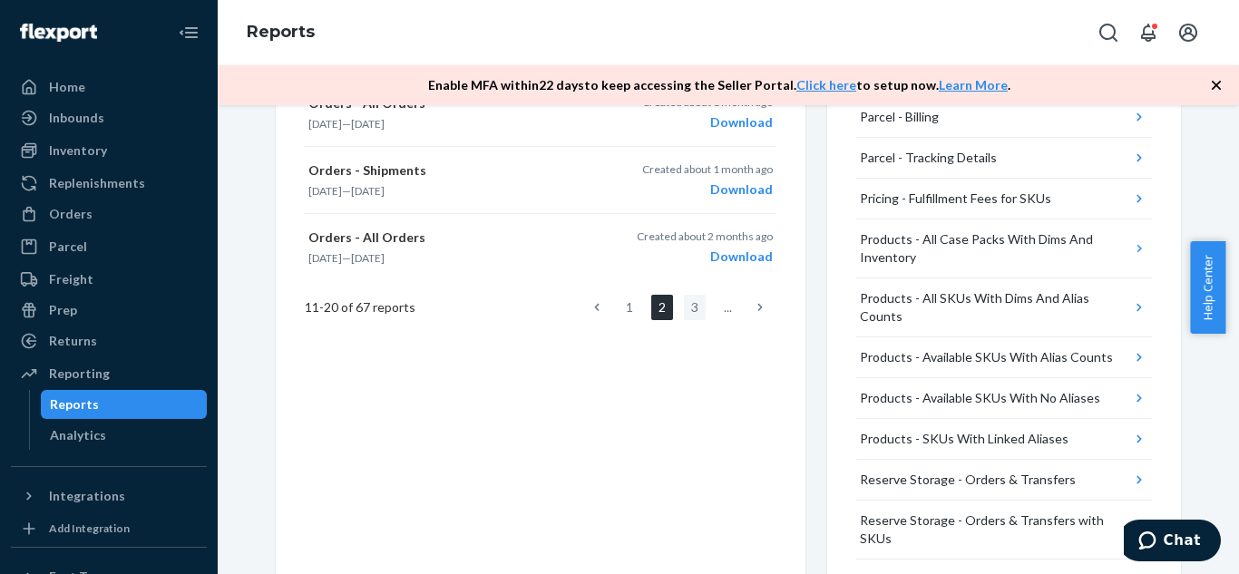
click at [686, 315] on link "3" at bounding box center [695, 307] width 22 height 25
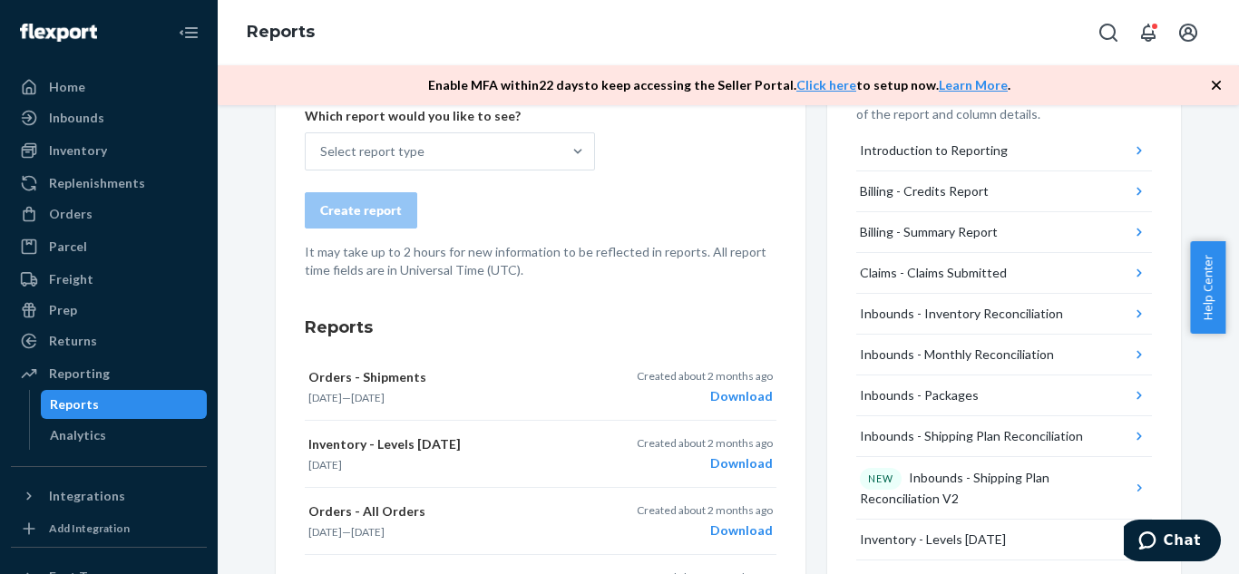
scroll to position [0, 0]
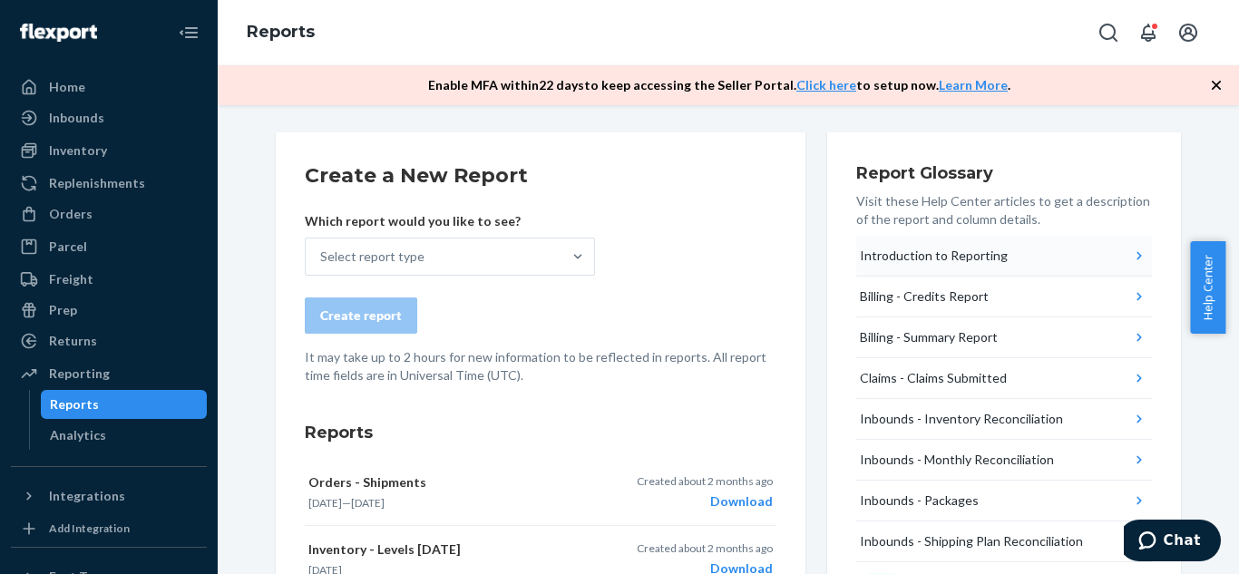
click at [976, 263] on div "Introduction to Reporting" at bounding box center [934, 256] width 148 height 18
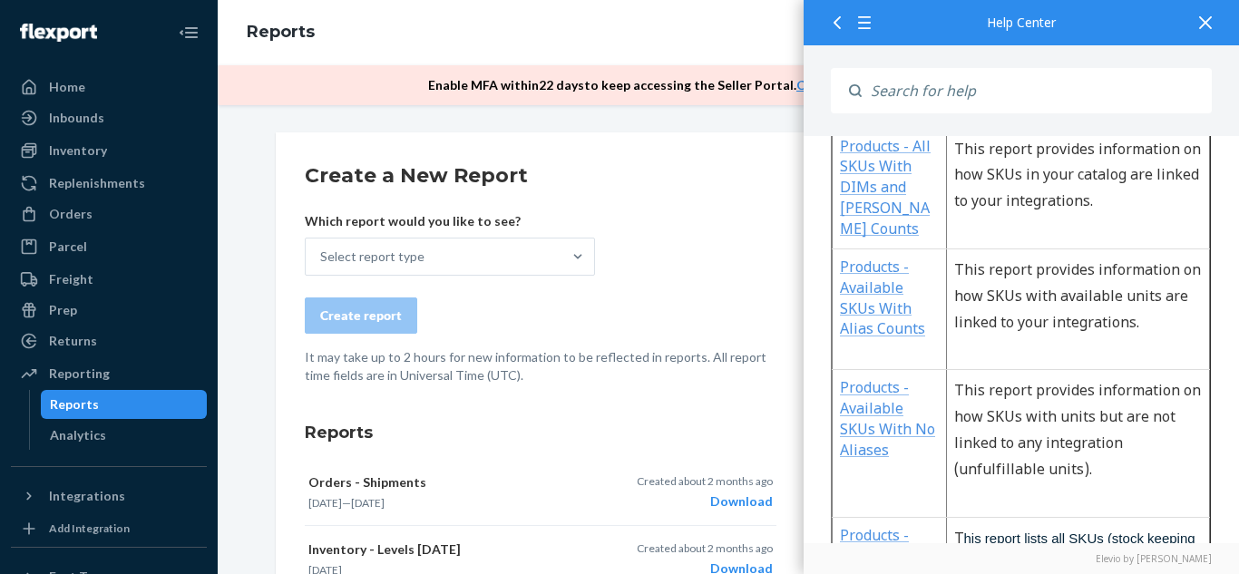
scroll to position [4081, 0]
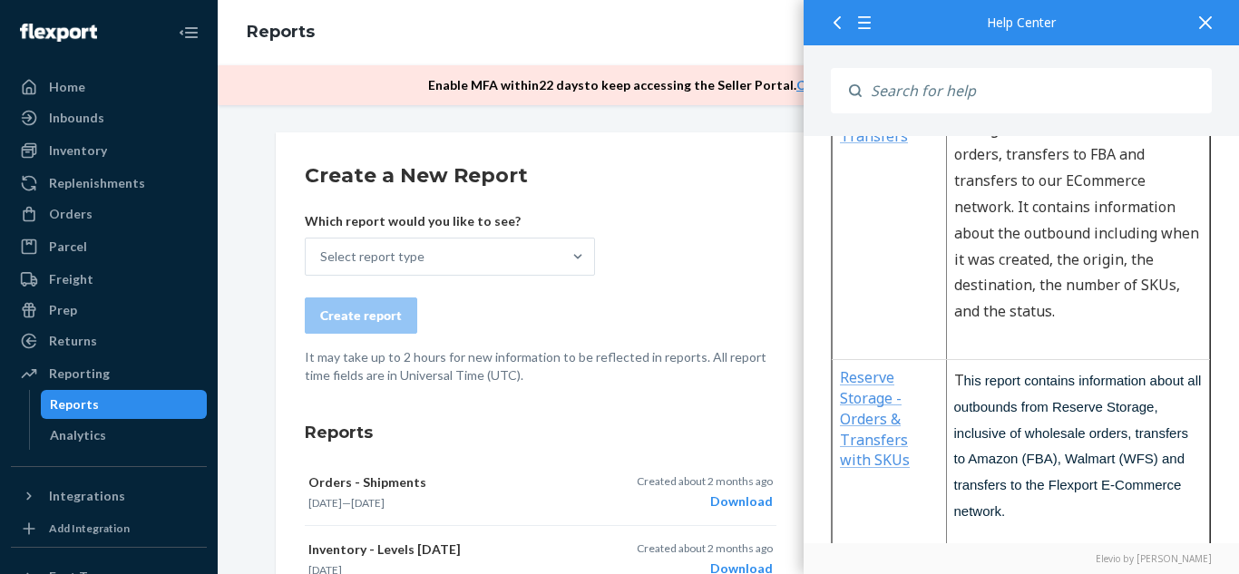
click at [1217, 21] on div at bounding box center [1206, 22] width 40 height 44
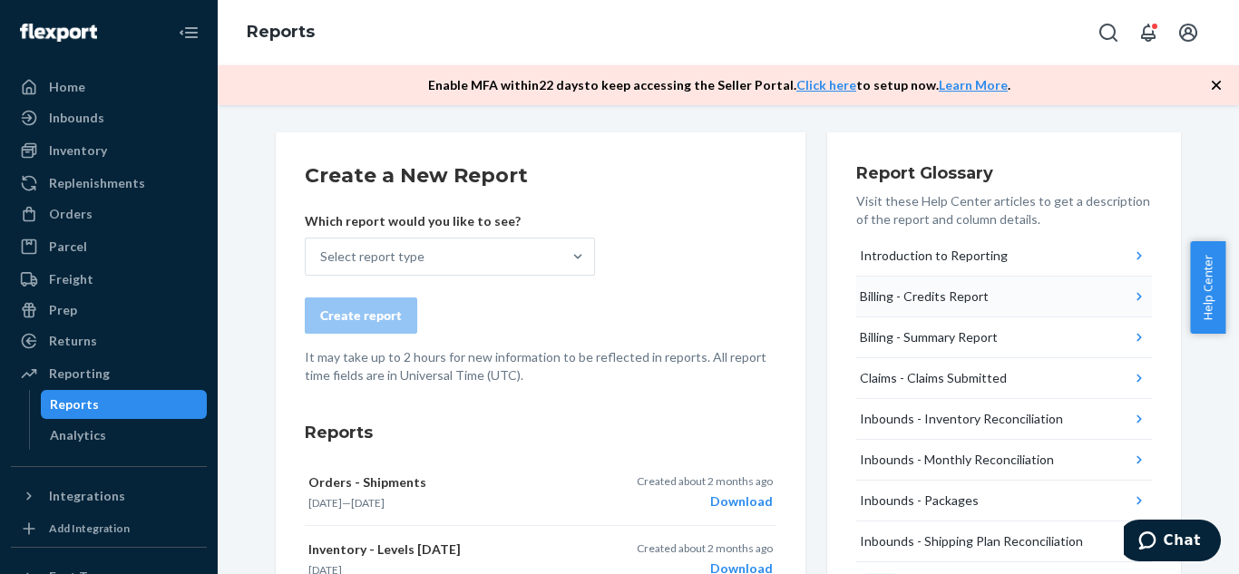
click at [886, 297] on div "Billing - Credits Report" at bounding box center [924, 297] width 129 height 18
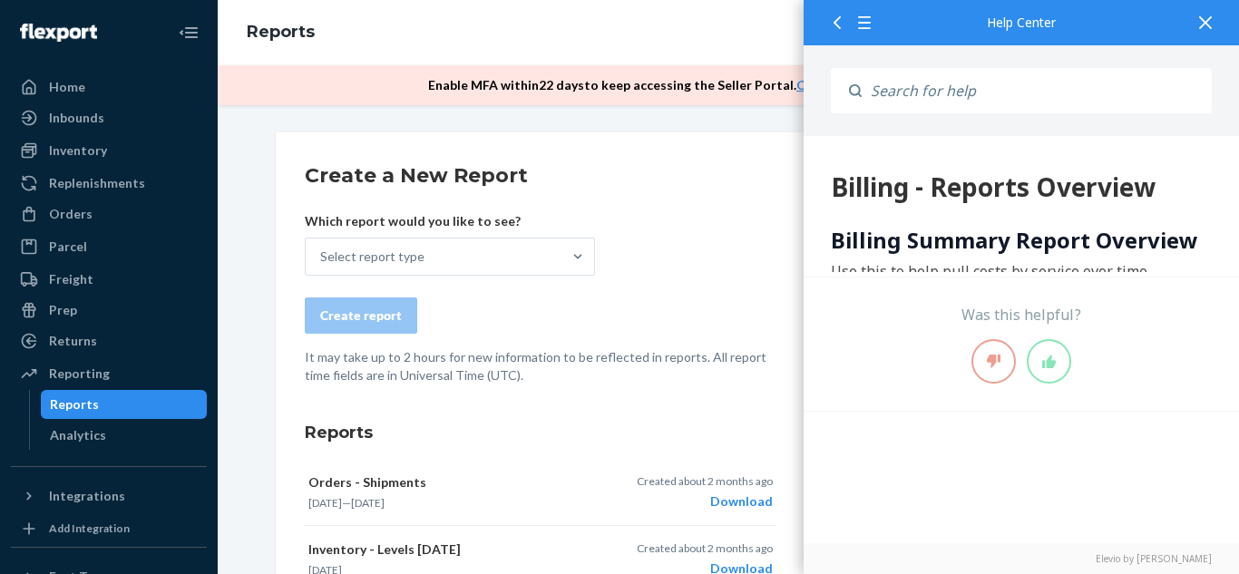
scroll to position [0, 0]
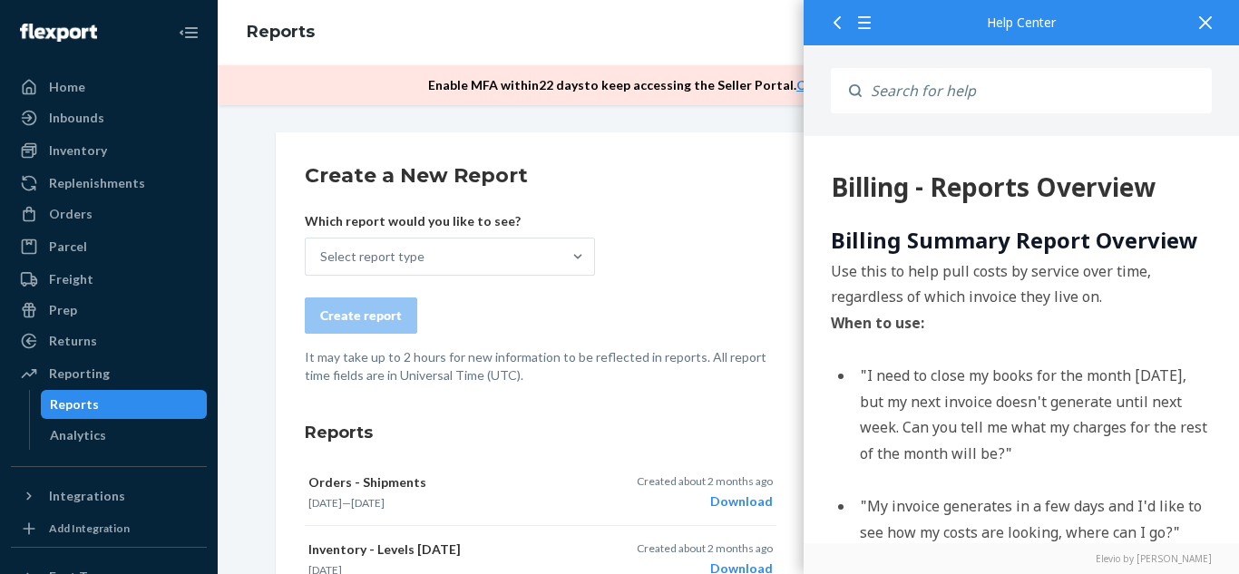
click at [1209, 24] on icon at bounding box center [1205, 22] width 13 height 13
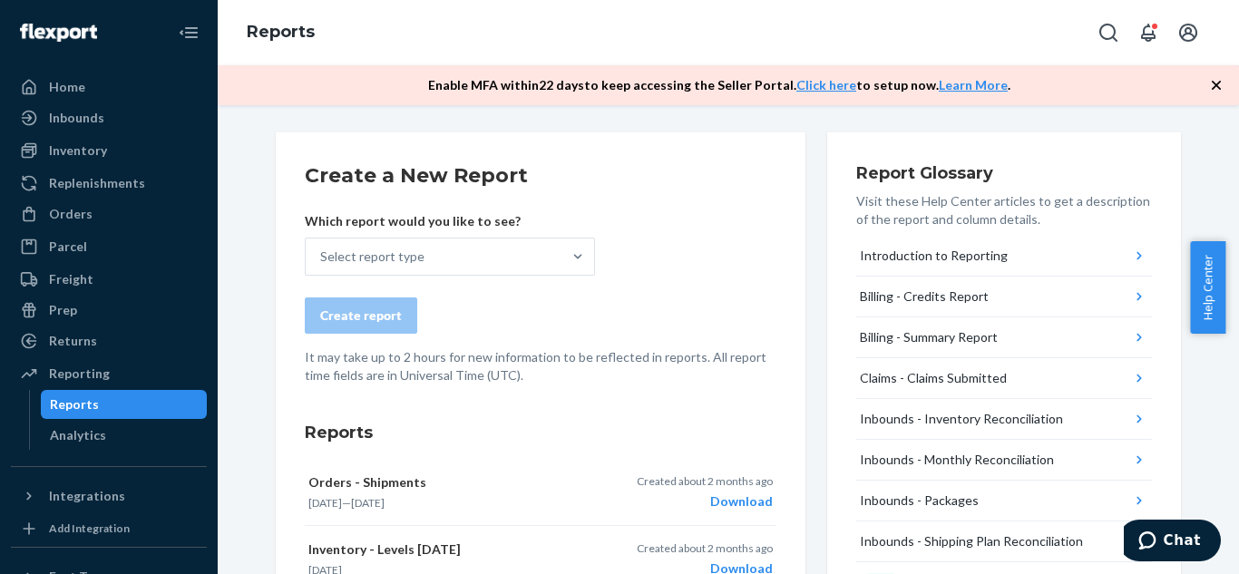
click at [91, 294] on ul "Home Inbounds Shipping Plans Problems Inventory Products Replenishments Orders …" at bounding box center [109, 262] width 196 height 379
click at [82, 278] on div "Freight" at bounding box center [71, 279] width 44 height 18
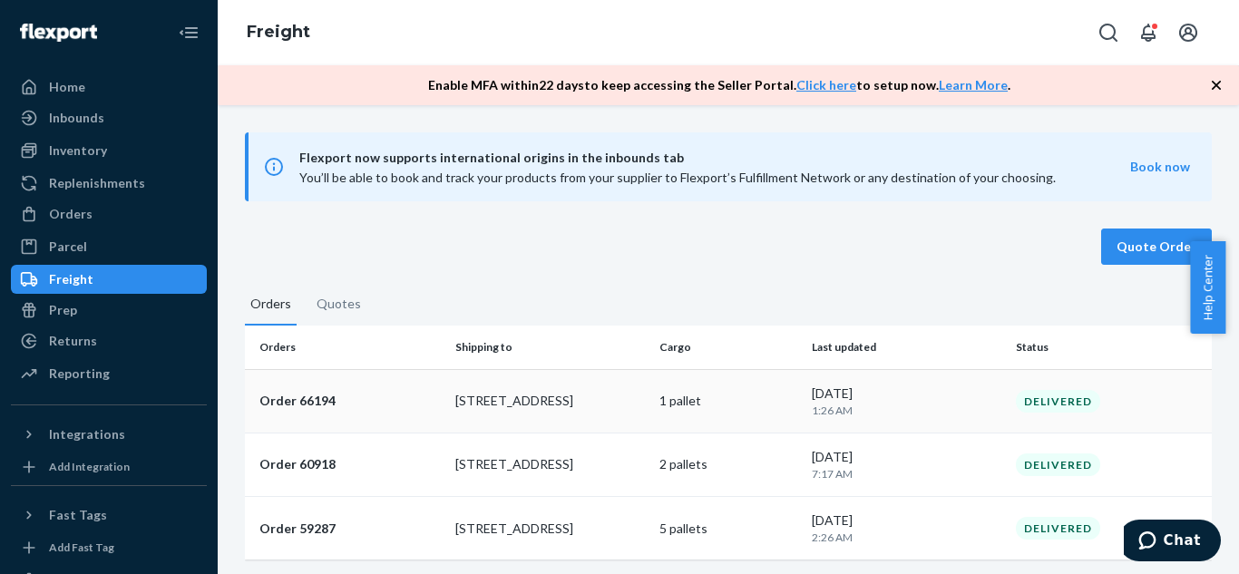
scroll to position [4, 0]
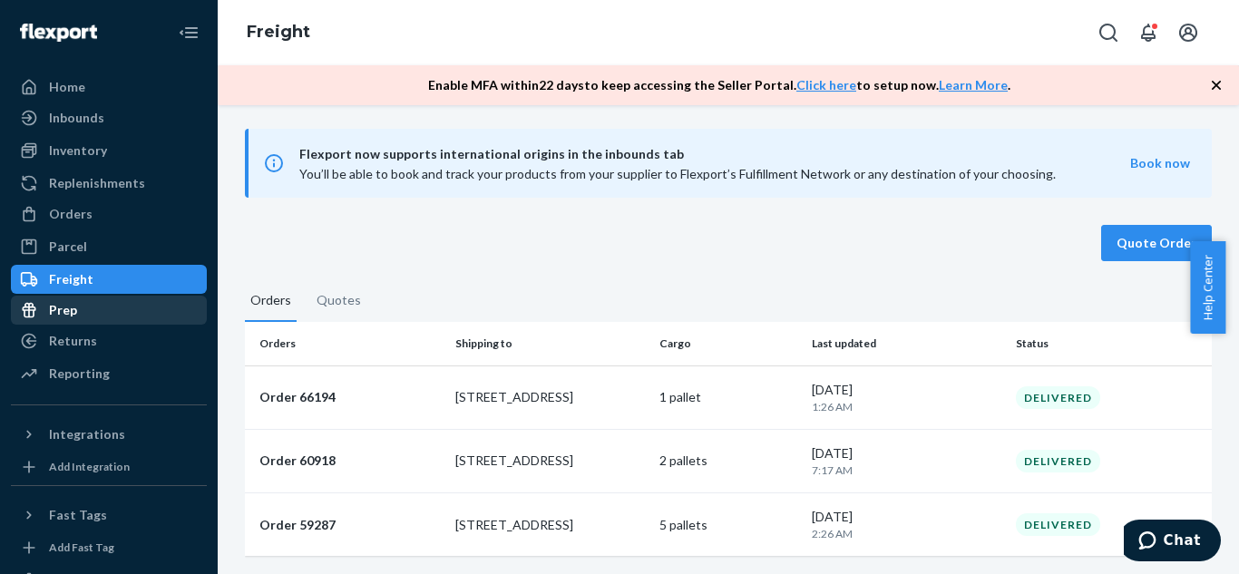
click at [44, 308] on div at bounding box center [34, 310] width 29 height 18
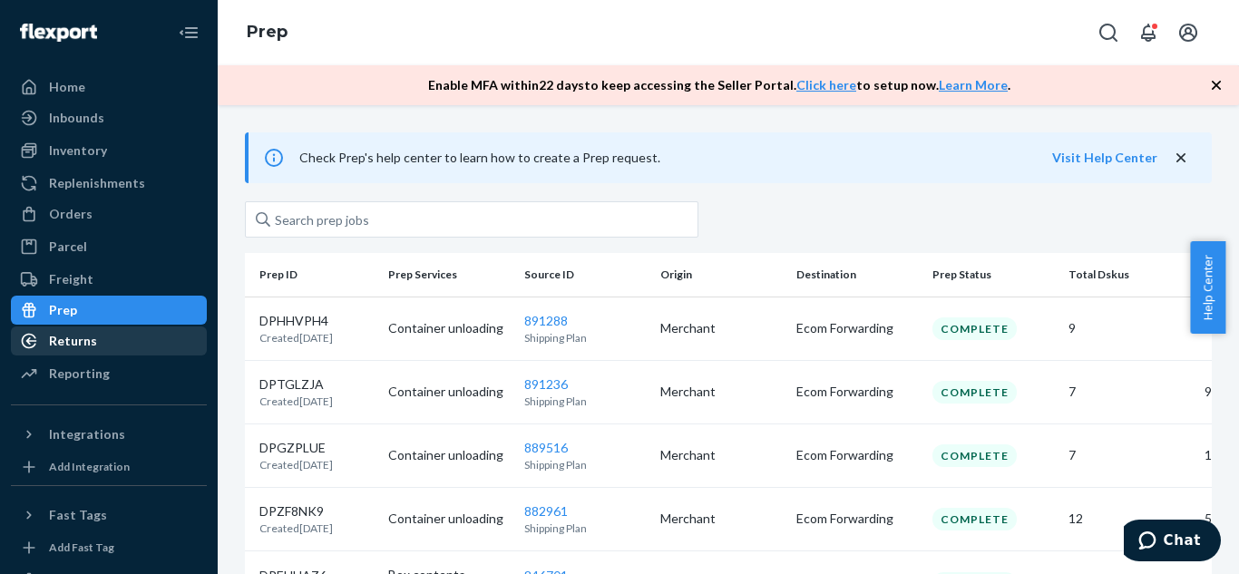
click at [73, 352] on div "Returns" at bounding box center [109, 340] width 192 height 25
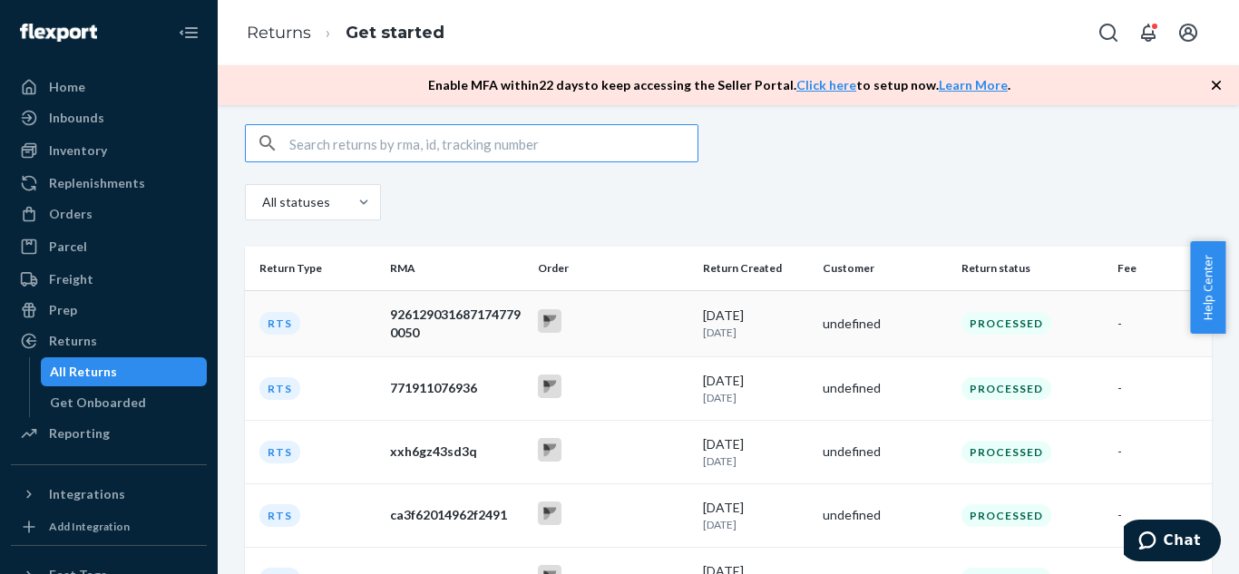
scroll to position [103, 0]
click at [406, 313] on div "9261290316871747790050" at bounding box center [456, 325] width 132 height 36
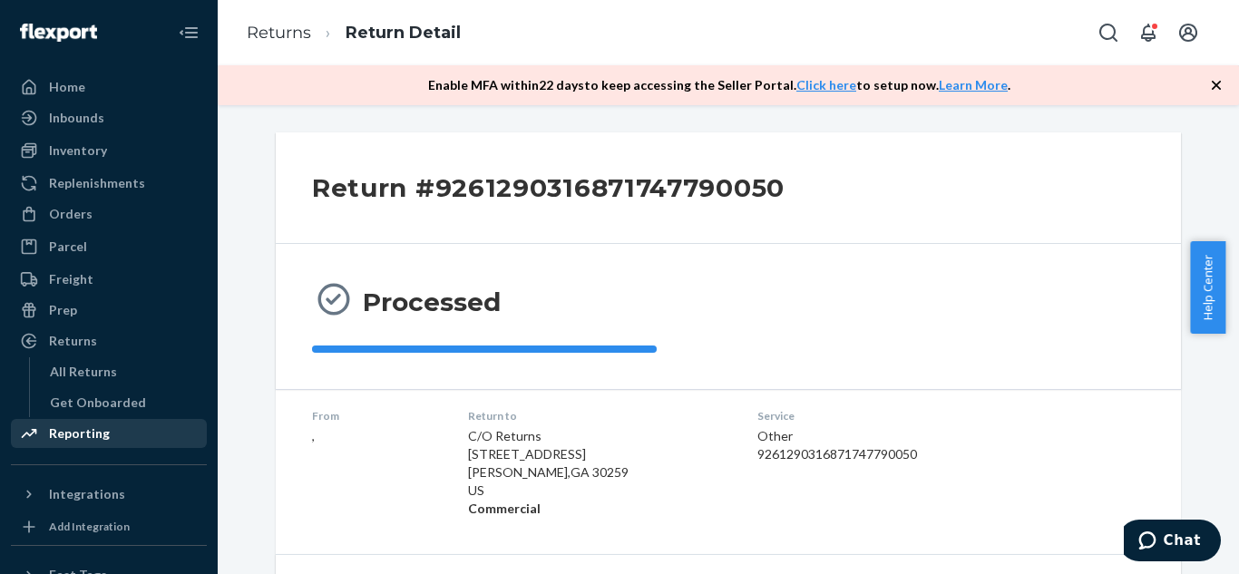
click at [86, 426] on div "Reporting" at bounding box center [79, 434] width 61 height 18
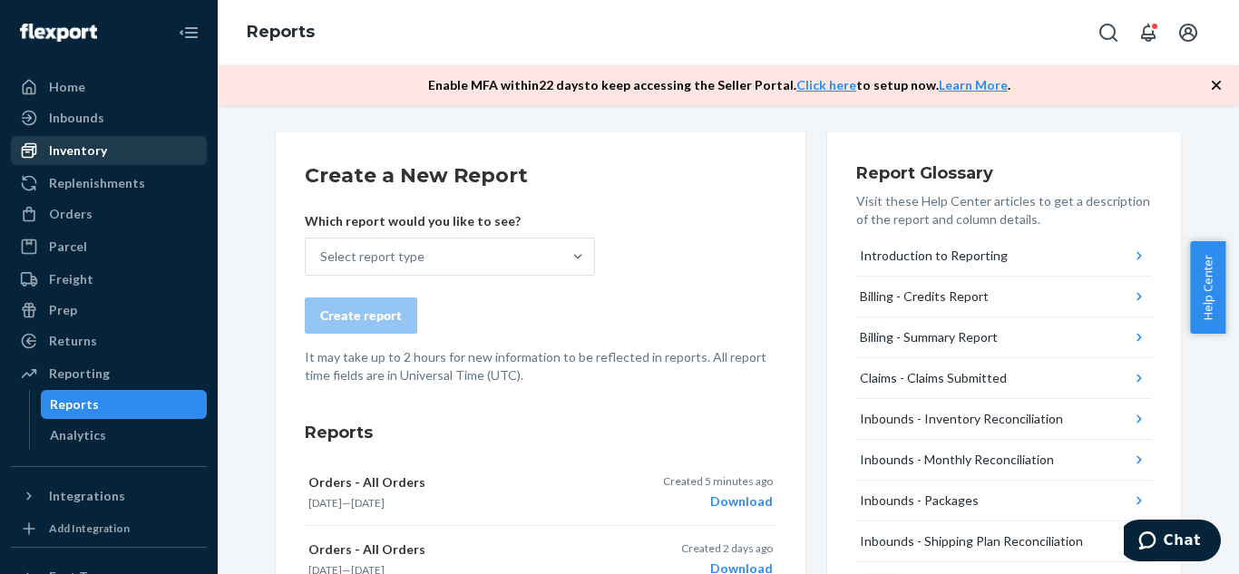
scroll to position [197, 0]
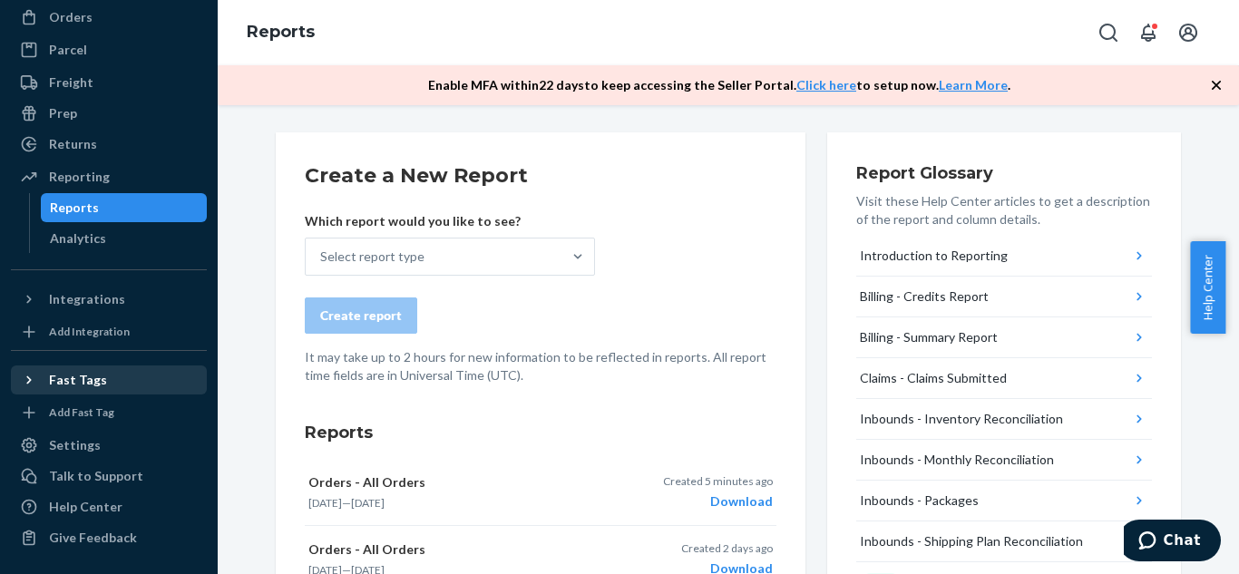
click at [86, 377] on div "Fast Tags" at bounding box center [78, 380] width 58 height 18
click at [90, 454] on div "Settings" at bounding box center [75, 445] width 52 height 18
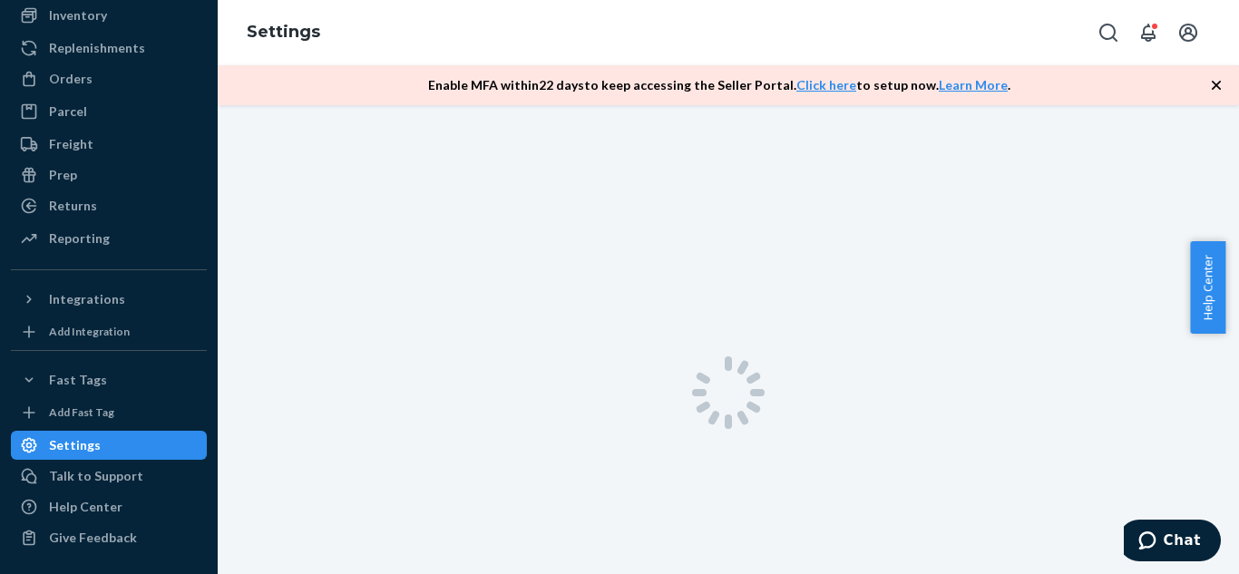
scroll to position [135, 0]
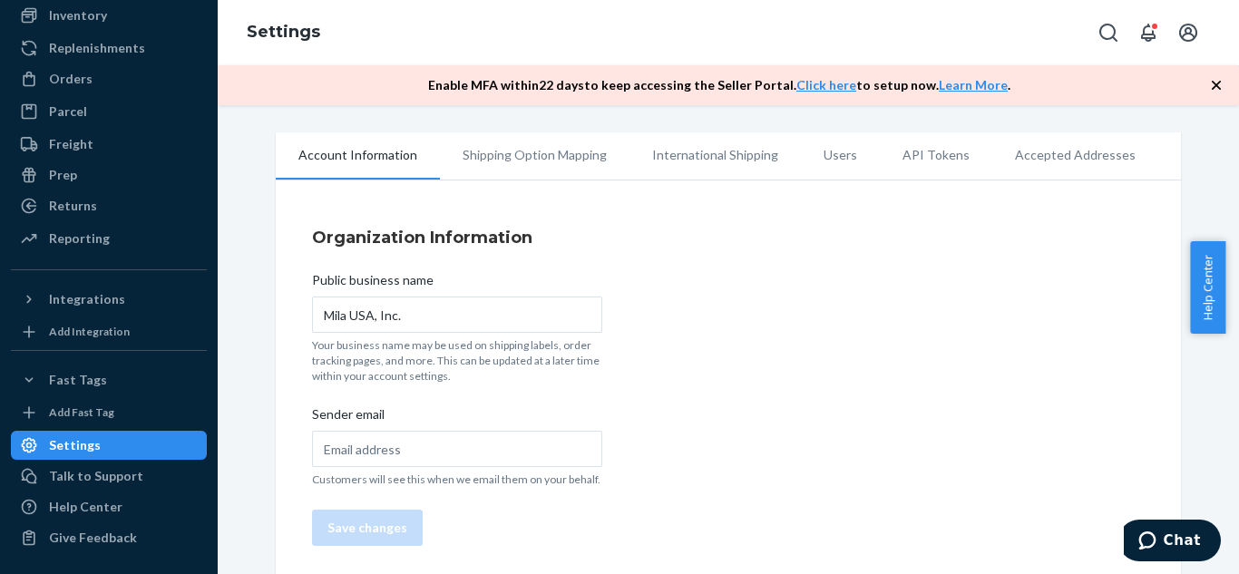
click at [538, 168] on li "Shipping Option Mapping" at bounding box center [535, 154] width 190 height 45
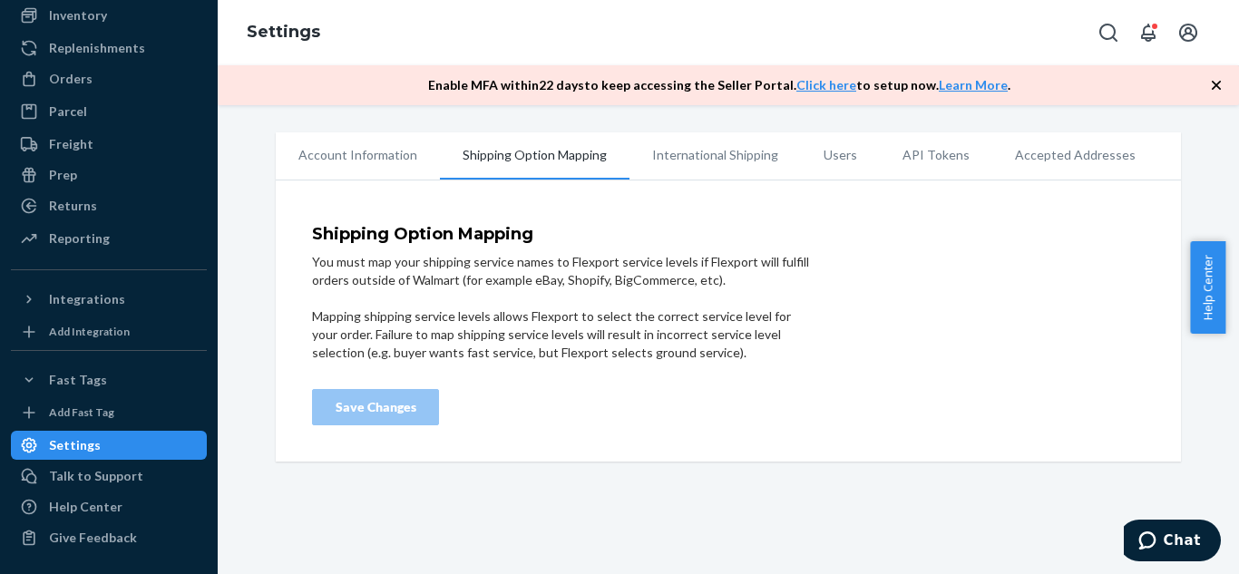
click at [697, 163] on li "International Shipping" at bounding box center [715, 154] width 171 height 45
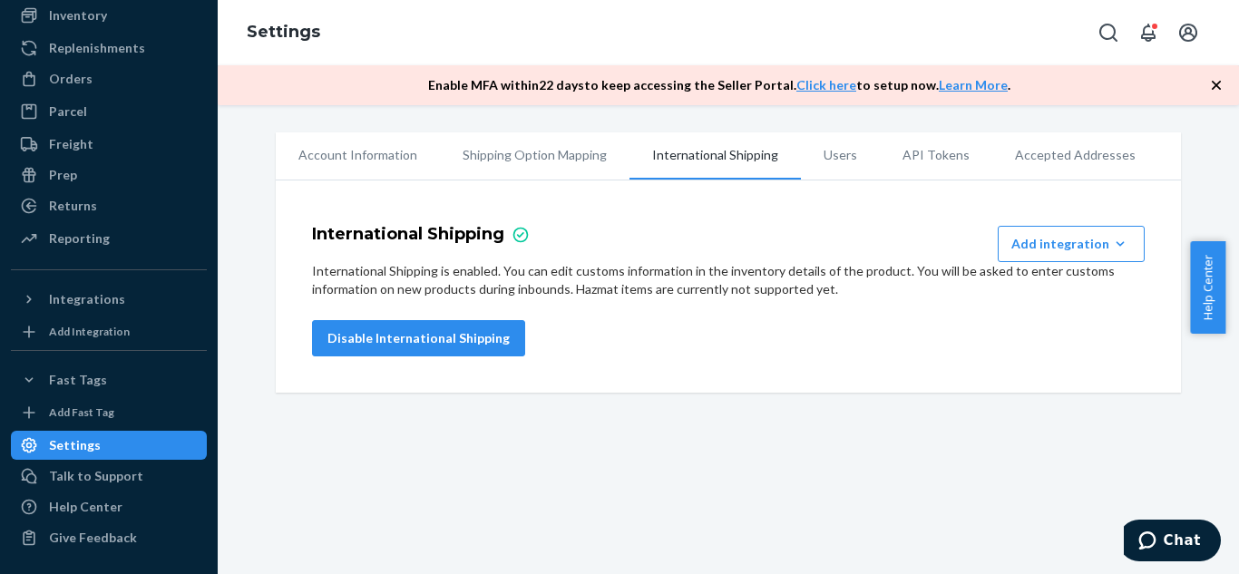
click at [832, 158] on li "Users" at bounding box center [840, 154] width 79 height 45
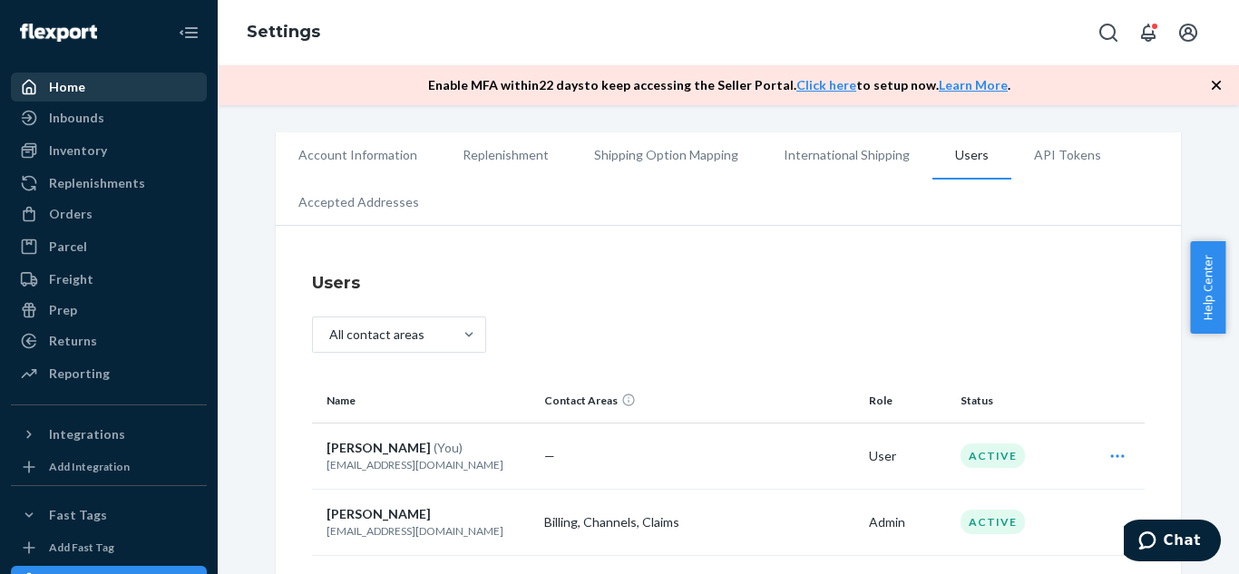
click at [66, 80] on div "Home" at bounding box center [67, 87] width 36 height 18
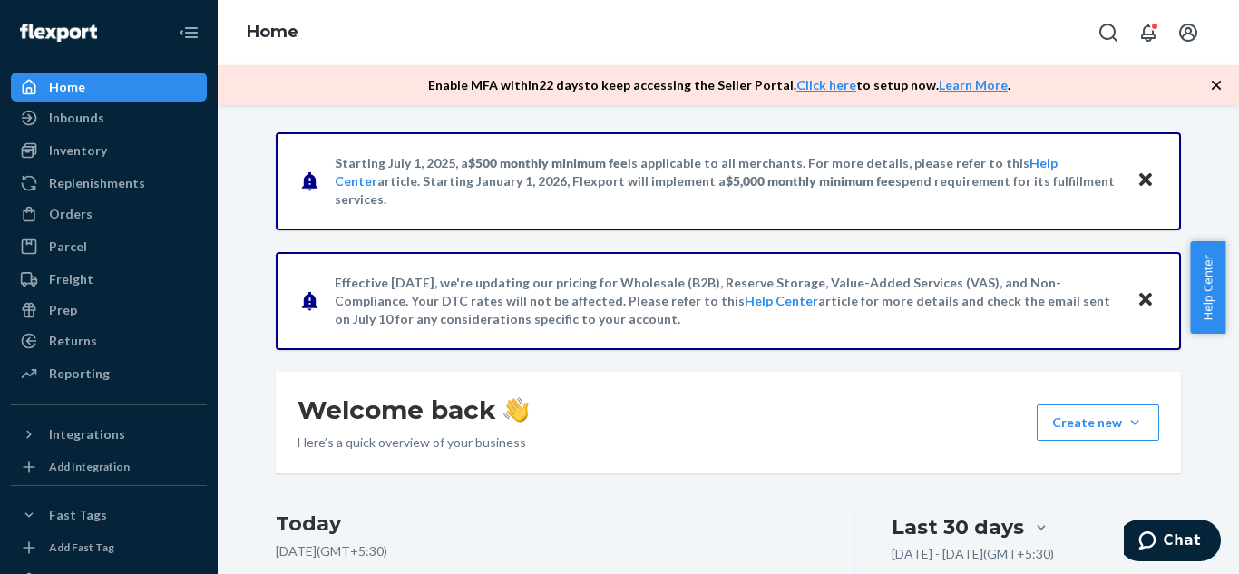
scroll to position [278, 0]
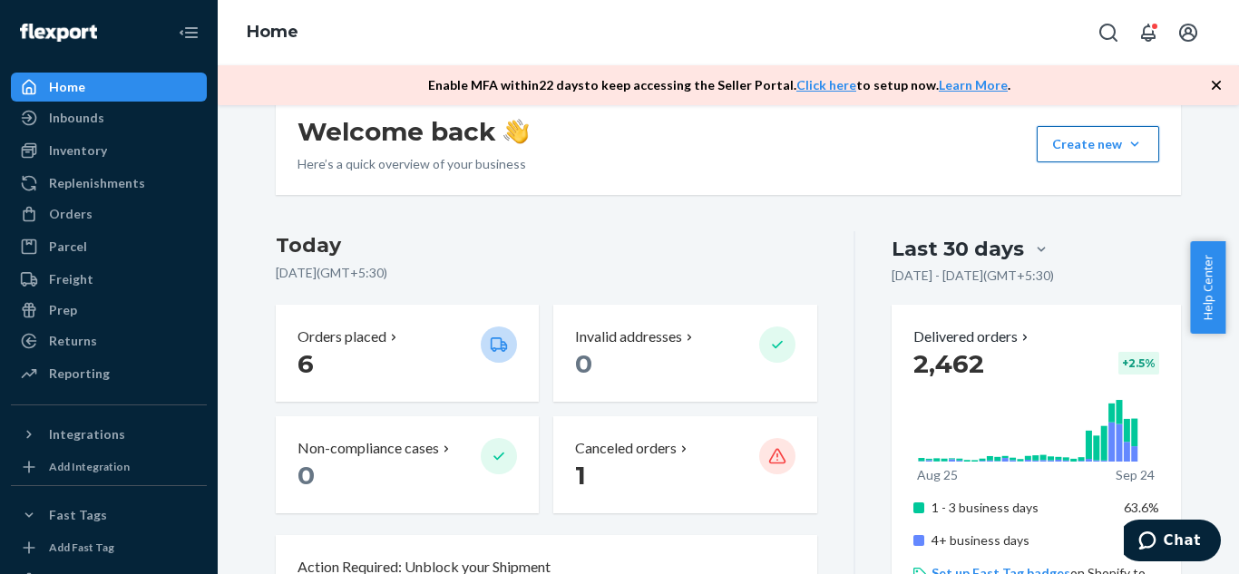
click at [1129, 152] on button "Create new Create new inbound Create new order Create new product" at bounding box center [1098, 144] width 122 height 36
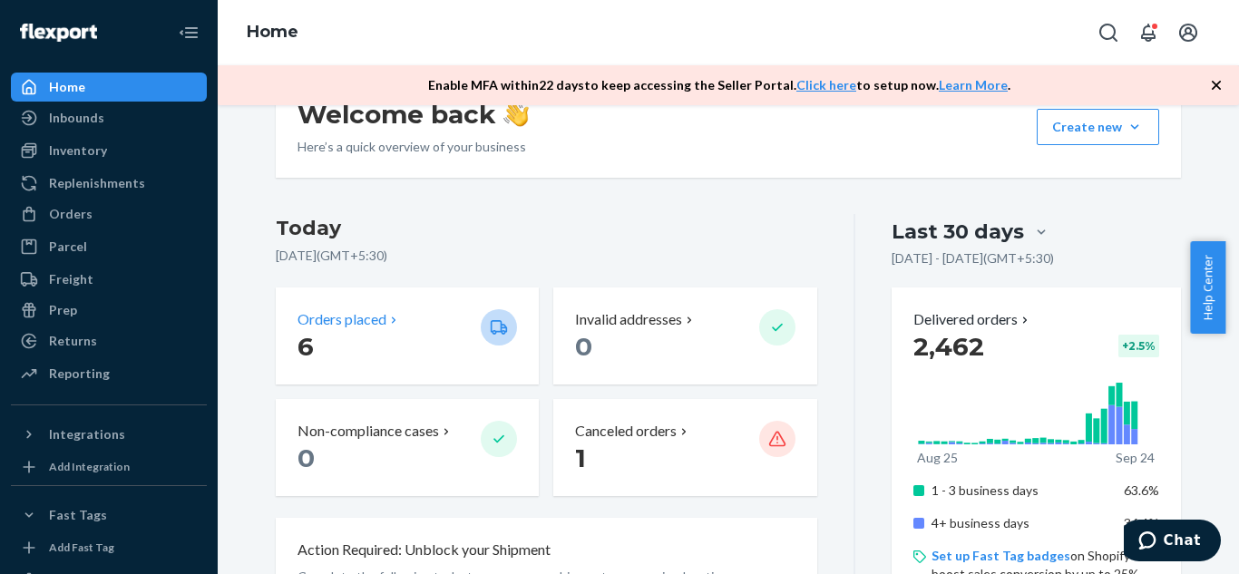
scroll to position [295, 0]
click at [301, 333] on span "6" at bounding box center [306, 347] width 16 height 31
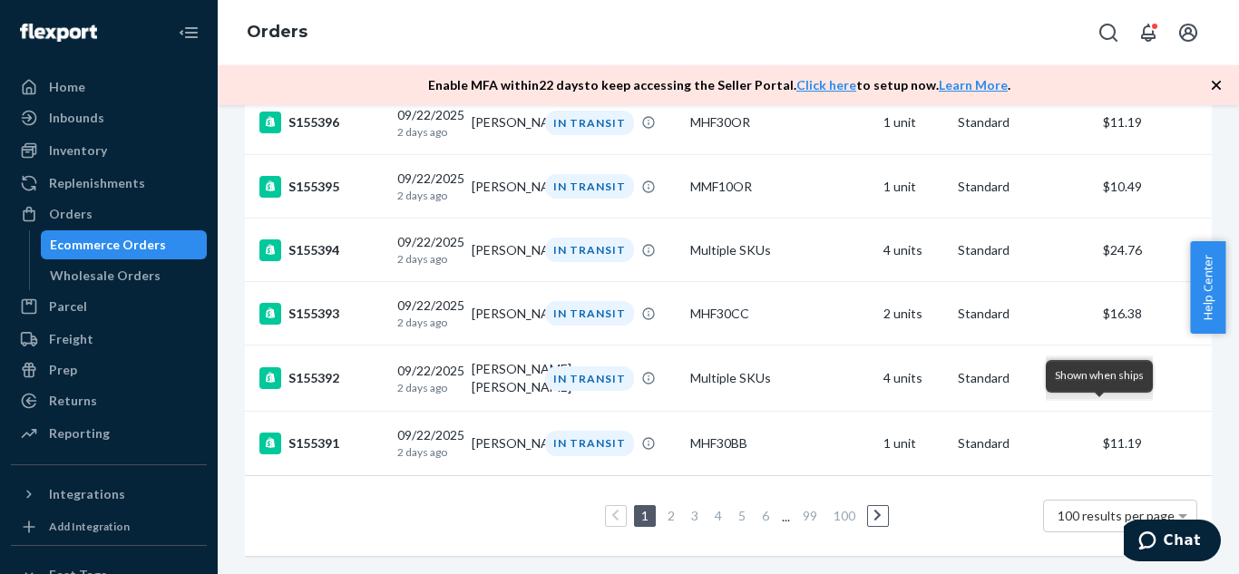
scroll to position [6469, 0]
click at [711, 508] on link "4" at bounding box center [718, 515] width 15 height 15
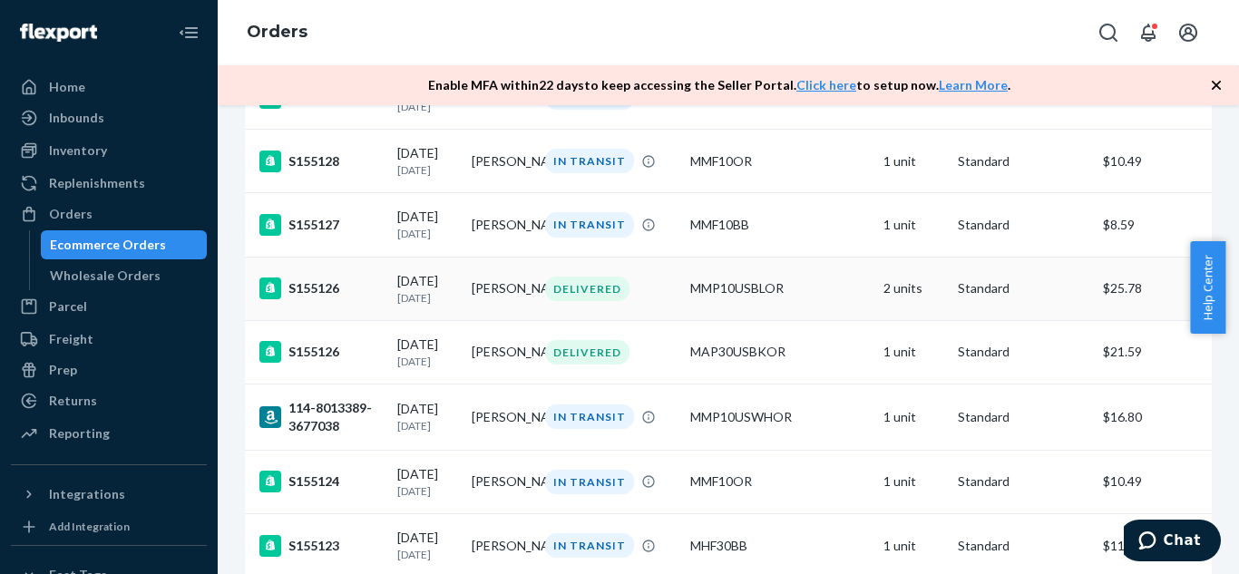
scroll to position [546, 0]
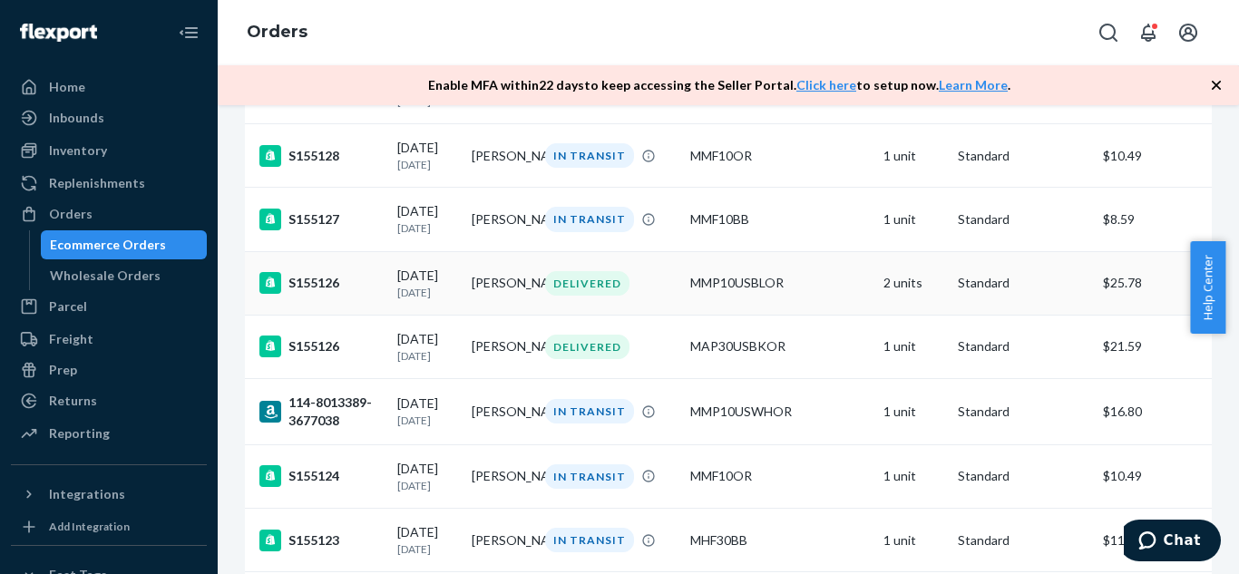
click at [707, 292] on div "MMP10USBLOR" at bounding box center [779, 283] width 179 height 18
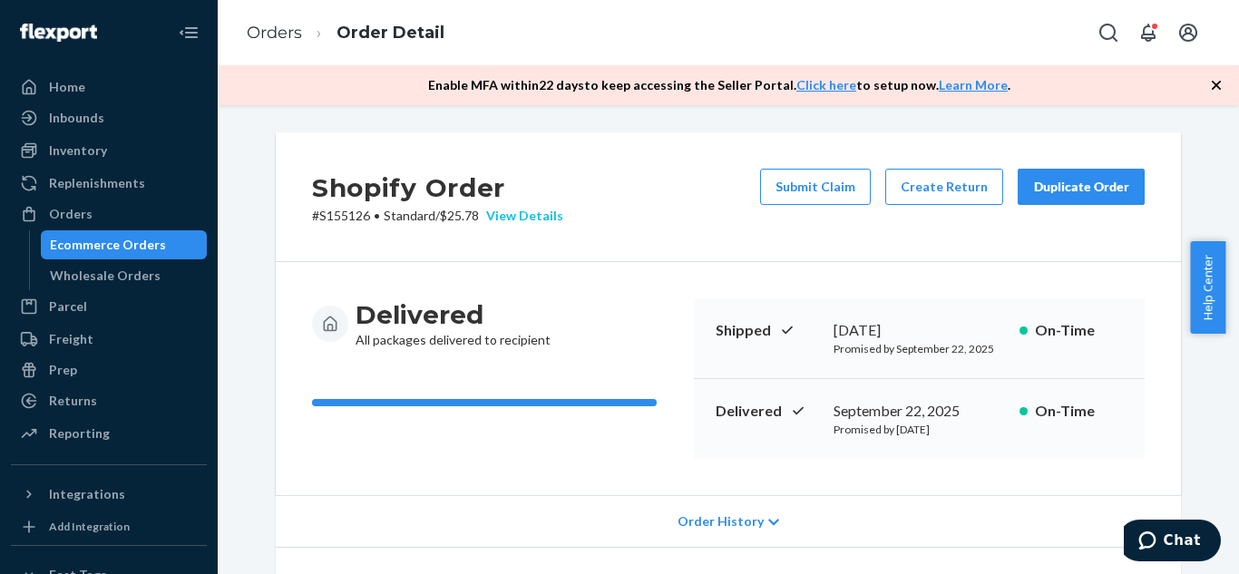
click at [507, 218] on div "View Details" at bounding box center [521, 216] width 84 height 18
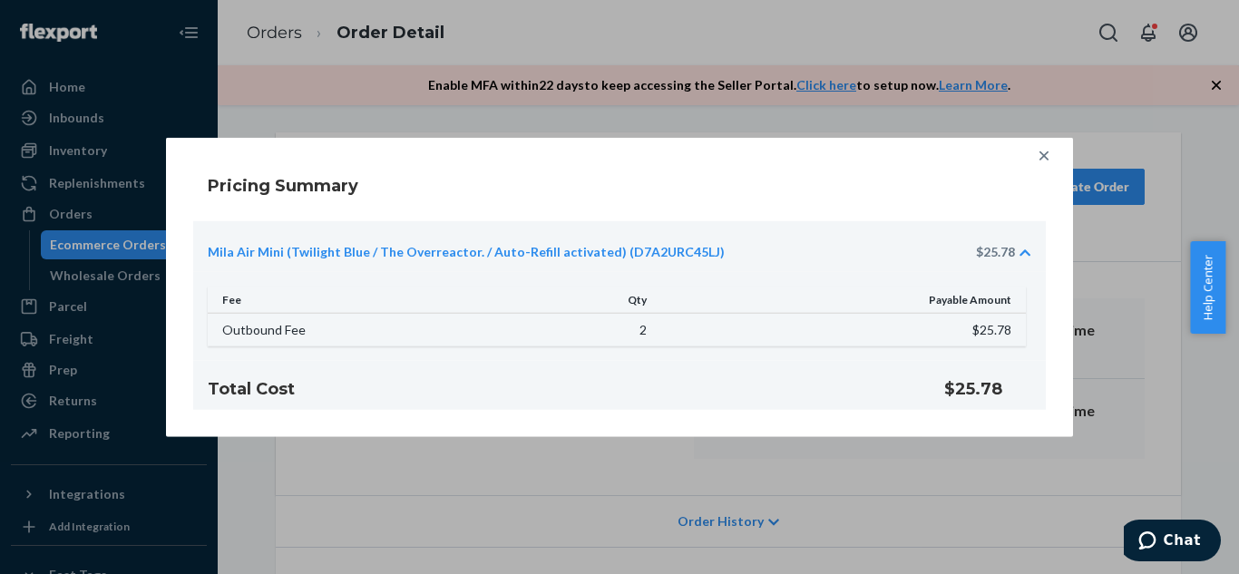
click at [1043, 162] on icon at bounding box center [1044, 155] width 18 height 18
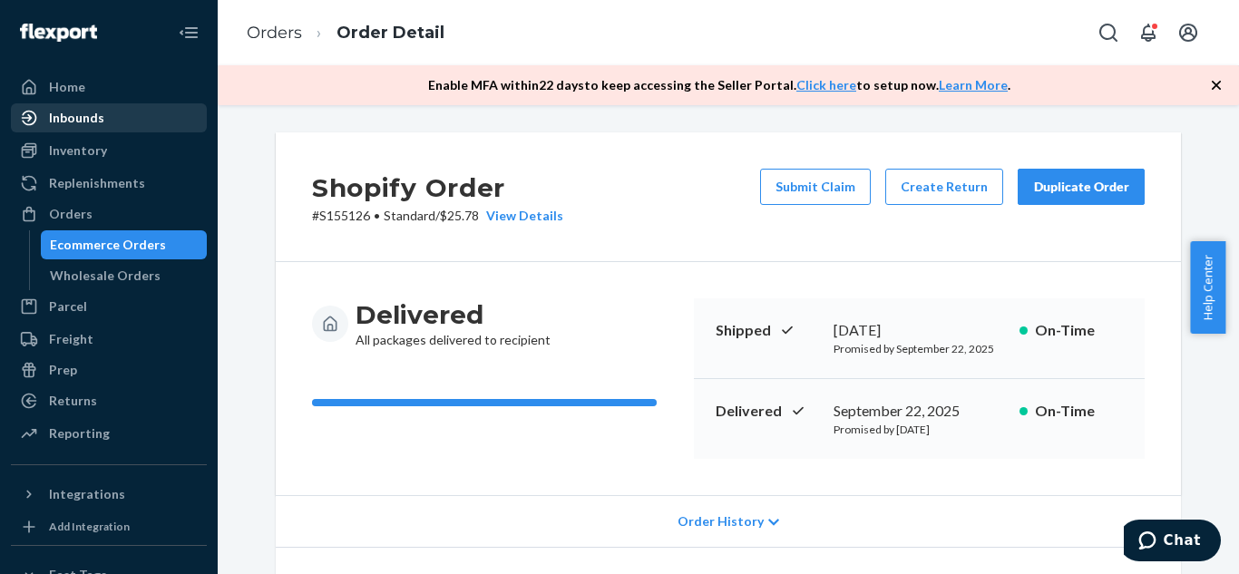
click at [46, 127] on div "Inbounds" at bounding box center [109, 117] width 192 height 25
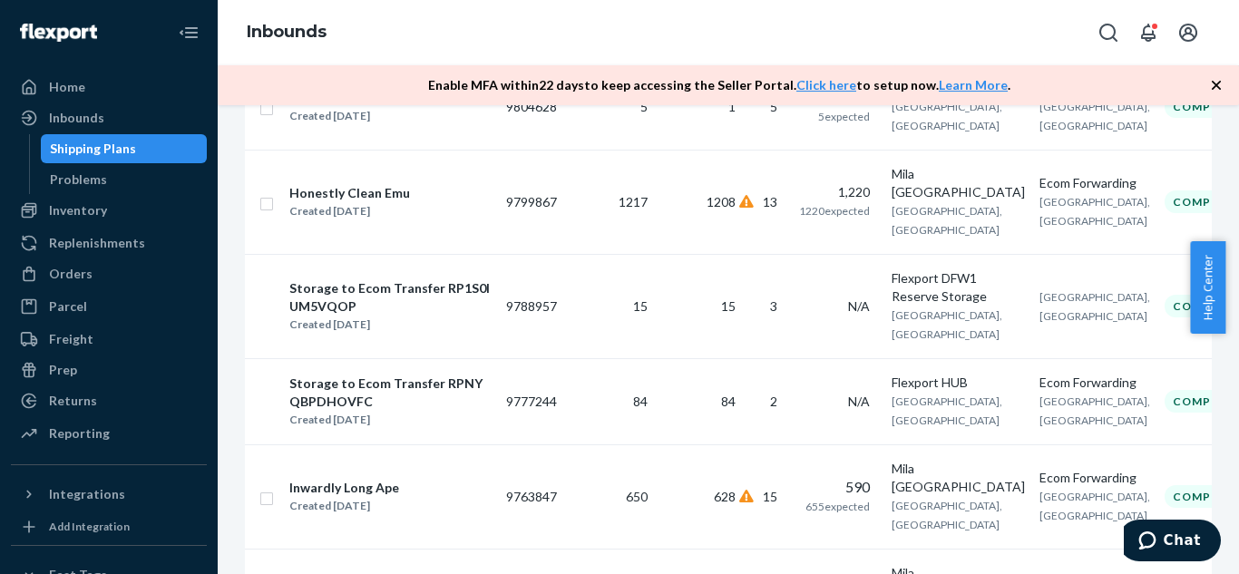
scroll to position [1308, 0]
click at [963, 227] on td "Mila USA [GEOGRAPHIC_DATA], [GEOGRAPHIC_DATA]" at bounding box center [958, 201] width 148 height 104
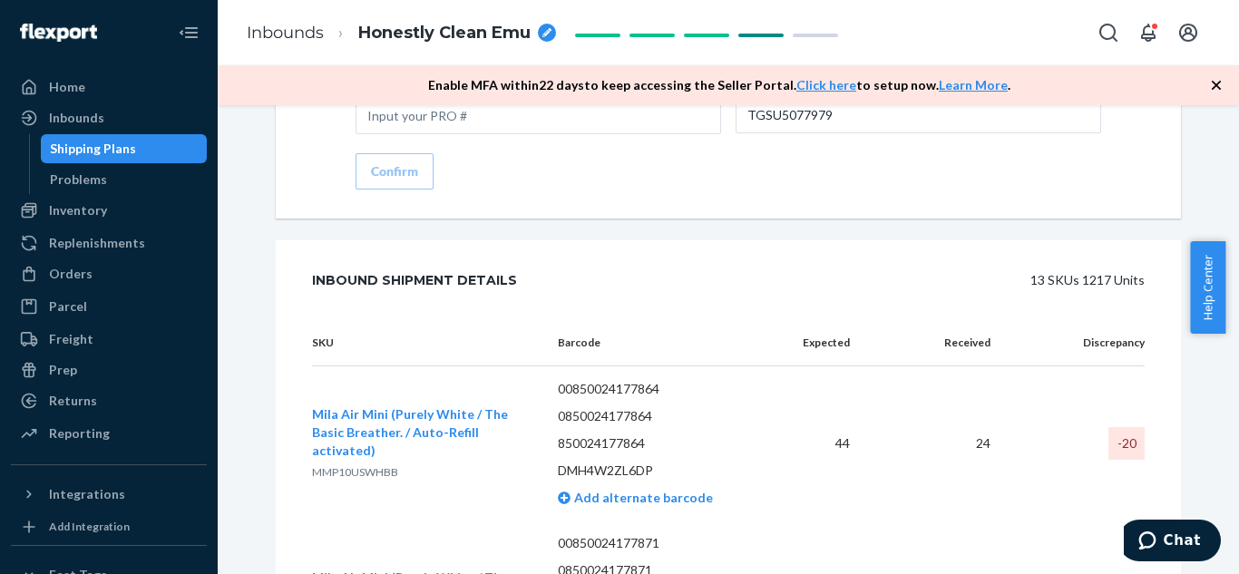
scroll to position [3286, 0]
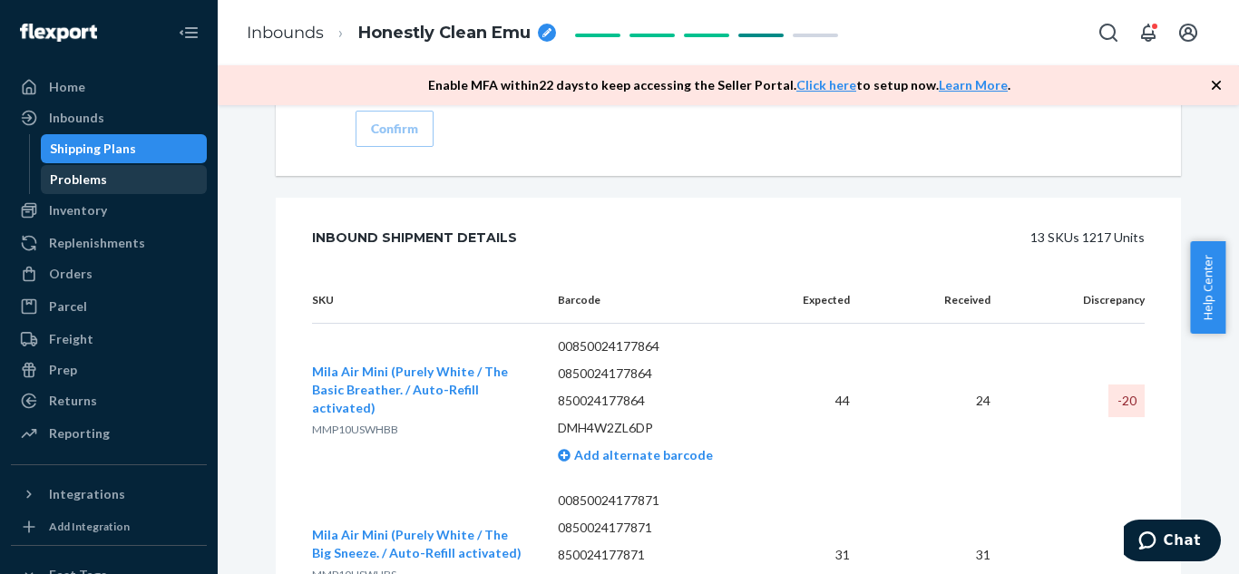
click at [68, 181] on div "Problems" at bounding box center [78, 180] width 57 height 18
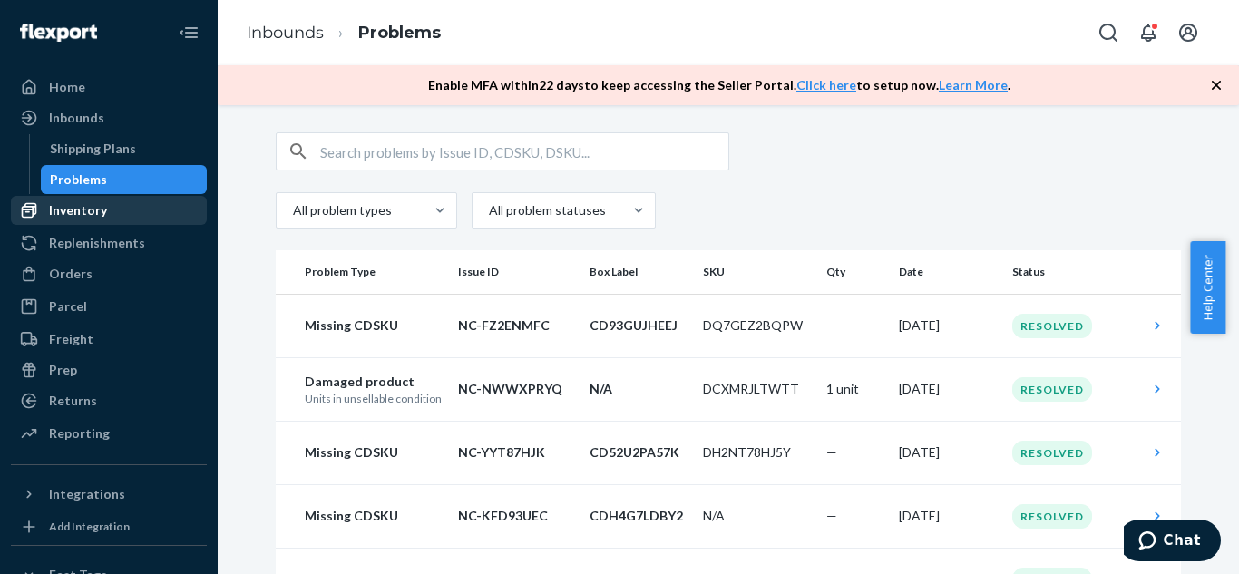
click at [82, 220] on div "Inventory" at bounding box center [109, 210] width 192 height 25
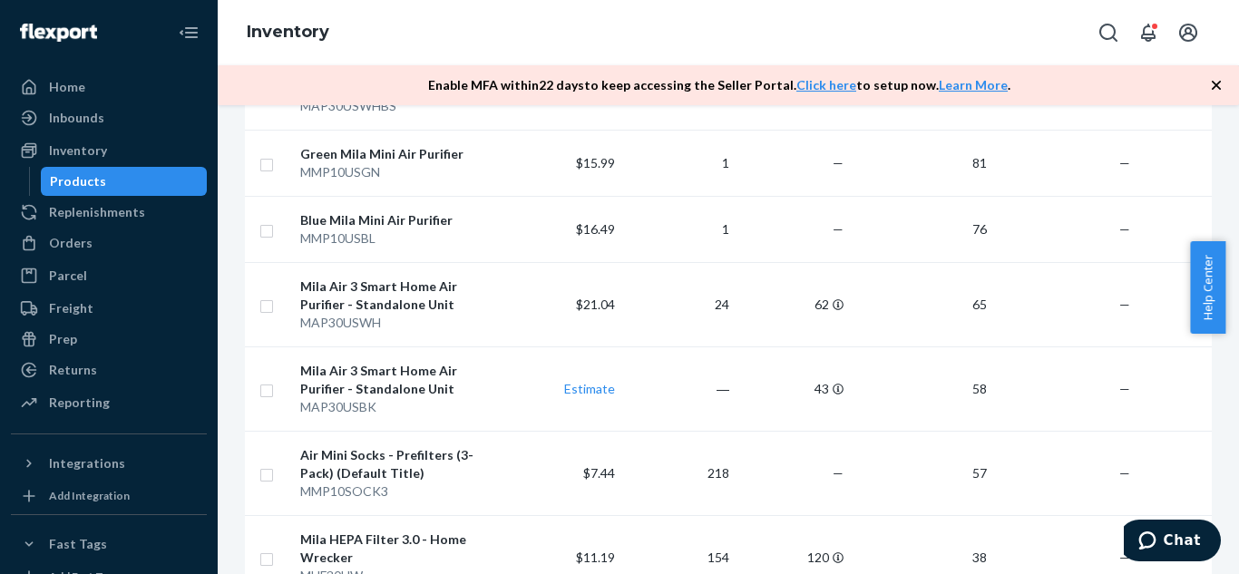
scroll to position [2181, 0]
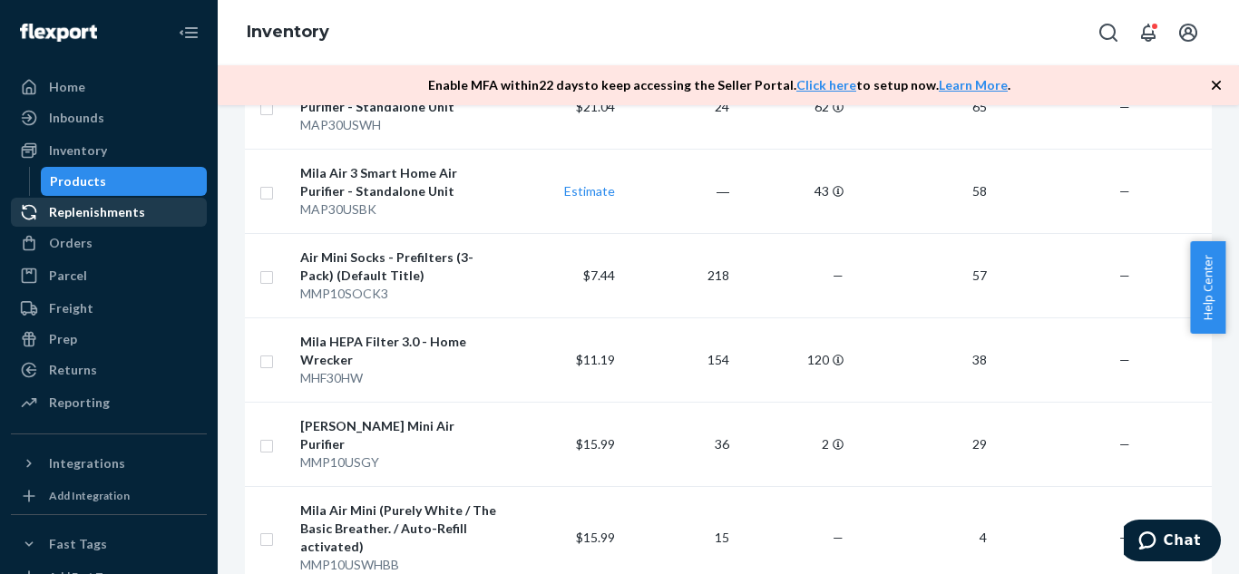
click at [79, 207] on div "Replenishments" at bounding box center [97, 212] width 96 height 18
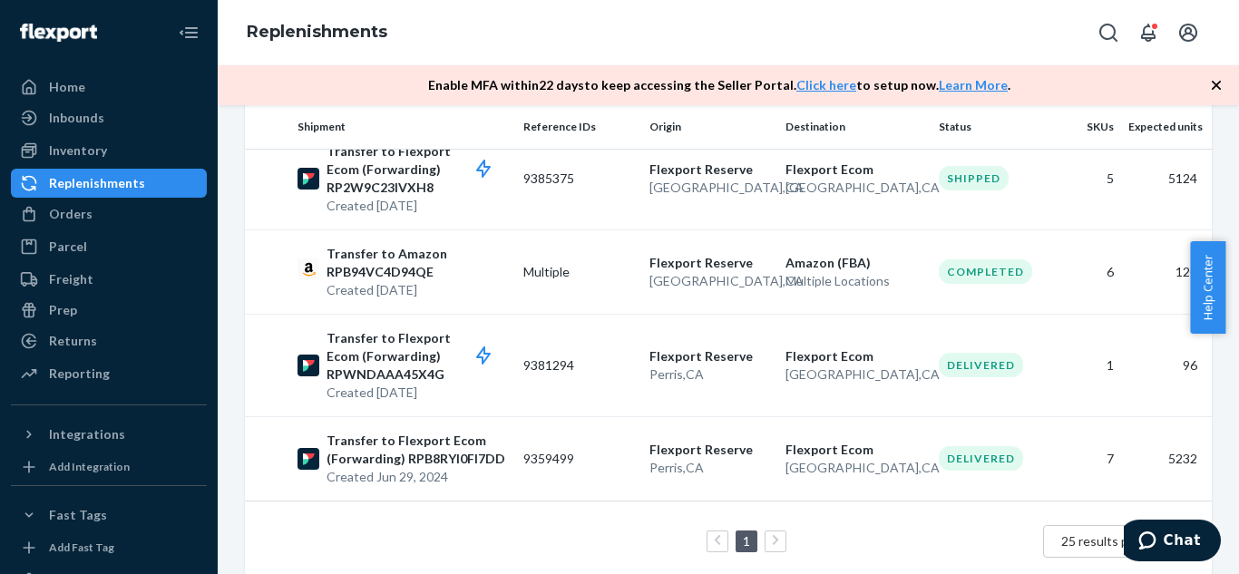
scroll to position [1178, 0]
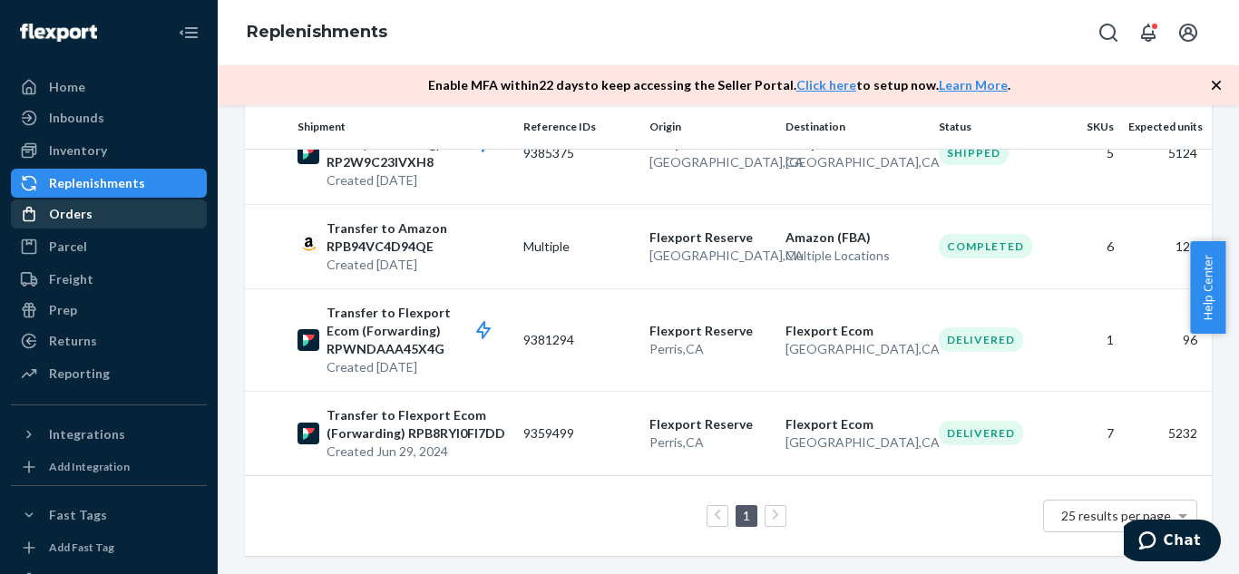
click at [131, 217] on div "Orders" at bounding box center [109, 213] width 192 height 25
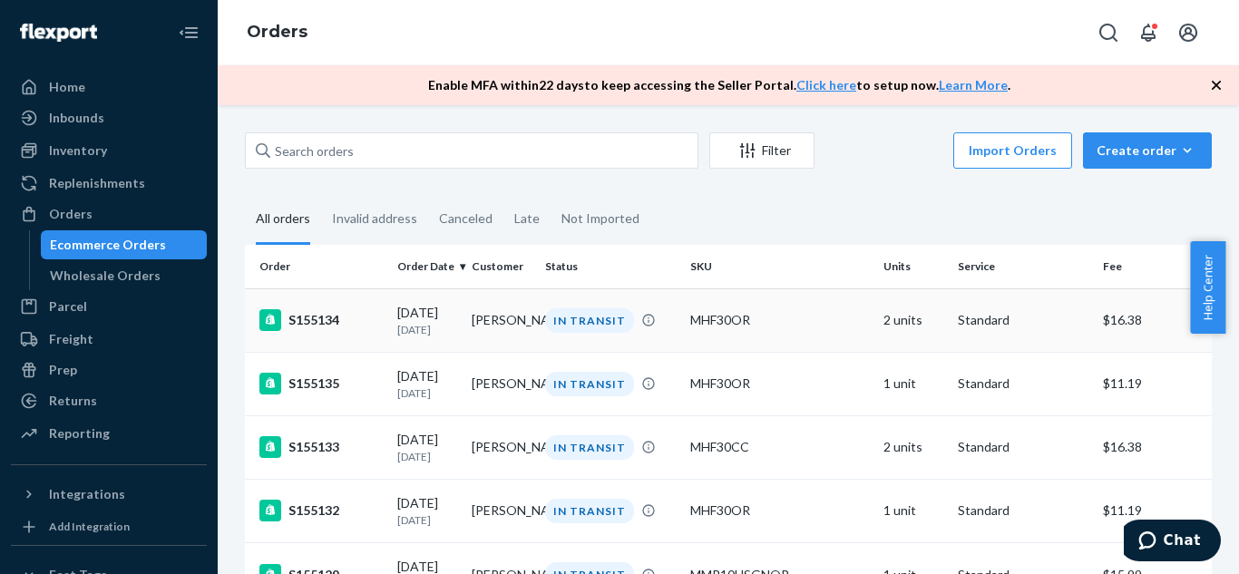
click at [496, 315] on td "[PERSON_NAME]" at bounding box center [501, 319] width 74 height 63
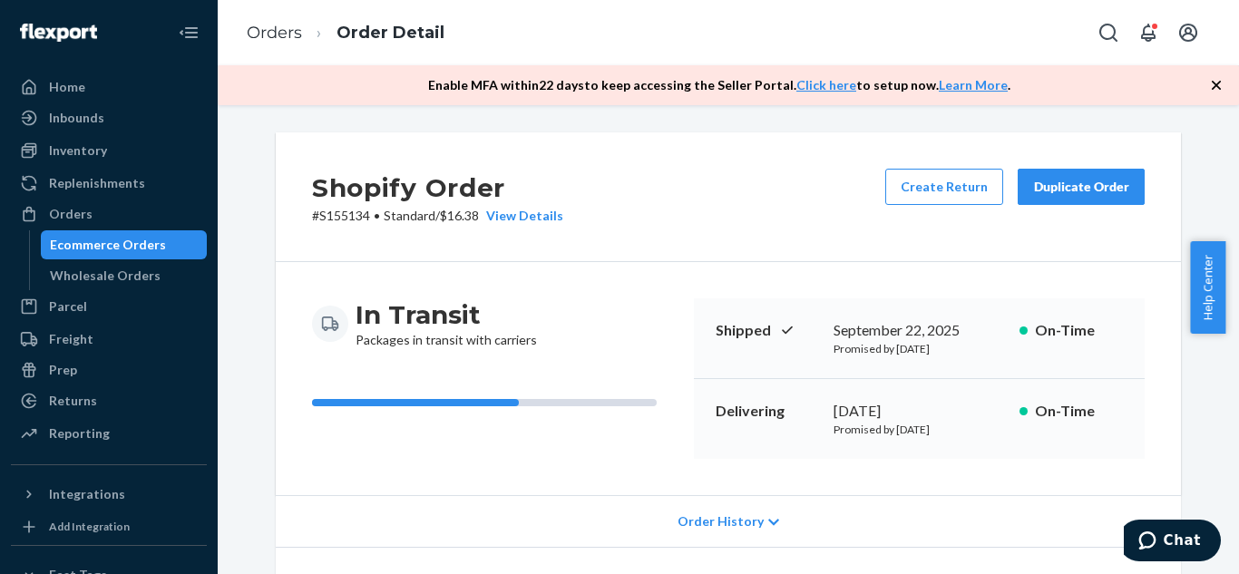
click at [1082, 189] on div "Duplicate Order" at bounding box center [1081, 187] width 96 height 18
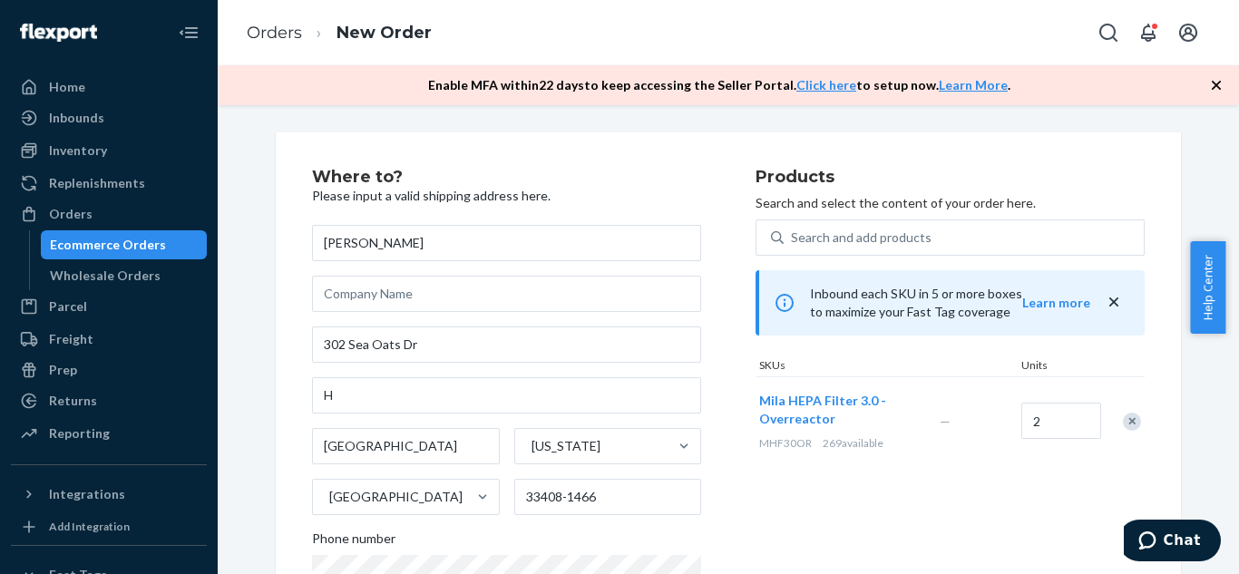
click at [1219, 86] on icon "button" at bounding box center [1216, 85] width 18 height 18
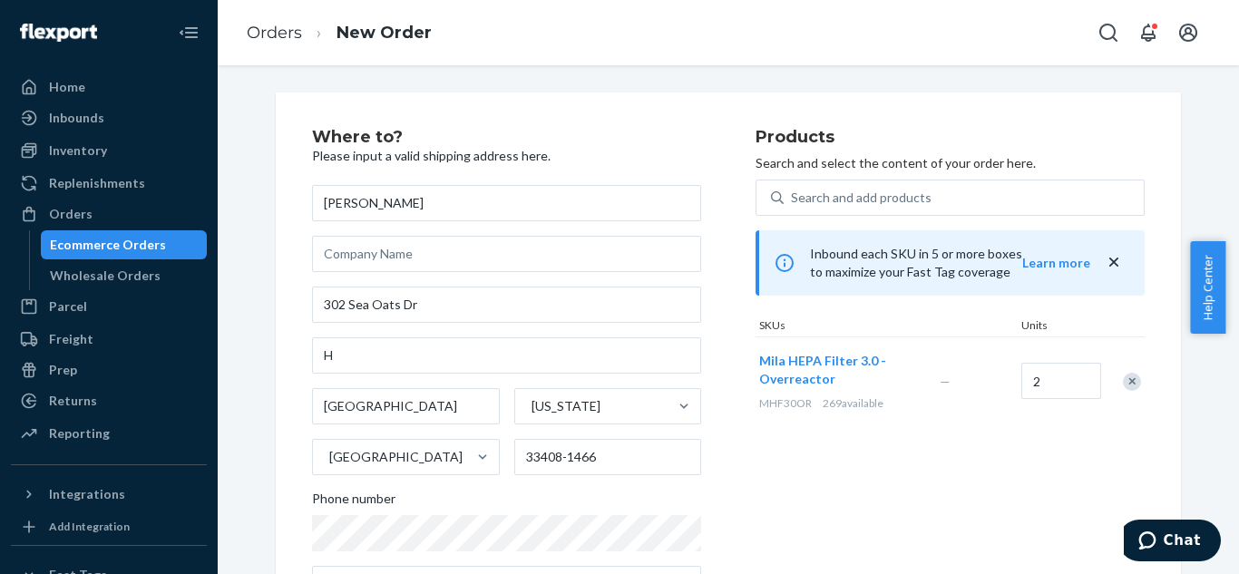
click at [103, 243] on div "Ecommerce Orders" at bounding box center [108, 245] width 116 height 18
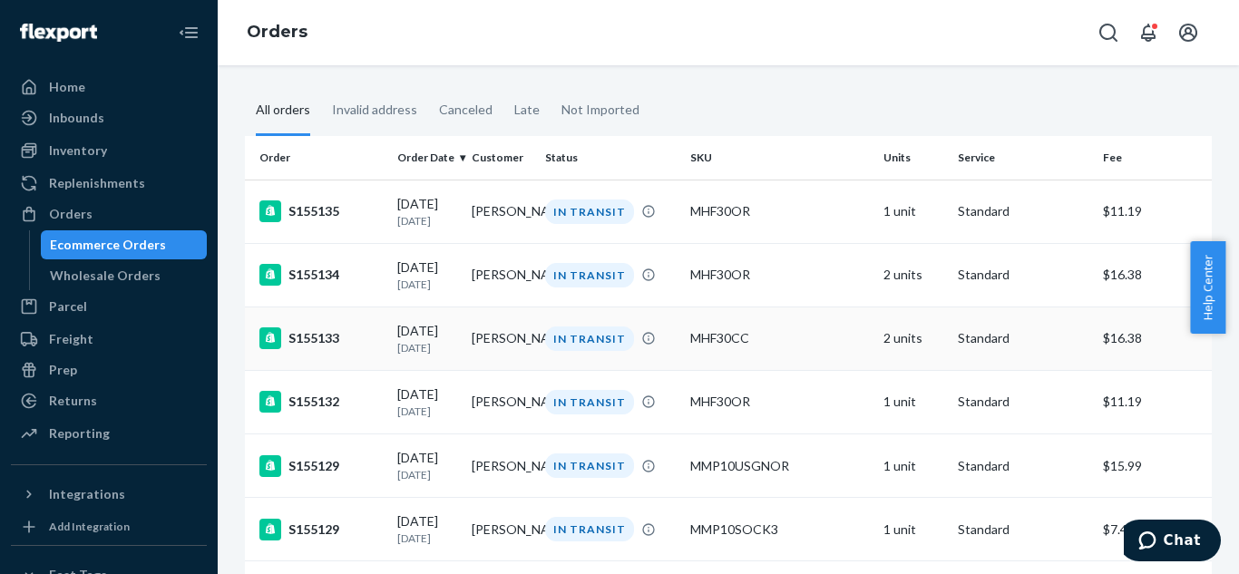
scroll to position [76, 0]
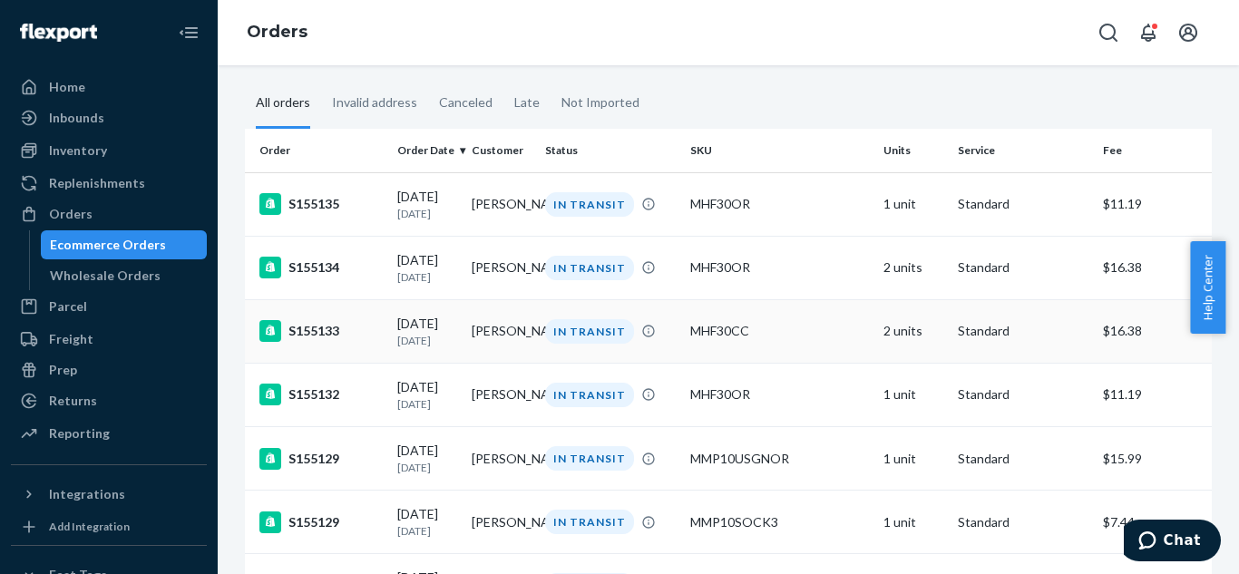
click at [465, 347] on td "[PERSON_NAME]" at bounding box center [501, 330] width 74 height 63
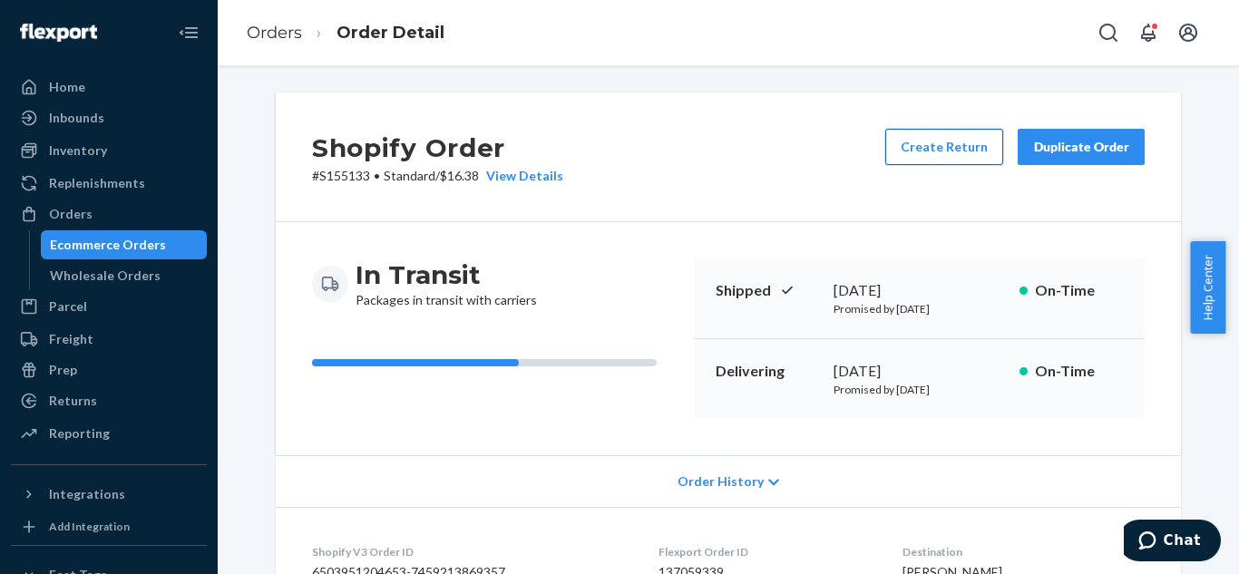
click at [962, 155] on button "Create Return" at bounding box center [944, 147] width 118 height 36
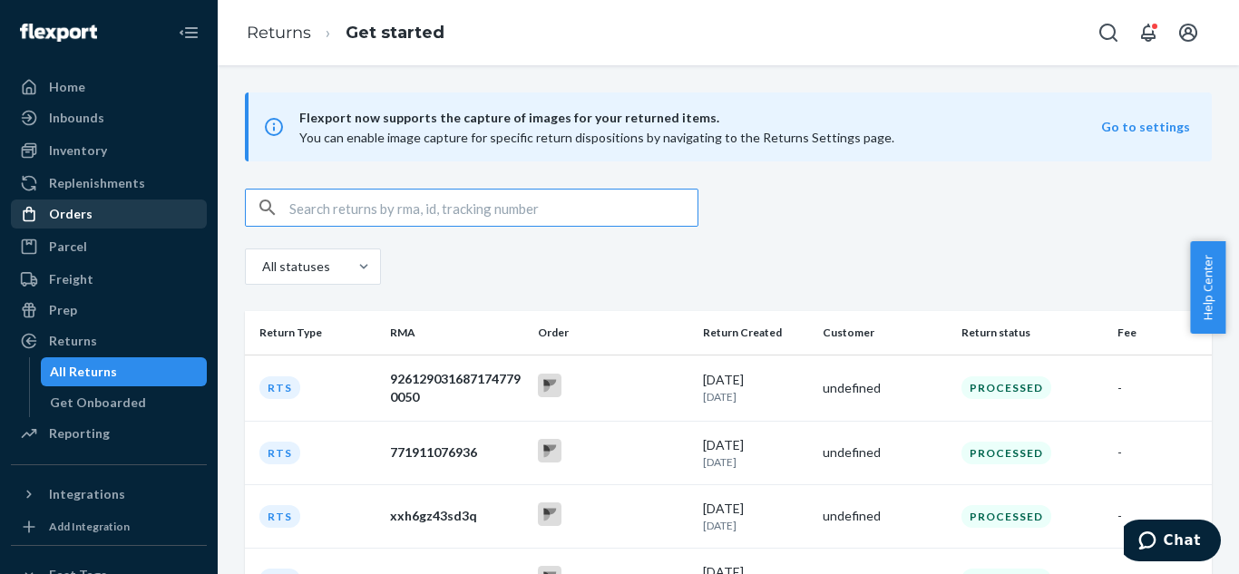
click at [66, 227] on link "Orders" at bounding box center [109, 214] width 196 height 29
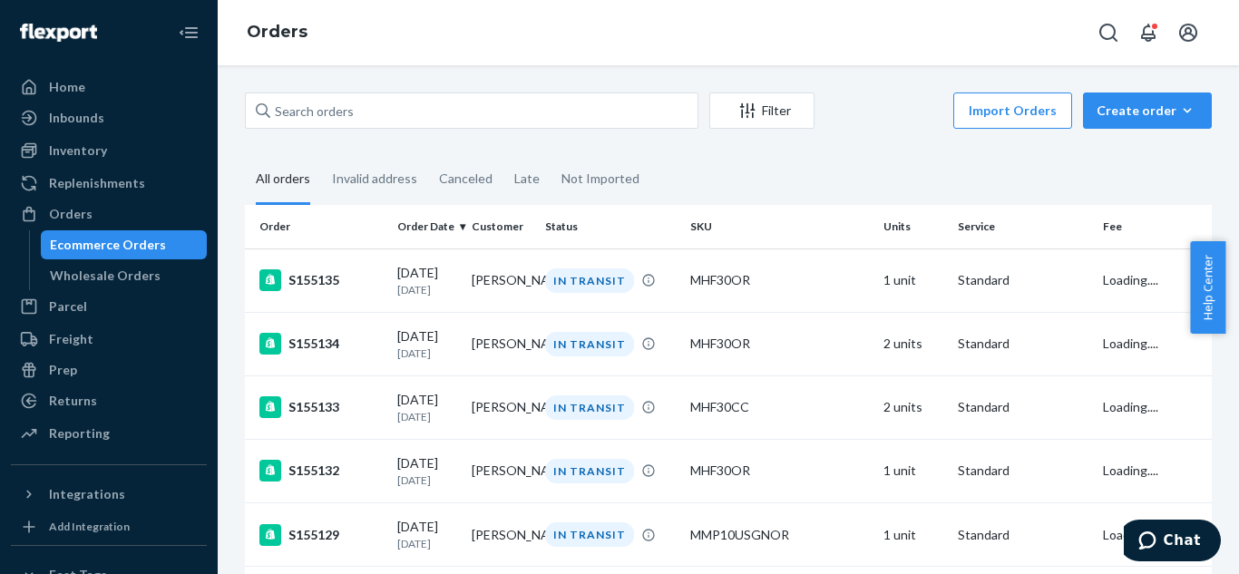
click at [76, 247] on div "Ecommerce Orders" at bounding box center [108, 245] width 116 height 18
click at [704, 280] on div "MHF30OR" at bounding box center [779, 280] width 179 height 18
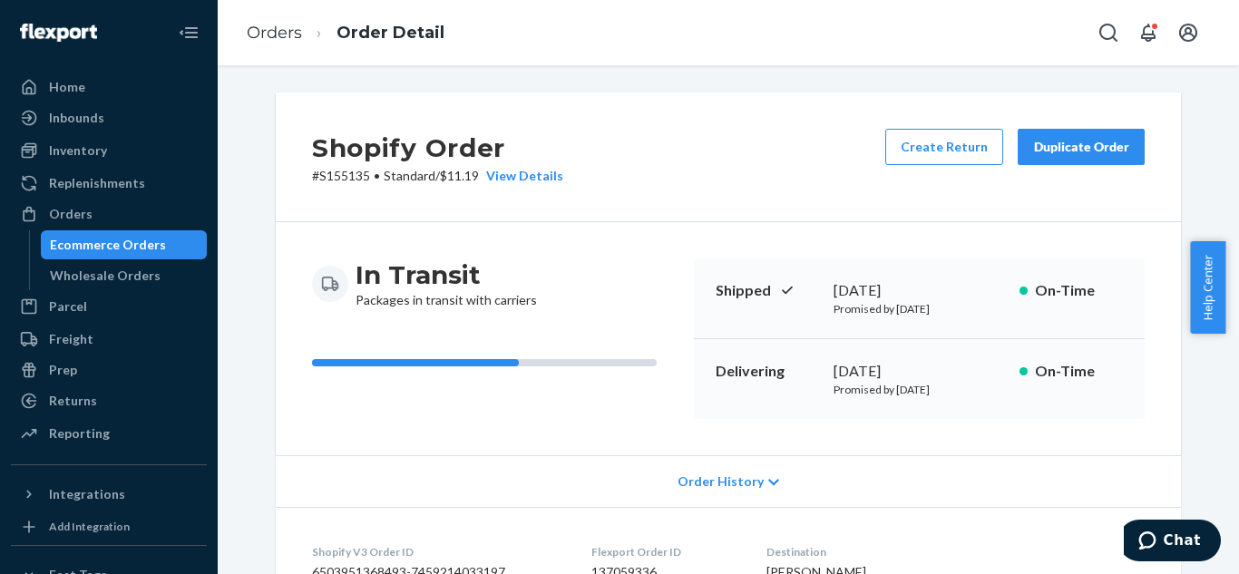
click at [1063, 148] on div "Duplicate Order" at bounding box center [1081, 147] width 96 height 18
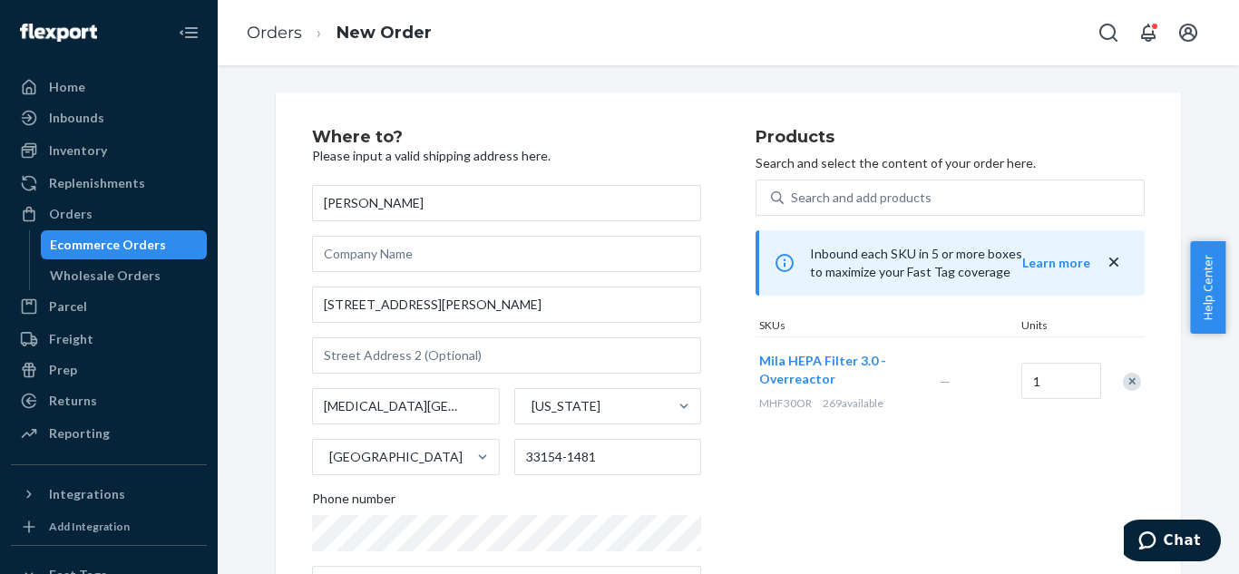
click at [128, 242] on div "Ecommerce Orders" at bounding box center [108, 245] width 116 height 18
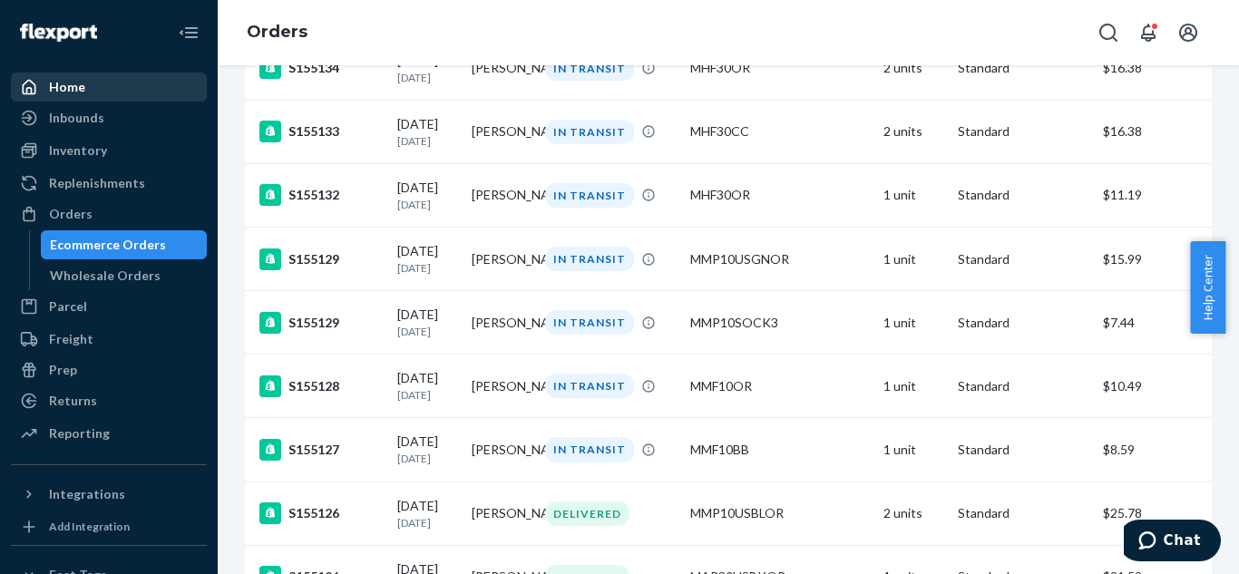
click at [63, 100] on link "Home" at bounding box center [109, 87] width 196 height 29
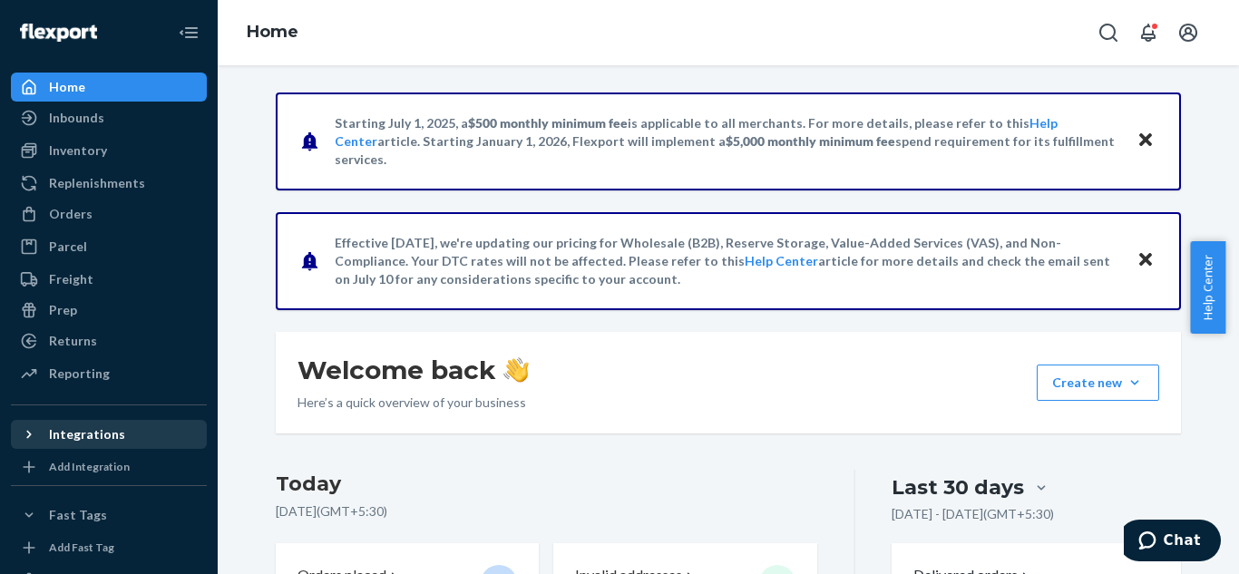
click at [78, 435] on div "Integrations" at bounding box center [87, 434] width 76 height 18
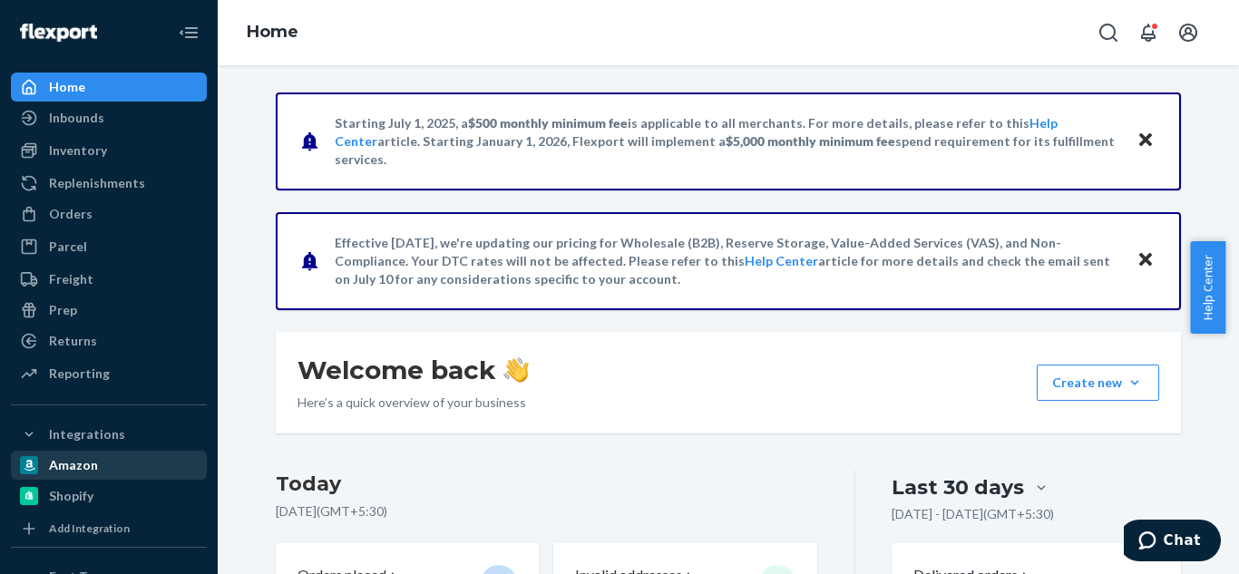
click at [75, 474] on div "Amazon" at bounding box center [73, 465] width 49 height 18
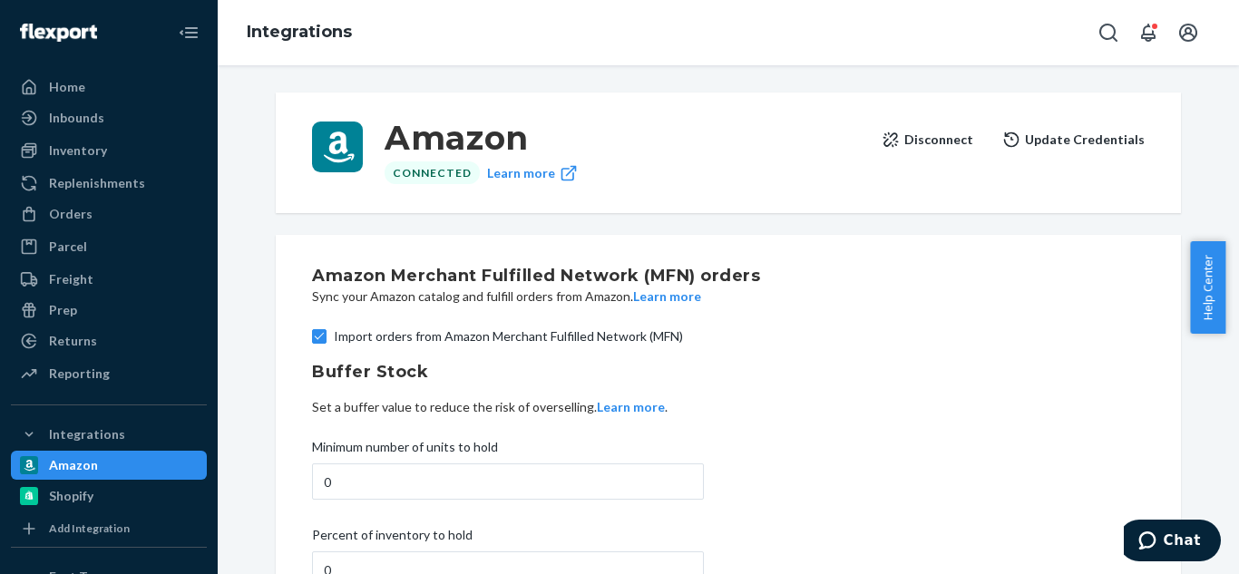
scroll to position [354, 0]
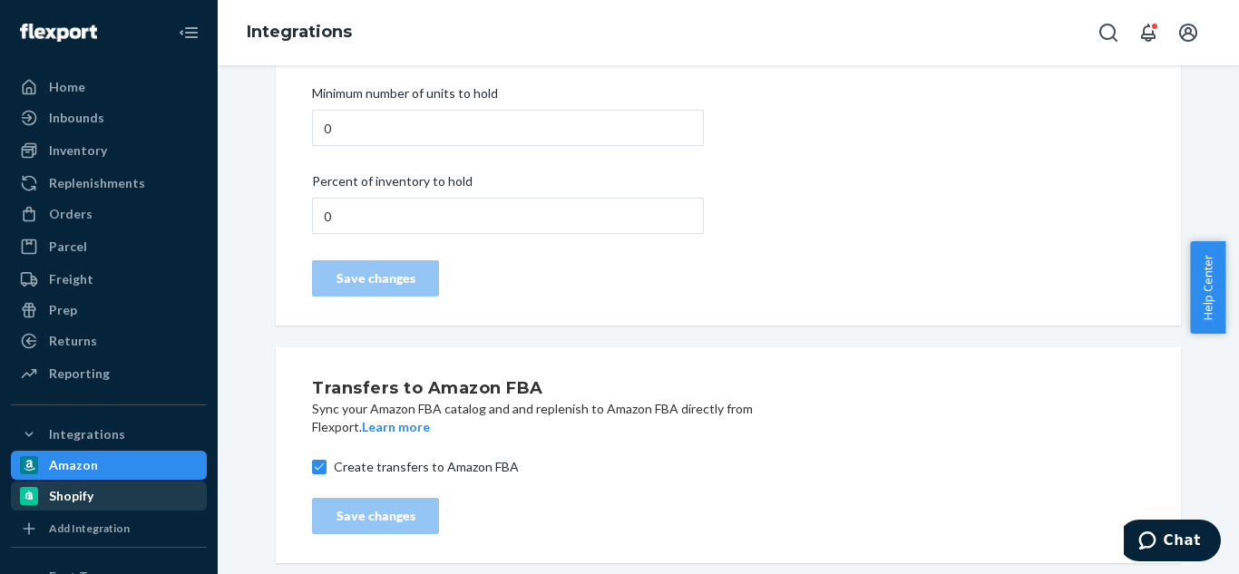
click at [113, 492] on div "Shopify" at bounding box center [109, 496] width 192 height 25
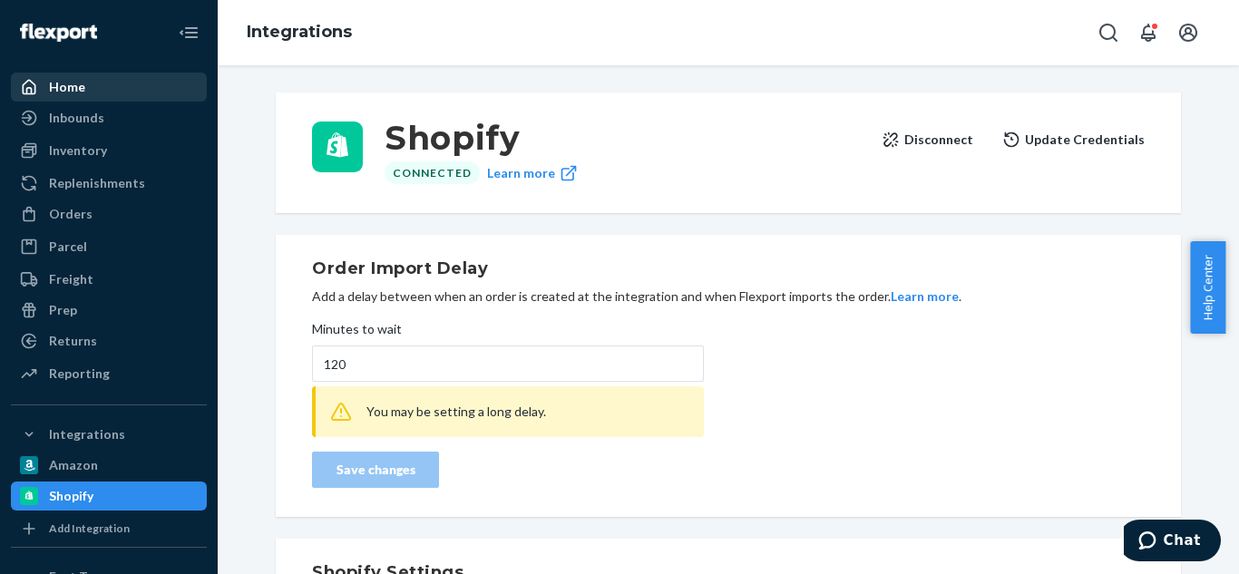
click at [108, 90] on div "Home" at bounding box center [109, 86] width 192 height 25
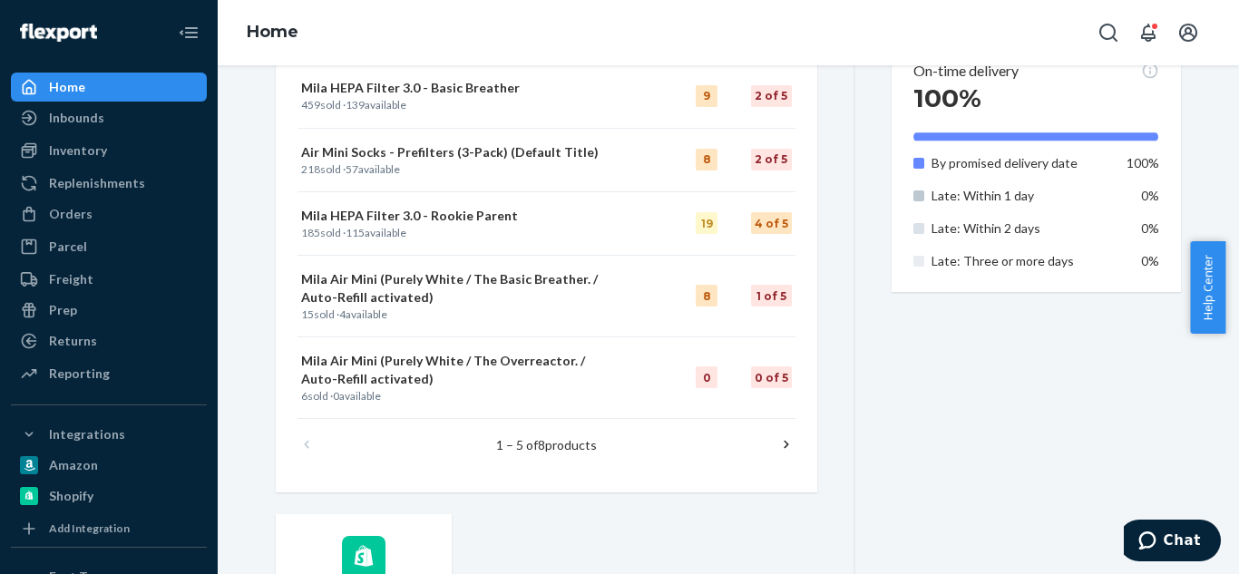
scroll to position [1302, 0]
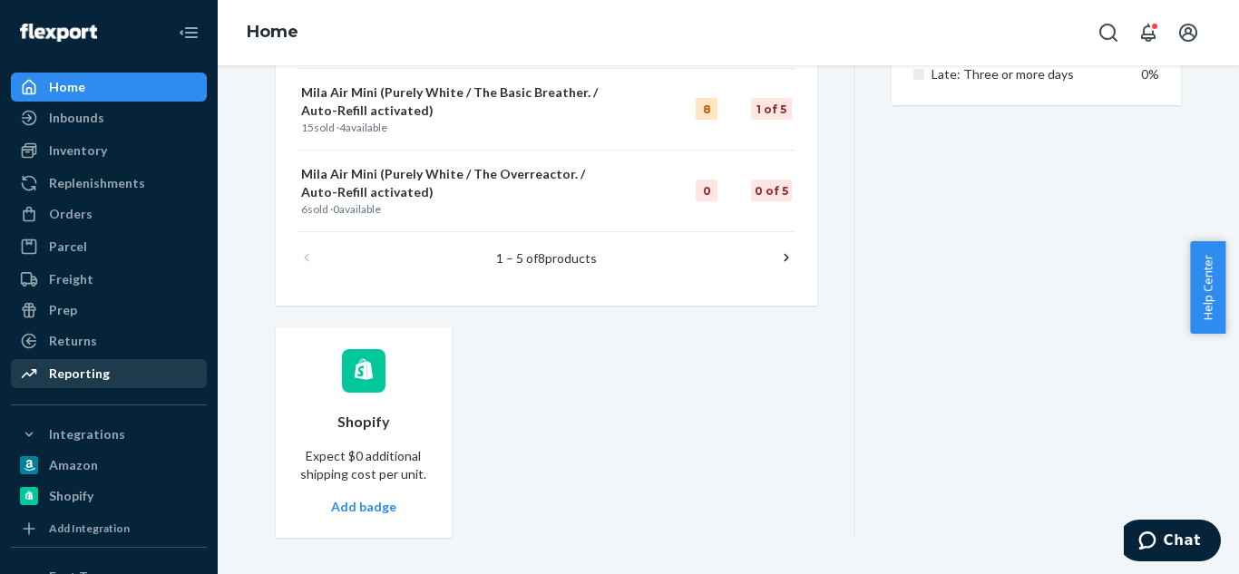
click at [63, 366] on div "Reporting" at bounding box center [79, 374] width 61 height 18
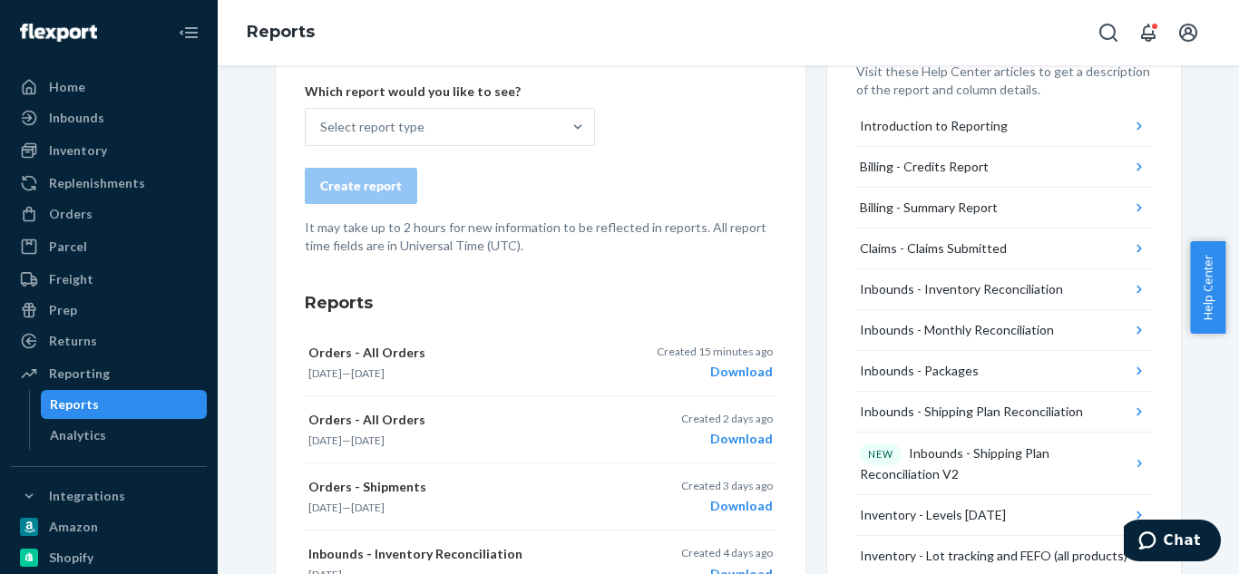
scroll to position [89, 0]
click at [112, 432] on div "Analytics" at bounding box center [124, 435] width 163 height 25
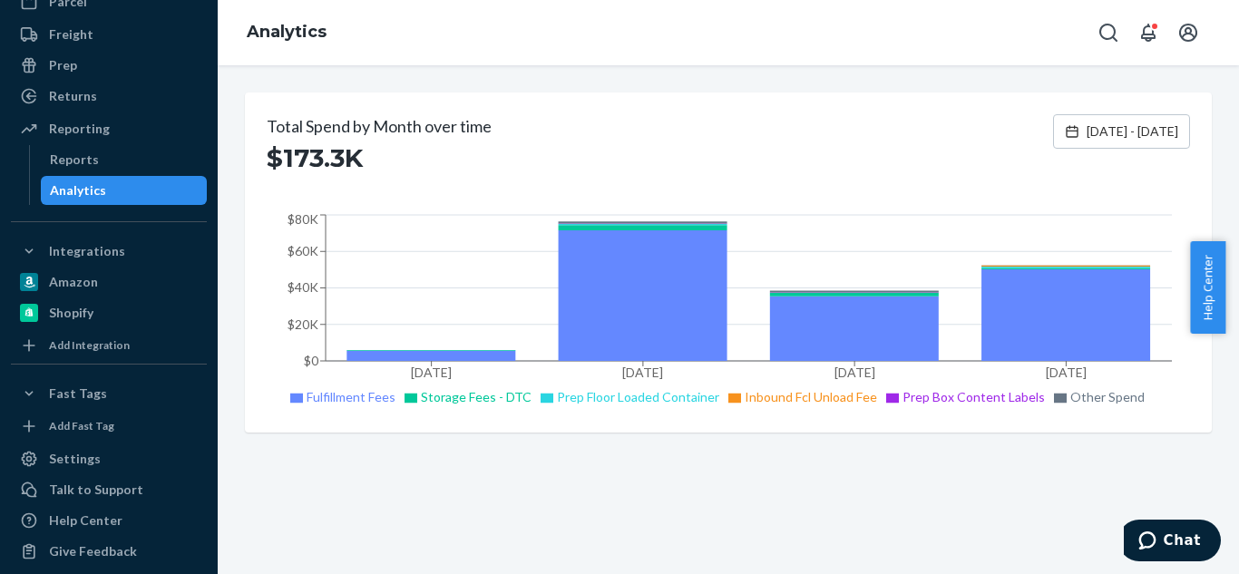
scroll to position [259, 0]
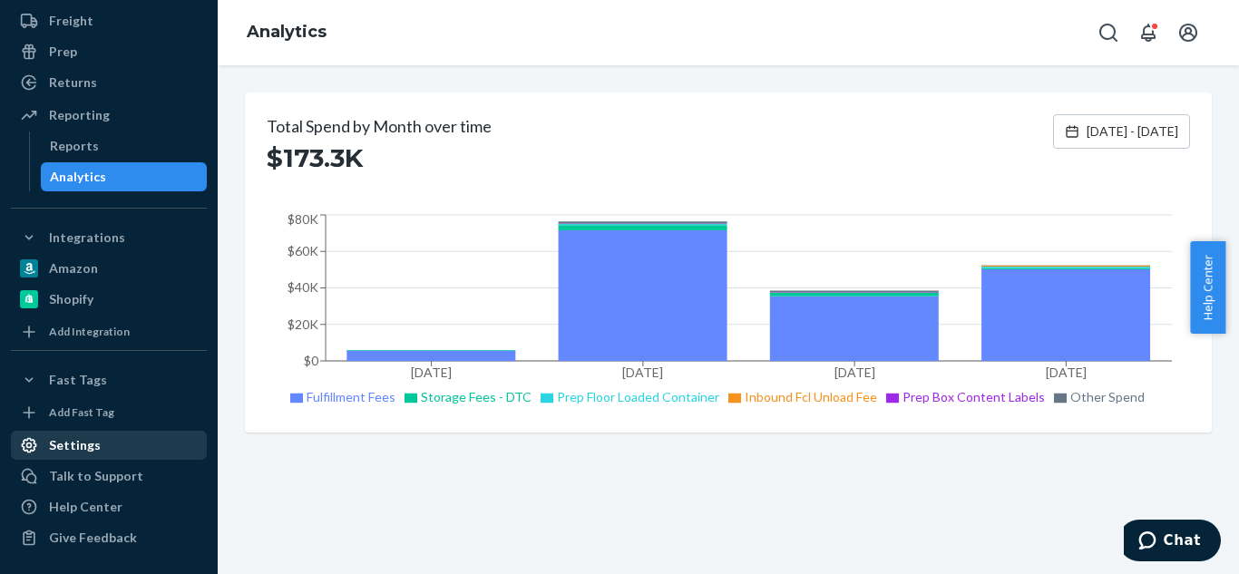
click at [60, 445] on div "Settings" at bounding box center [75, 445] width 52 height 18
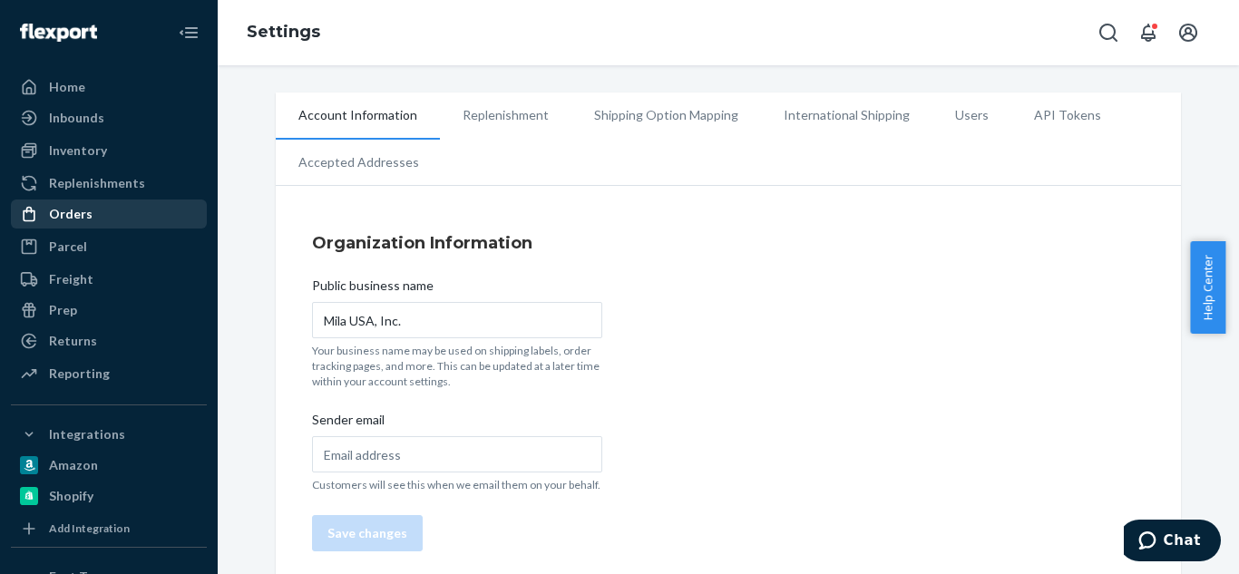
click at [73, 210] on div "Orders" at bounding box center [71, 214] width 44 height 18
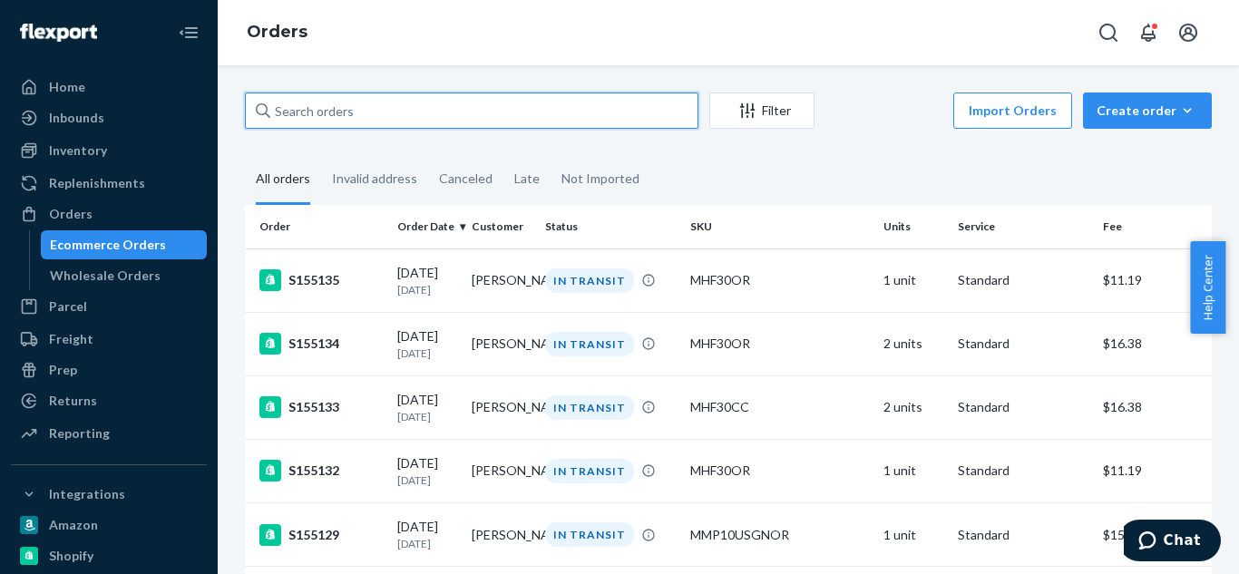
click at [577, 120] on input "text" at bounding box center [472, 111] width 454 height 36
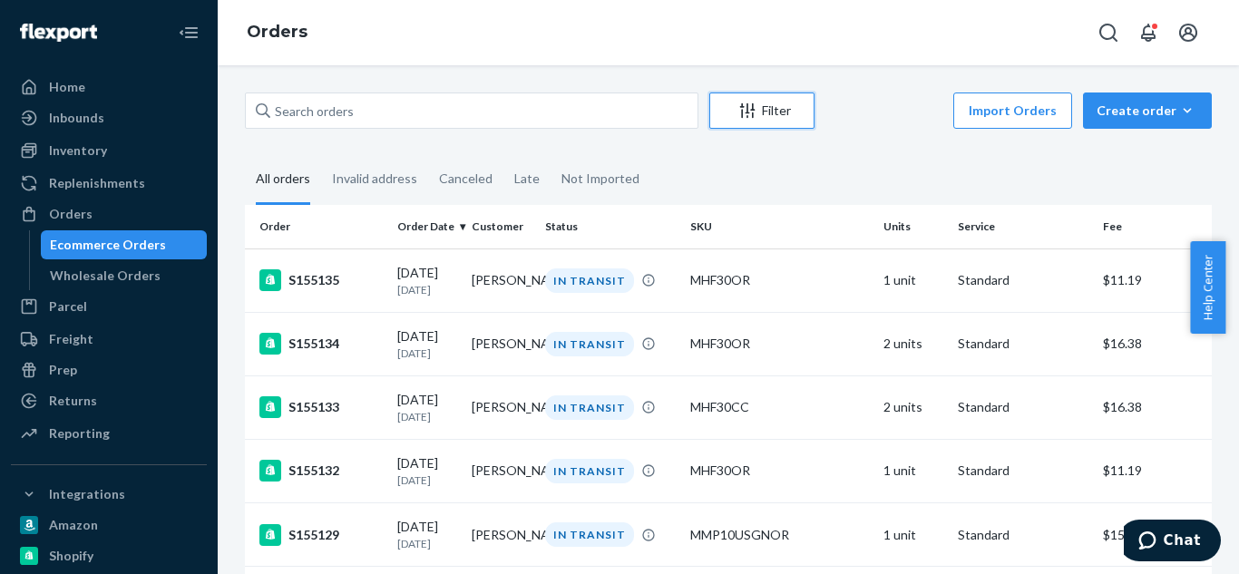
click at [777, 108] on div "Filter" at bounding box center [761, 111] width 103 height 18
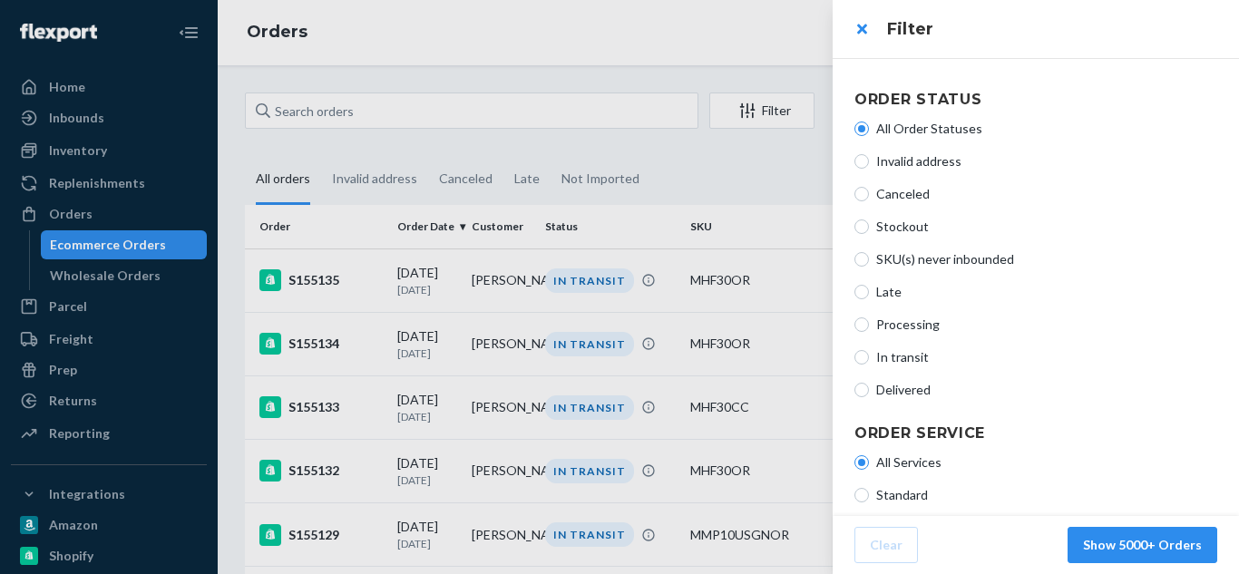
click at [722, 184] on div at bounding box center [619, 287] width 1239 height 574
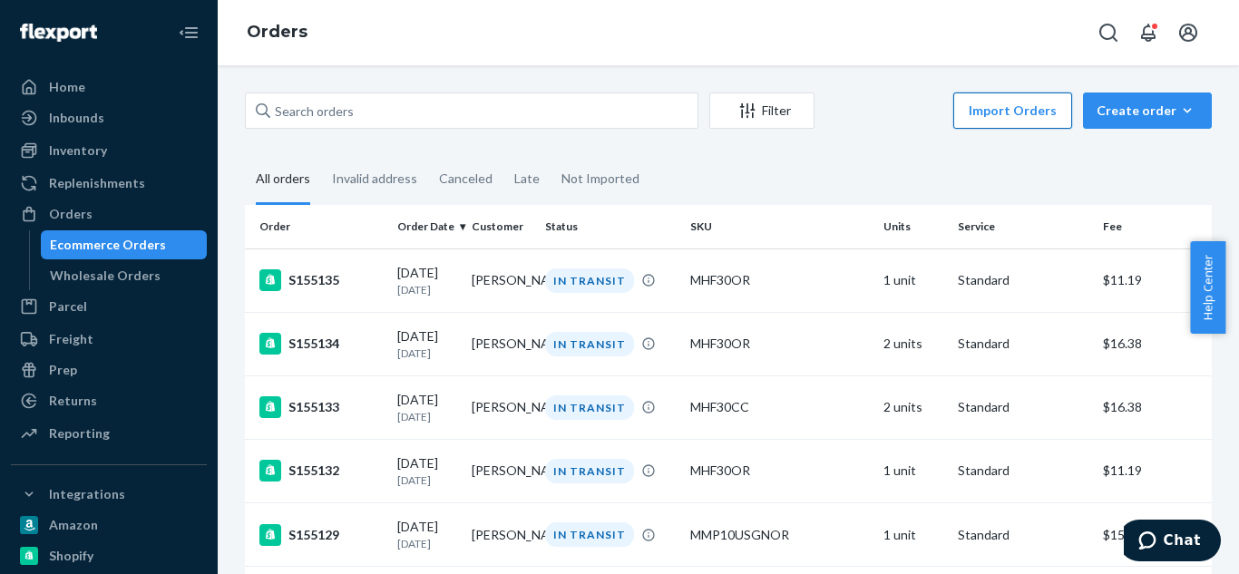
click at [1001, 120] on button "Import Orders" at bounding box center [1012, 111] width 119 height 36
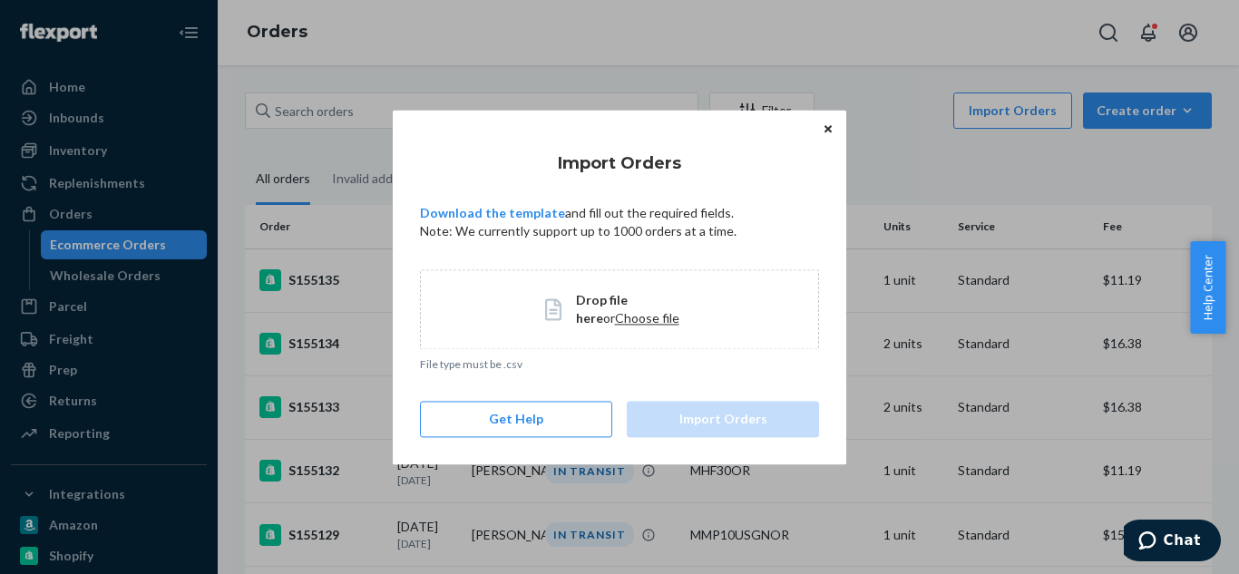
click at [615, 317] on span "Choose file" at bounding box center [647, 317] width 64 height 15
click at [822, 131] on button "Close" at bounding box center [828, 129] width 18 height 20
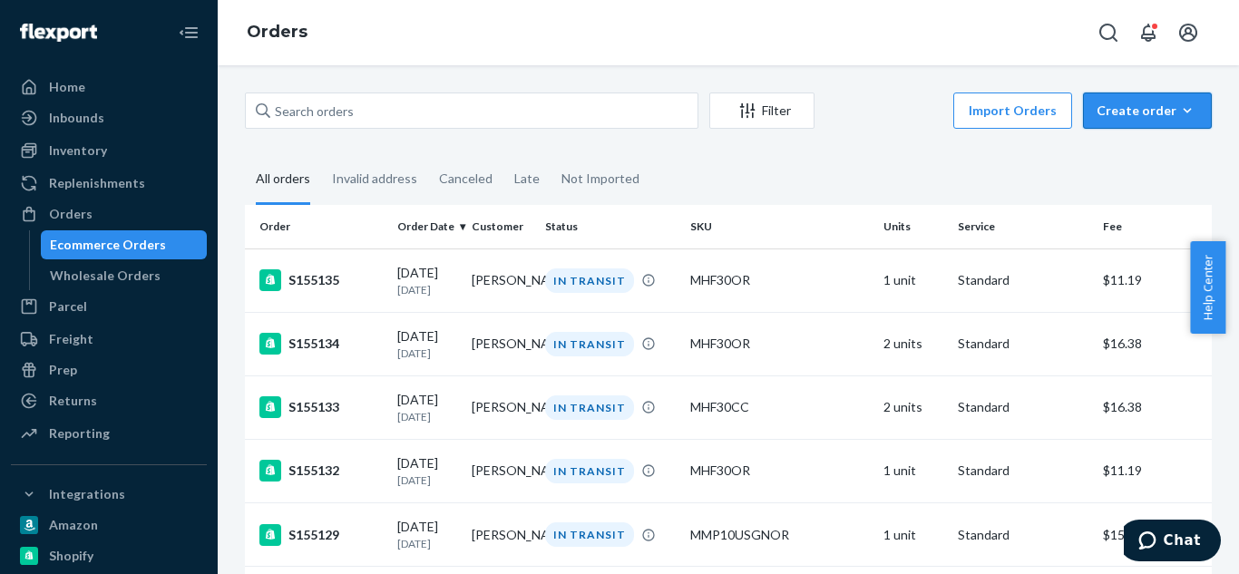
click at [1142, 103] on div "Create order" at bounding box center [1148, 111] width 102 height 18
click at [1135, 161] on span "Ecommerce order" at bounding box center [1158, 154] width 112 height 13
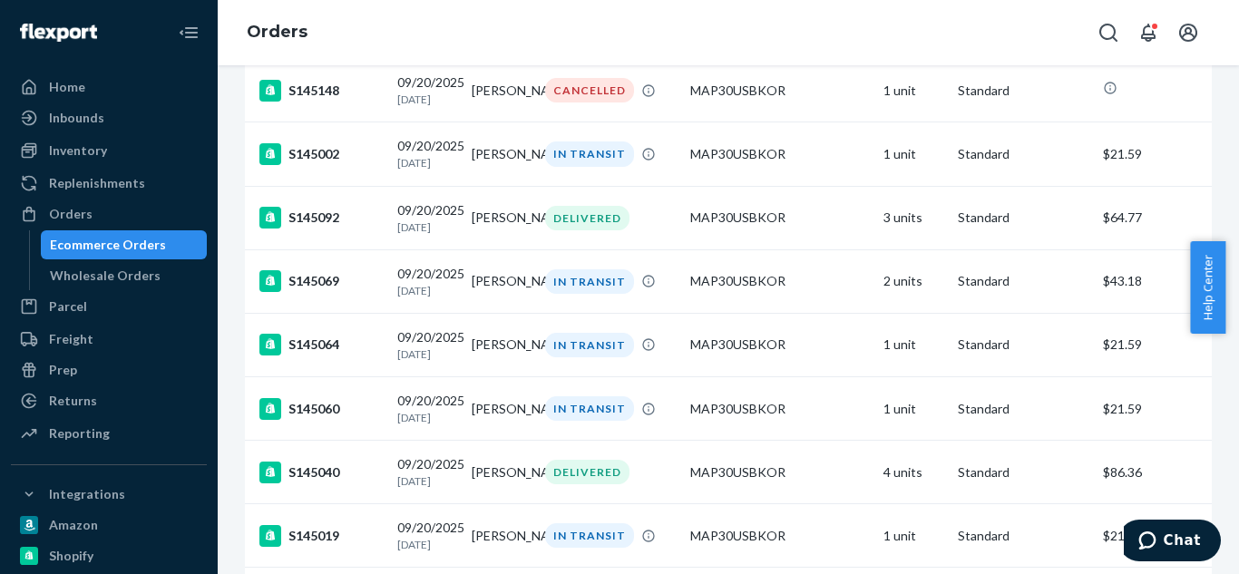
scroll to position [6383, 0]
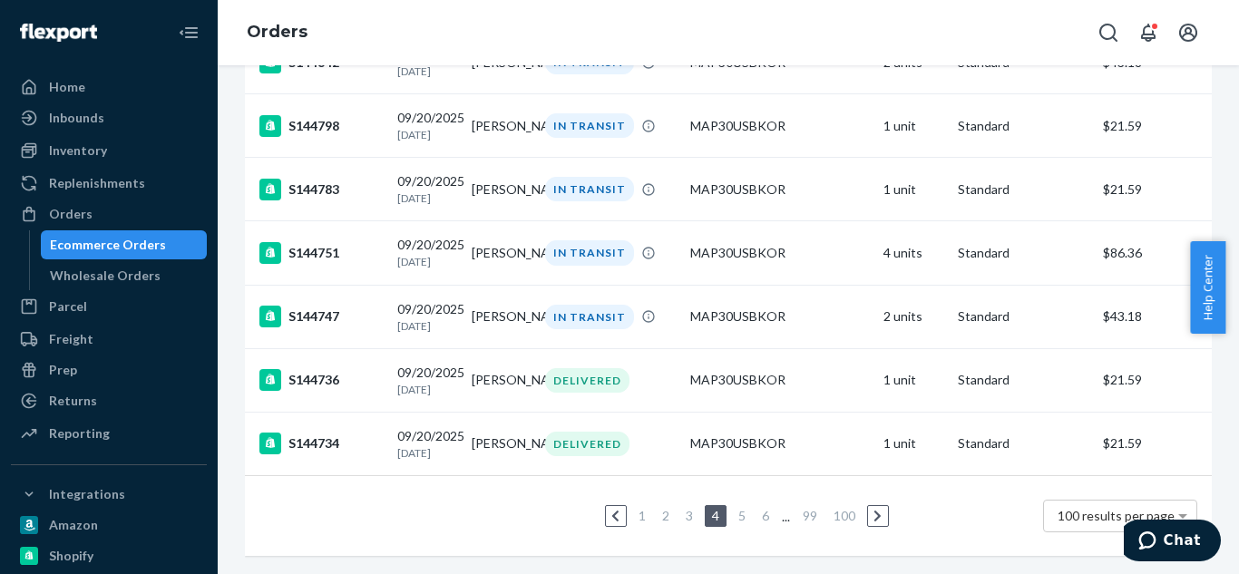
click at [637, 508] on link "1" at bounding box center [642, 515] width 15 height 15
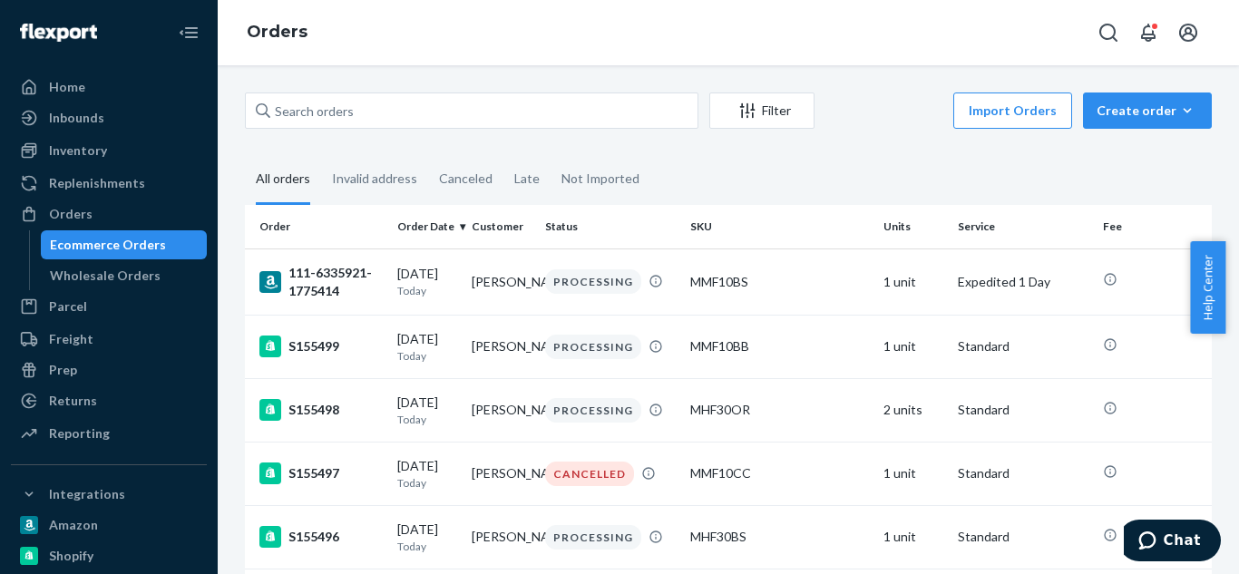
click at [415, 220] on th "Order Date" at bounding box center [427, 227] width 74 height 44
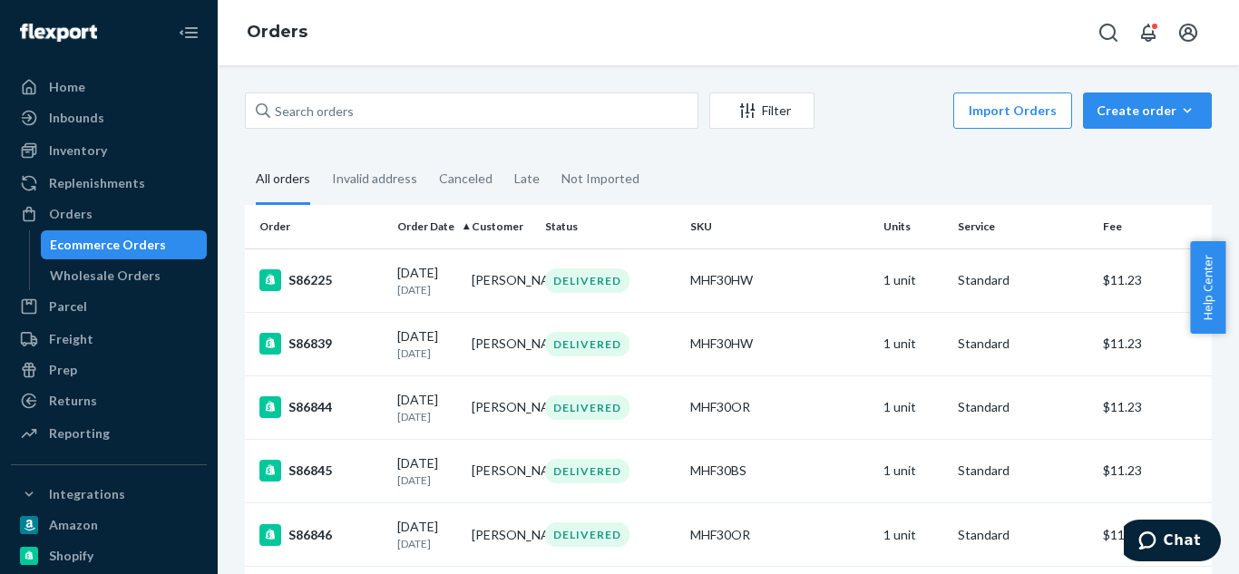
click at [415, 220] on th "Order Date" at bounding box center [427, 227] width 74 height 44
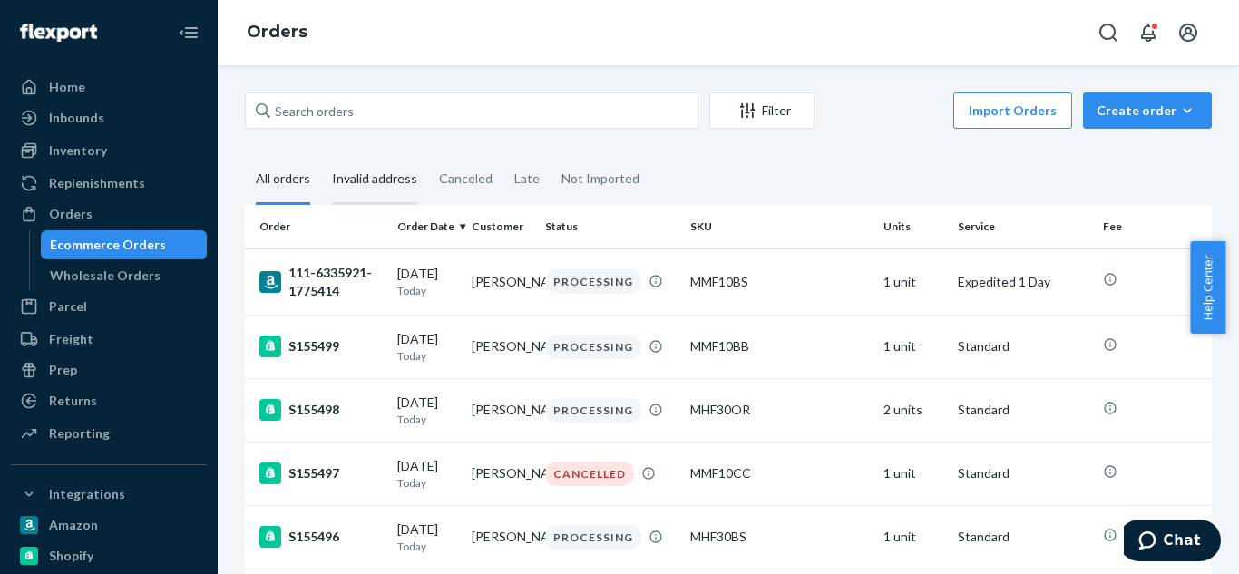
click at [387, 184] on div "Invalid address" at bounding box center [374, 180] width 85 height 50
click at [321, 155] on input "Invalid address" at bounding box center [321, 155] width 0 height 0
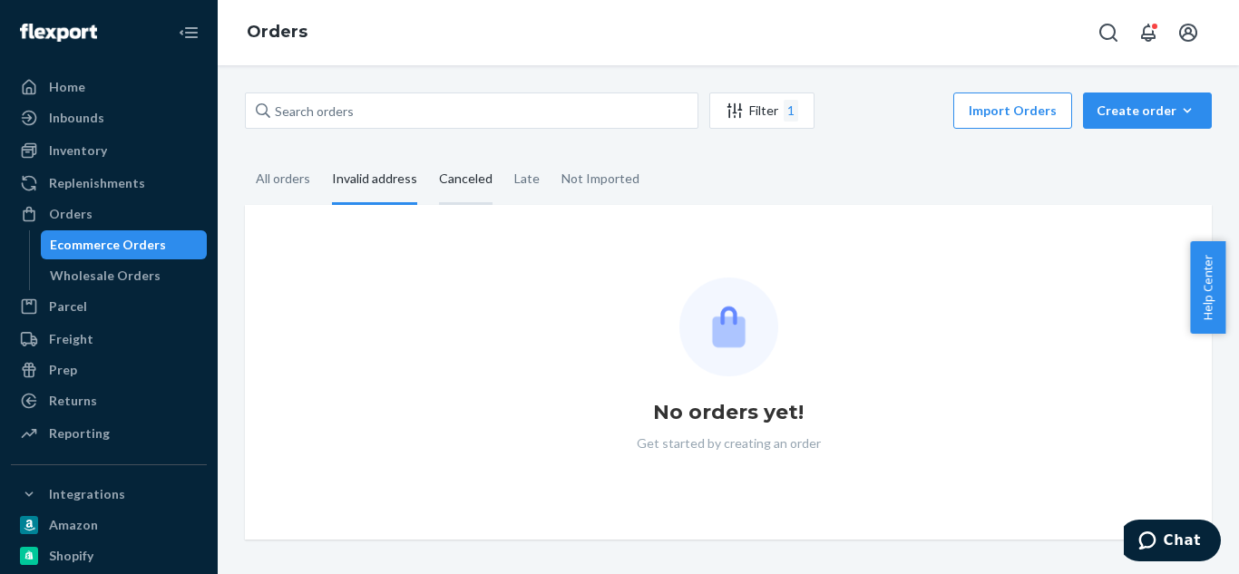
click at [474, 186] on div "Canceled" at bounding box center [466, 180] width 54 height 50
click at [428, 155] on input "Canceled" at bounding box center [428, 155] width 0 height 0
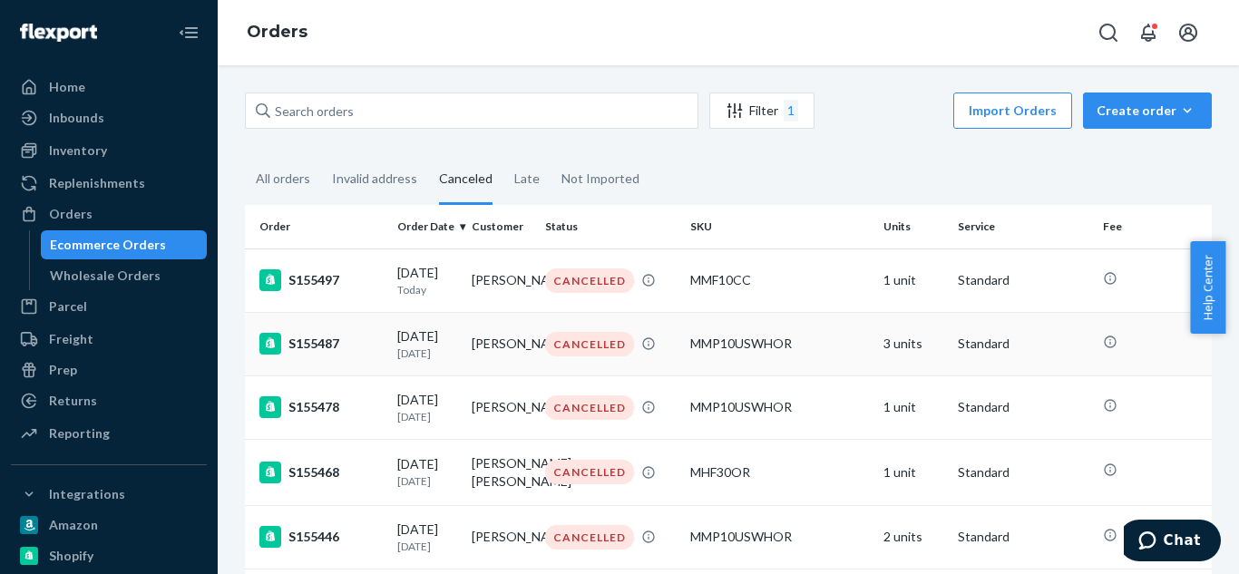
click at [704, 346] on div "MMP10USWHOR" at bounding box center [779, 344] width 179 height 18
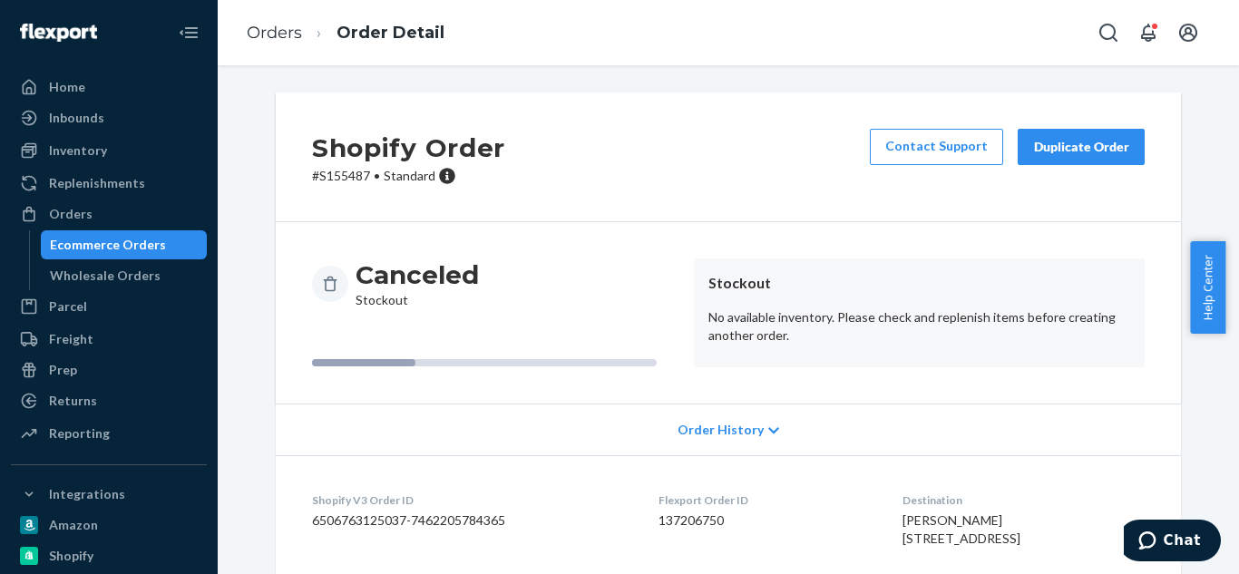
click at [1058, 140] on div "Duplicate Order" at bounding box center [1081, 147] width 96 height 18
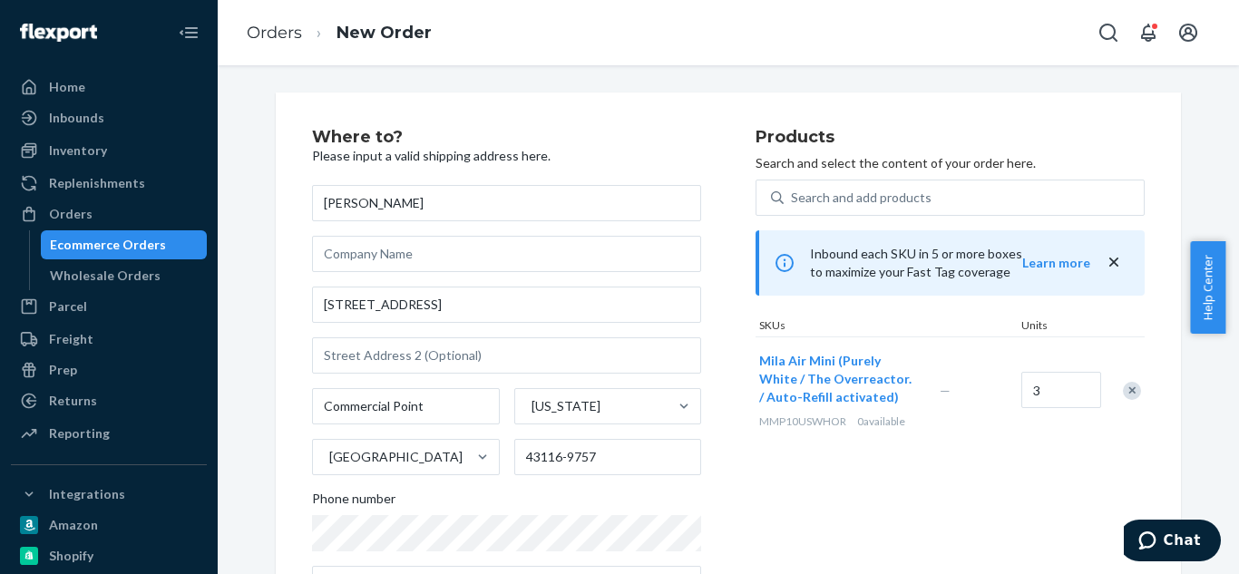
click at [126, 245] on div "Ecommerce Orders" at bounding box center [108, 245] width 116 height 18
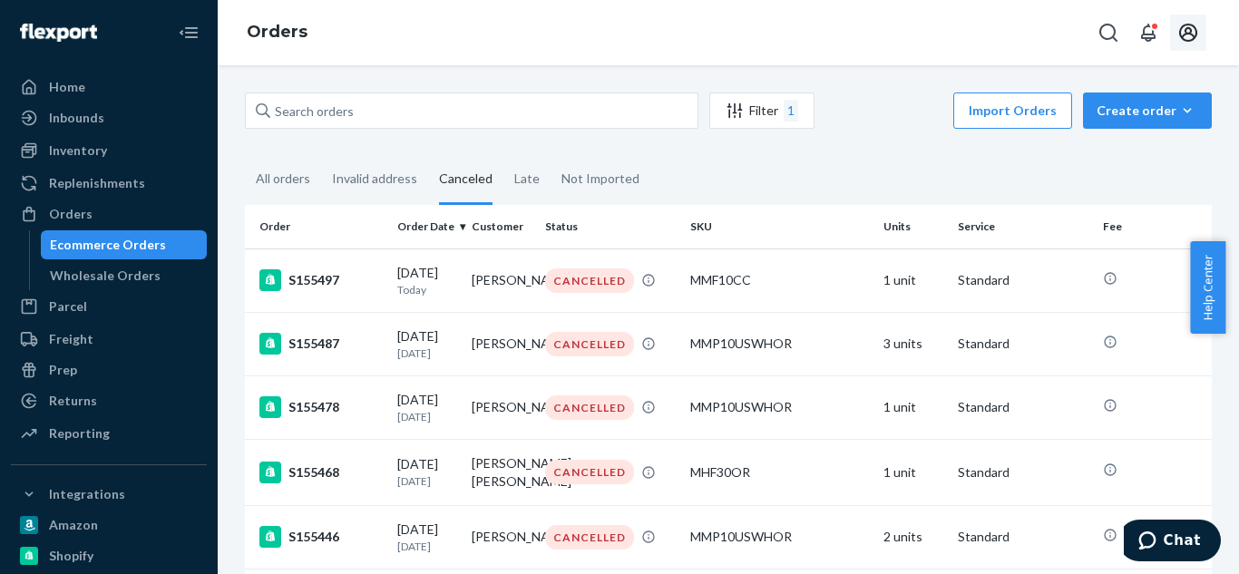
click at [1191, 29] on icon "Open account menu" at bounding box center [1188, 33] width 18 height 18
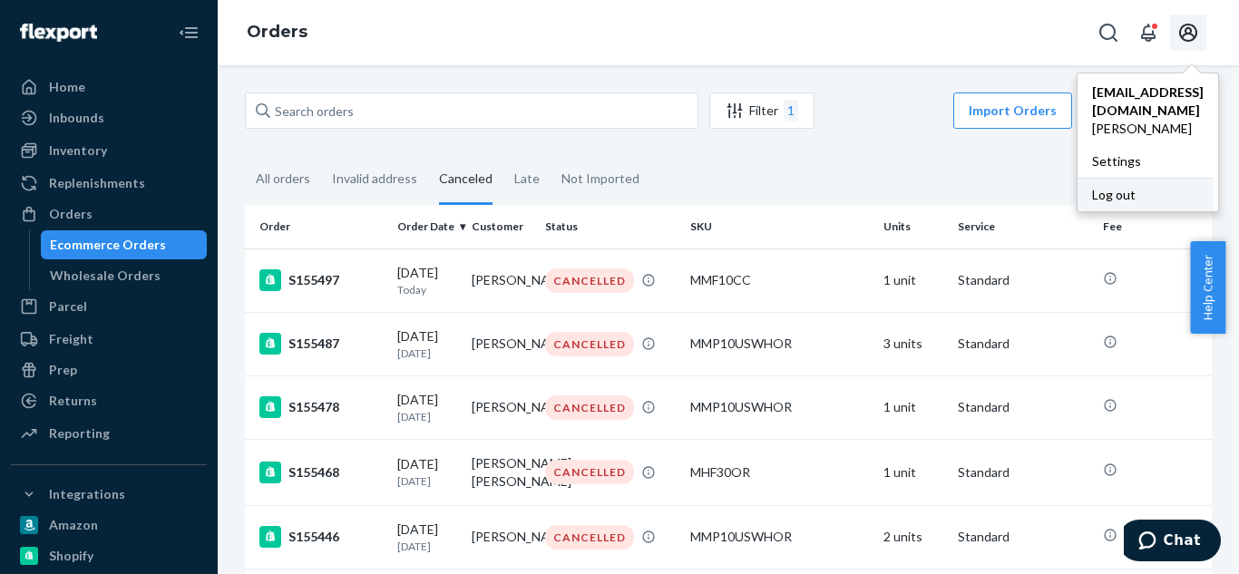
click at [1105, 178] on div "Log out" at bounding box center [1146, 195] width 136 height 34
